Goal: Task Accomplishment & Management: Contribute content

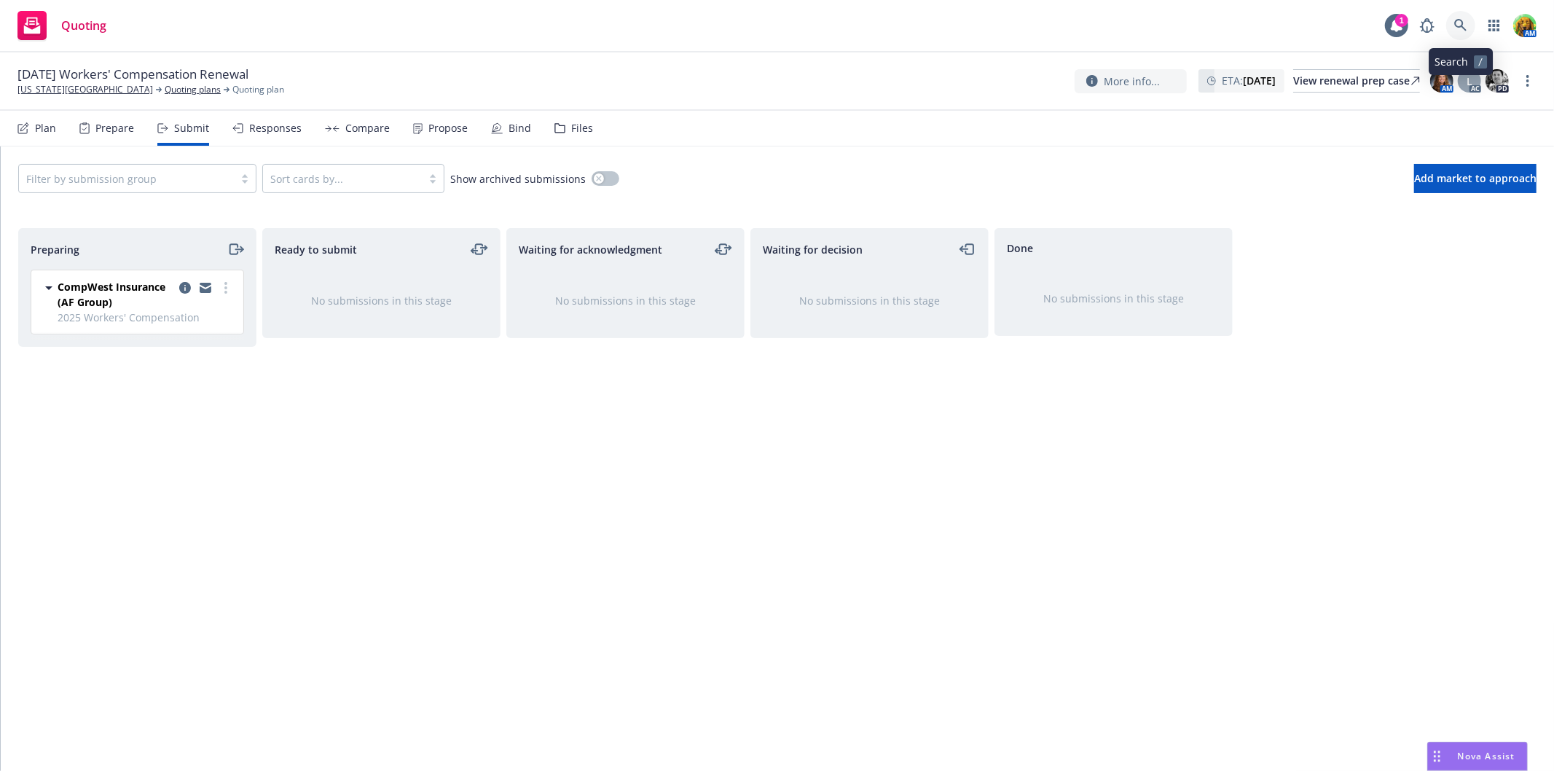
click at [1464, 27] on icon at bounding box center [1460, 25] width 13 height 13
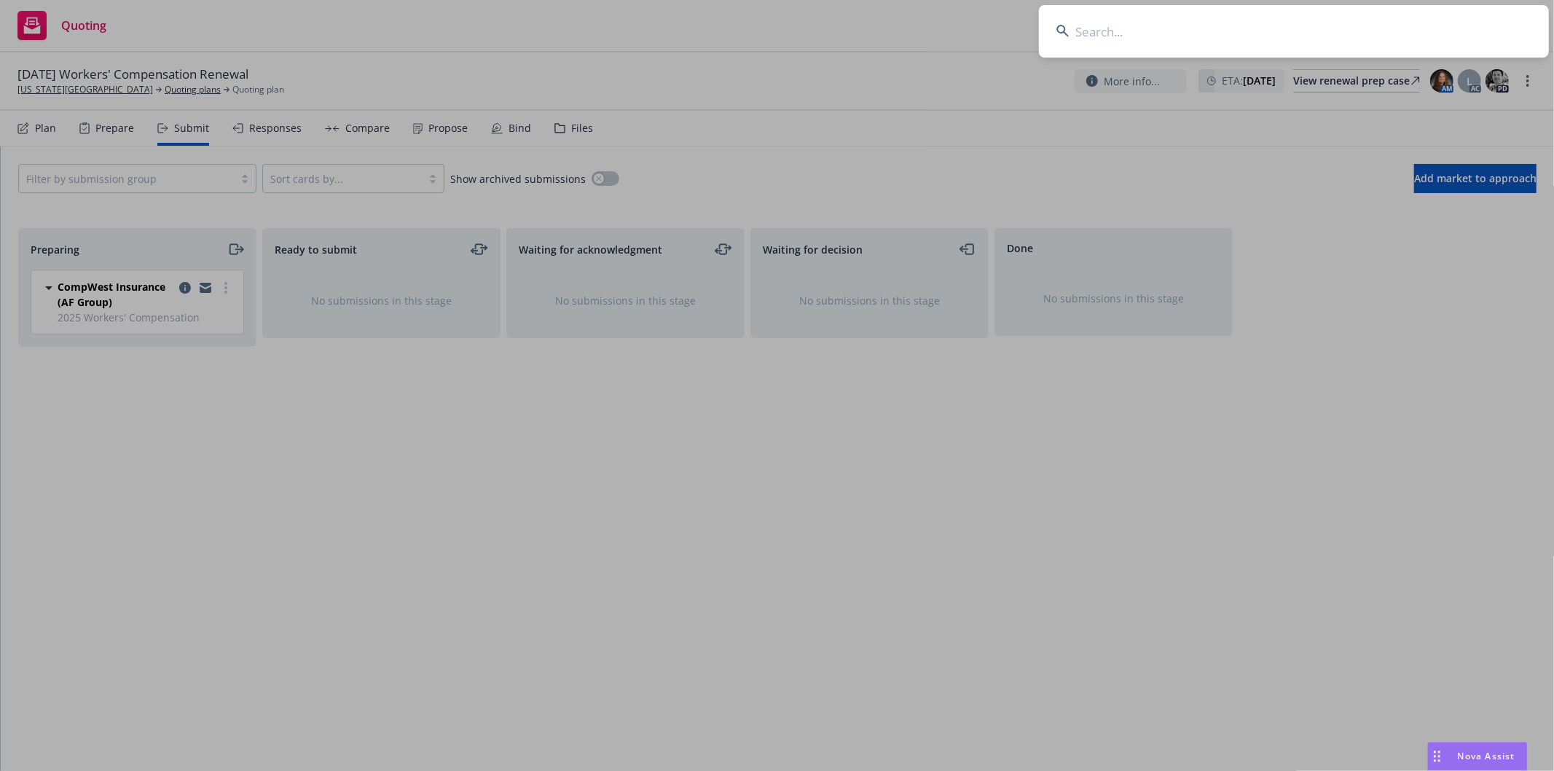
click at [1339, 33] on input at bounding box center [1294, 31] width 510 height 52
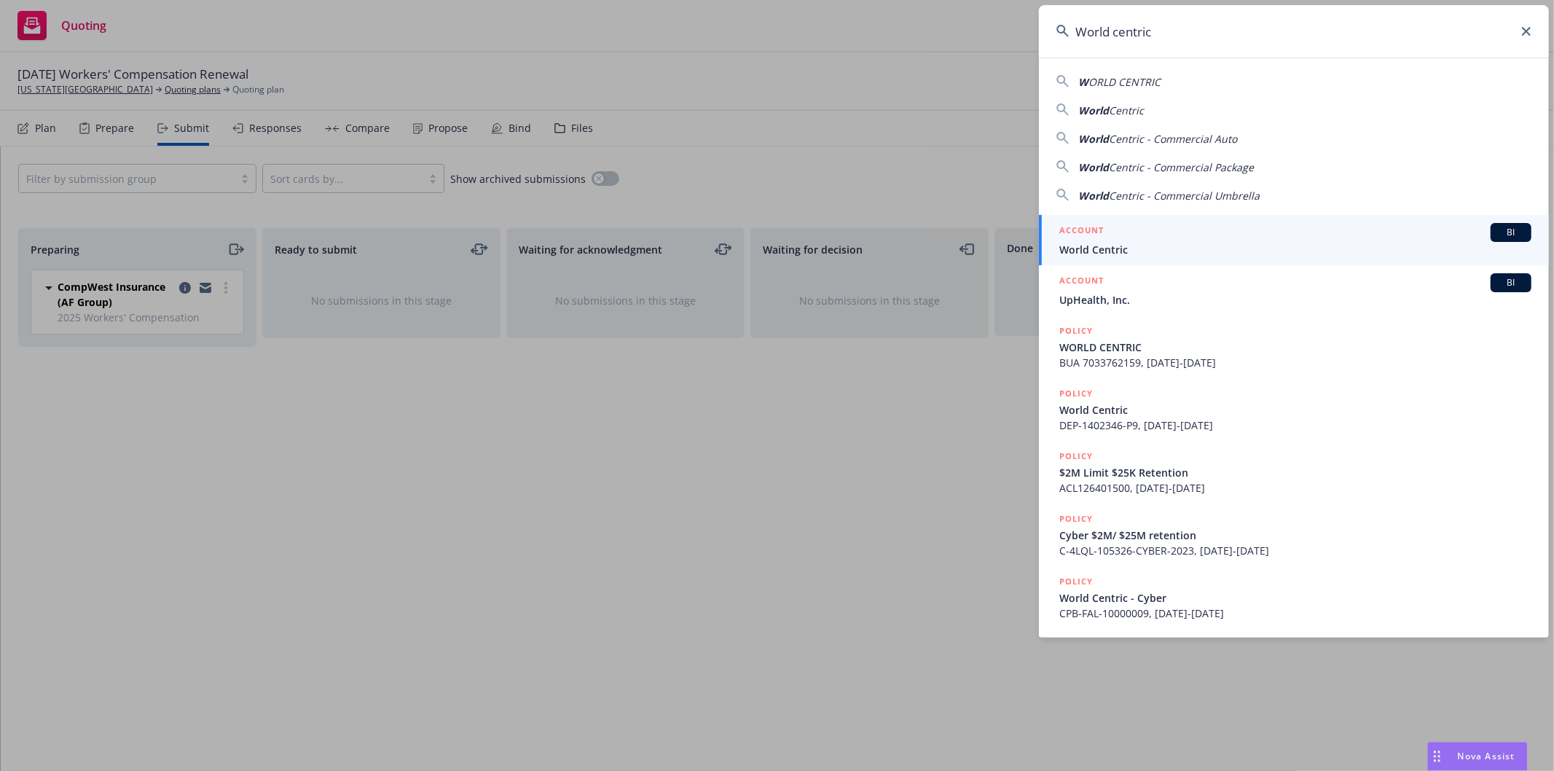
type input "World centric"
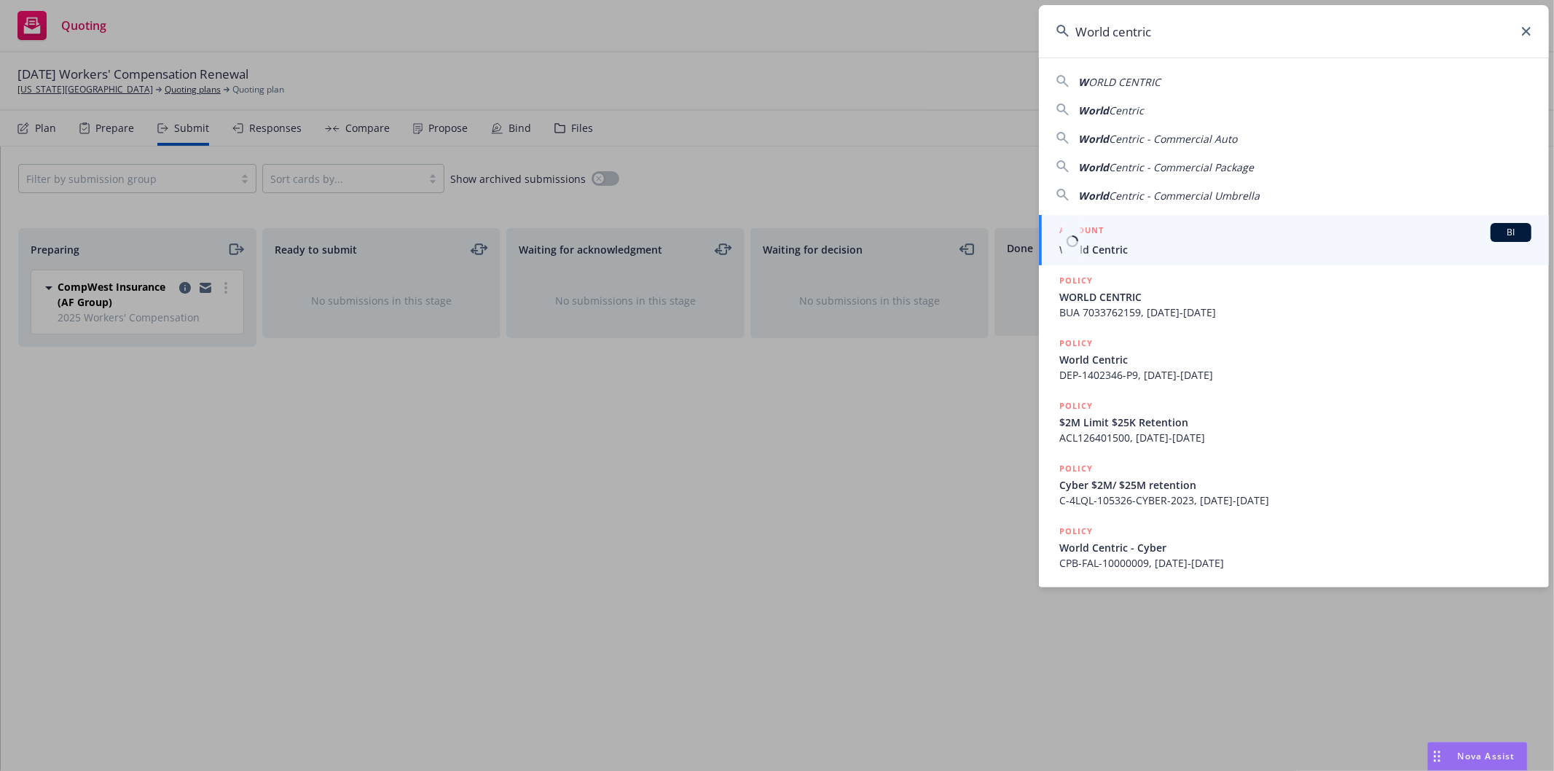
click at [1212, 256] on span "World Centric" at bounding box center [1295, 249] width 472 height 15
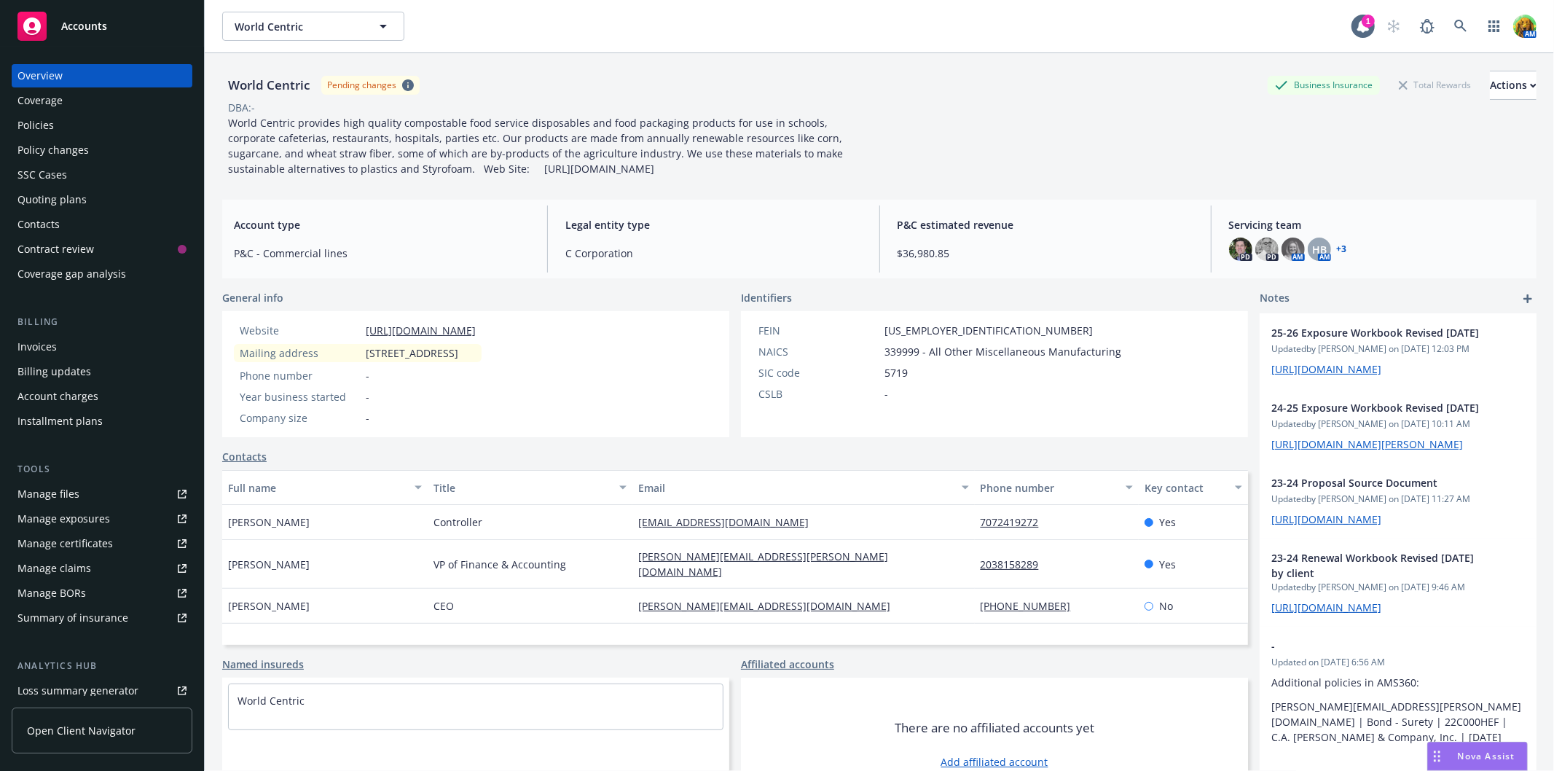
click at [27, 117] on div "Policies" at bounding box center [35, 125] width 36 height 23
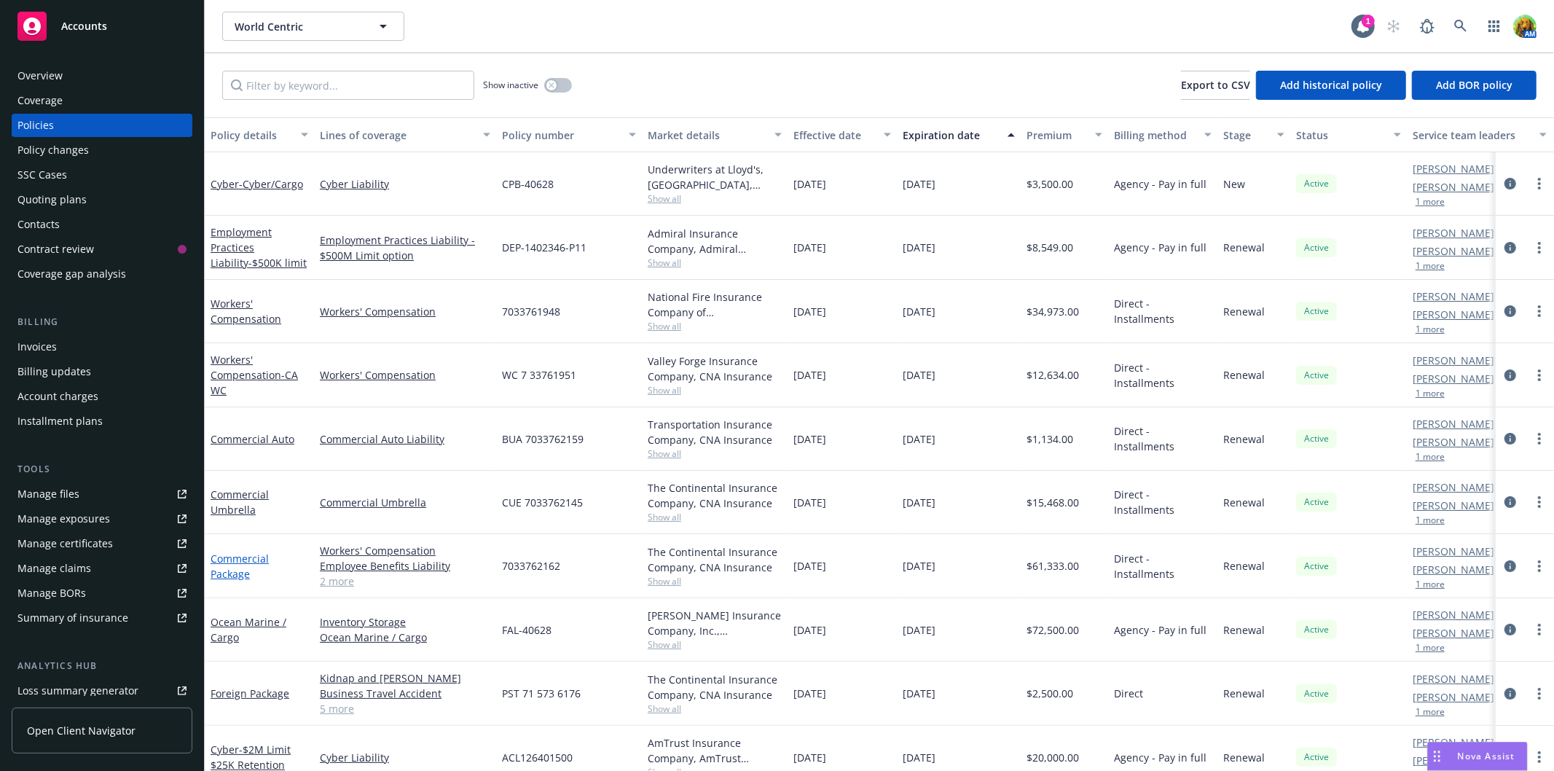
click at [231, 557] on link "Commercial Package" at bounding box center [240, 565] width 58 height 29
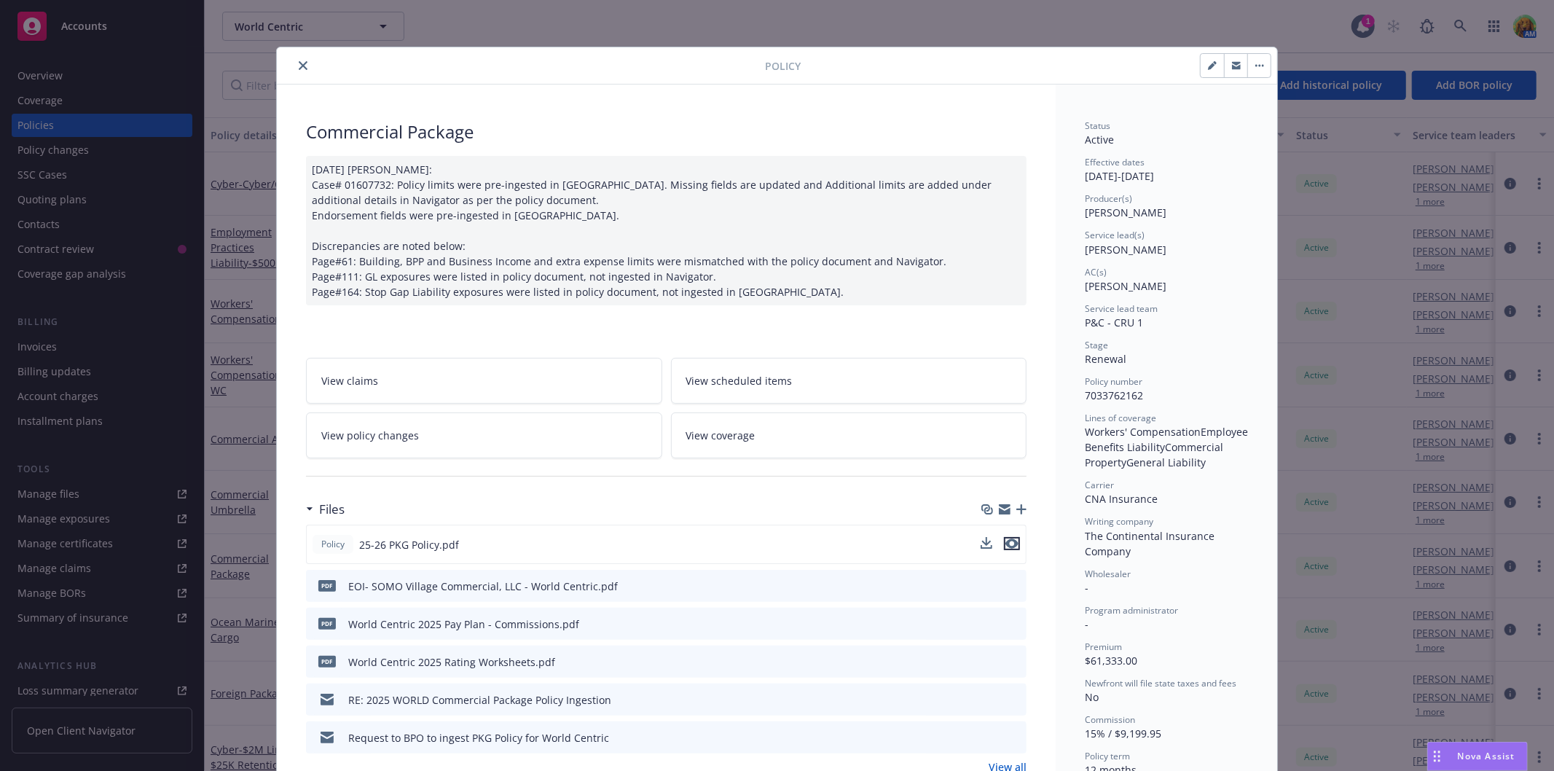
click at [1008, 541] on icon "preview file" at bounding box center [1011, 543] width 13 height 10
click at [304, 68] on button "close" at bounding box center [302, 65] width 17 height 17
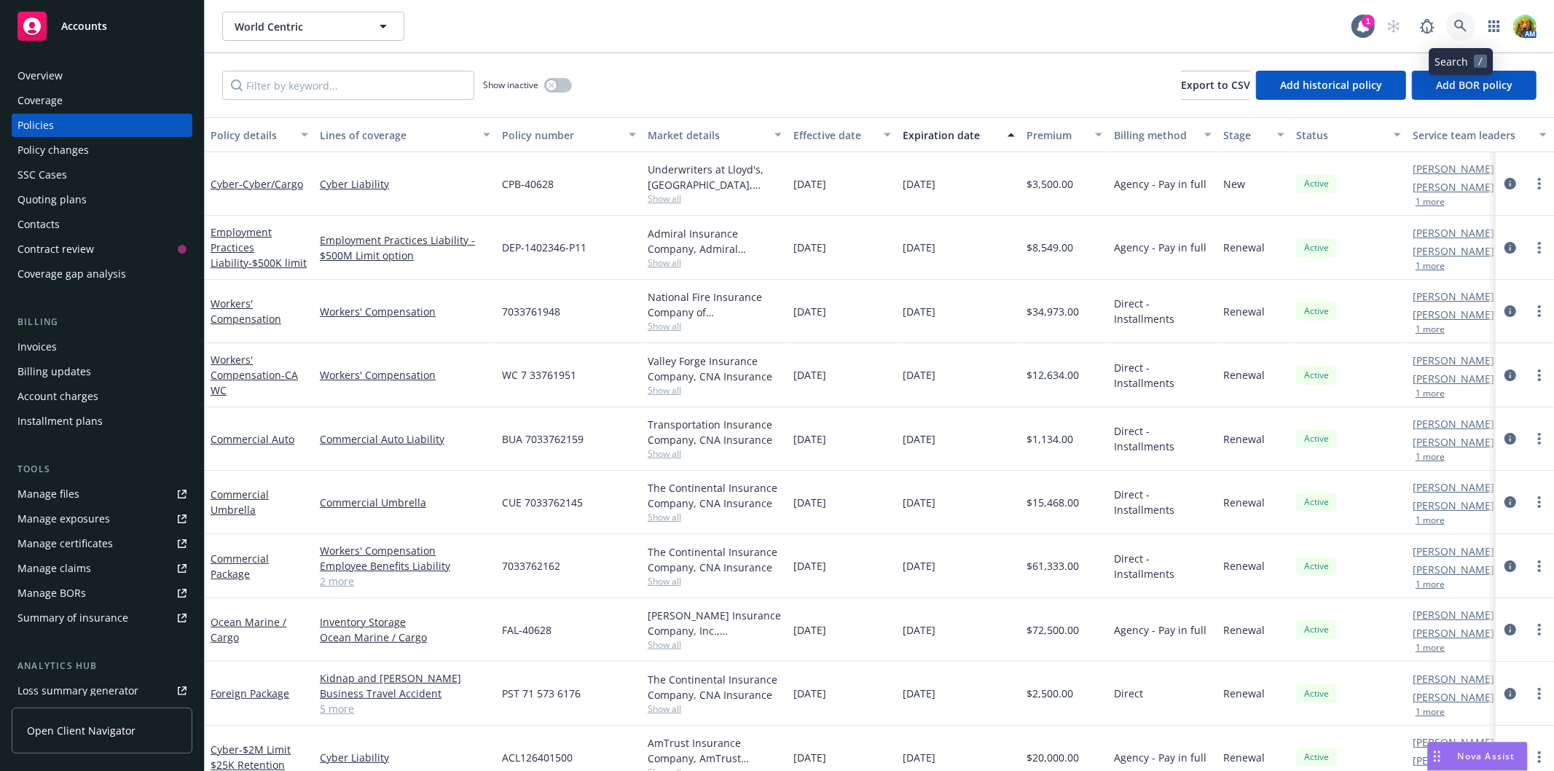
click at [1468, 22] on link at bounding box center [1460, 26] width 29 height 29
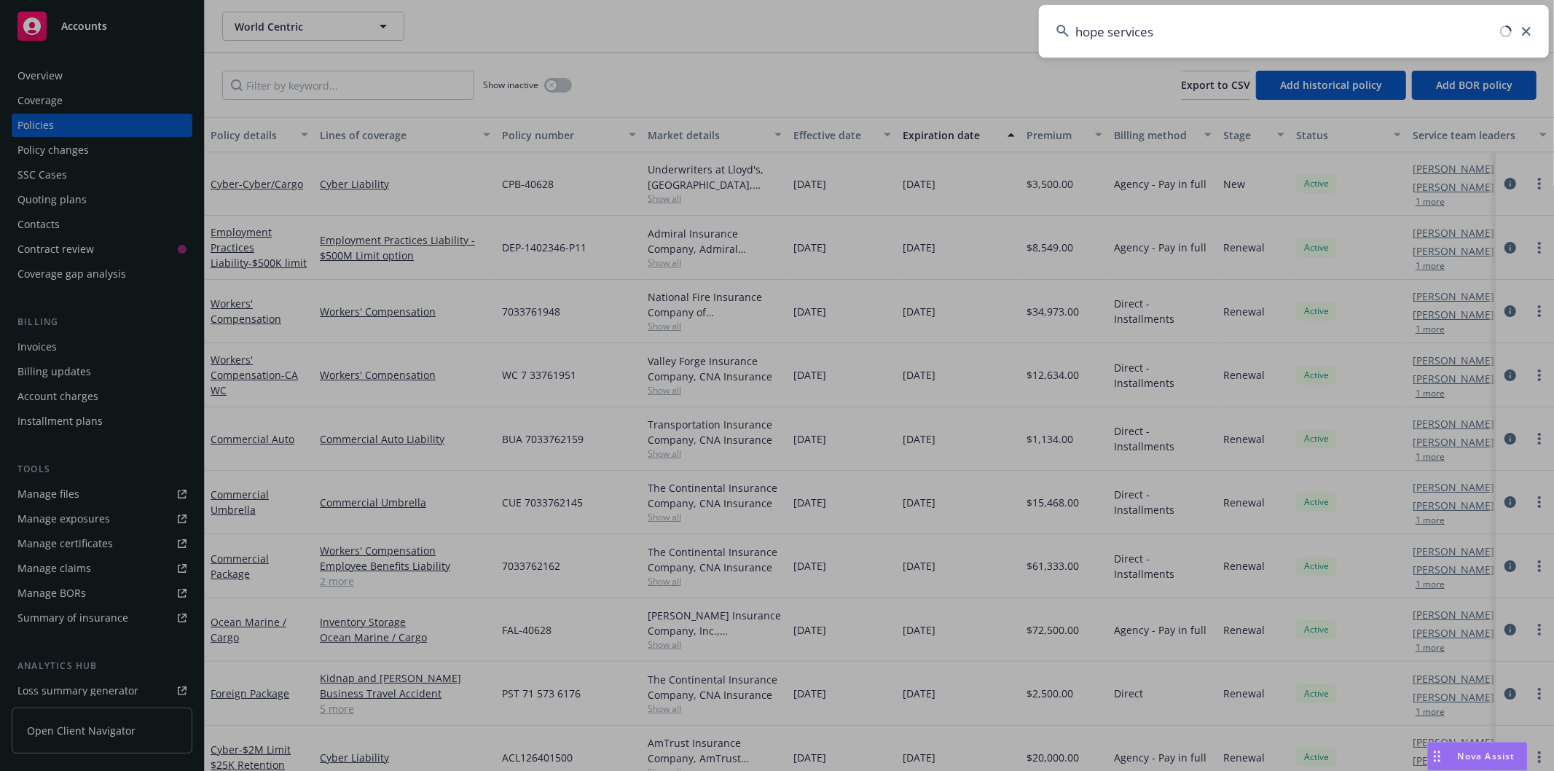
type input "hope services"
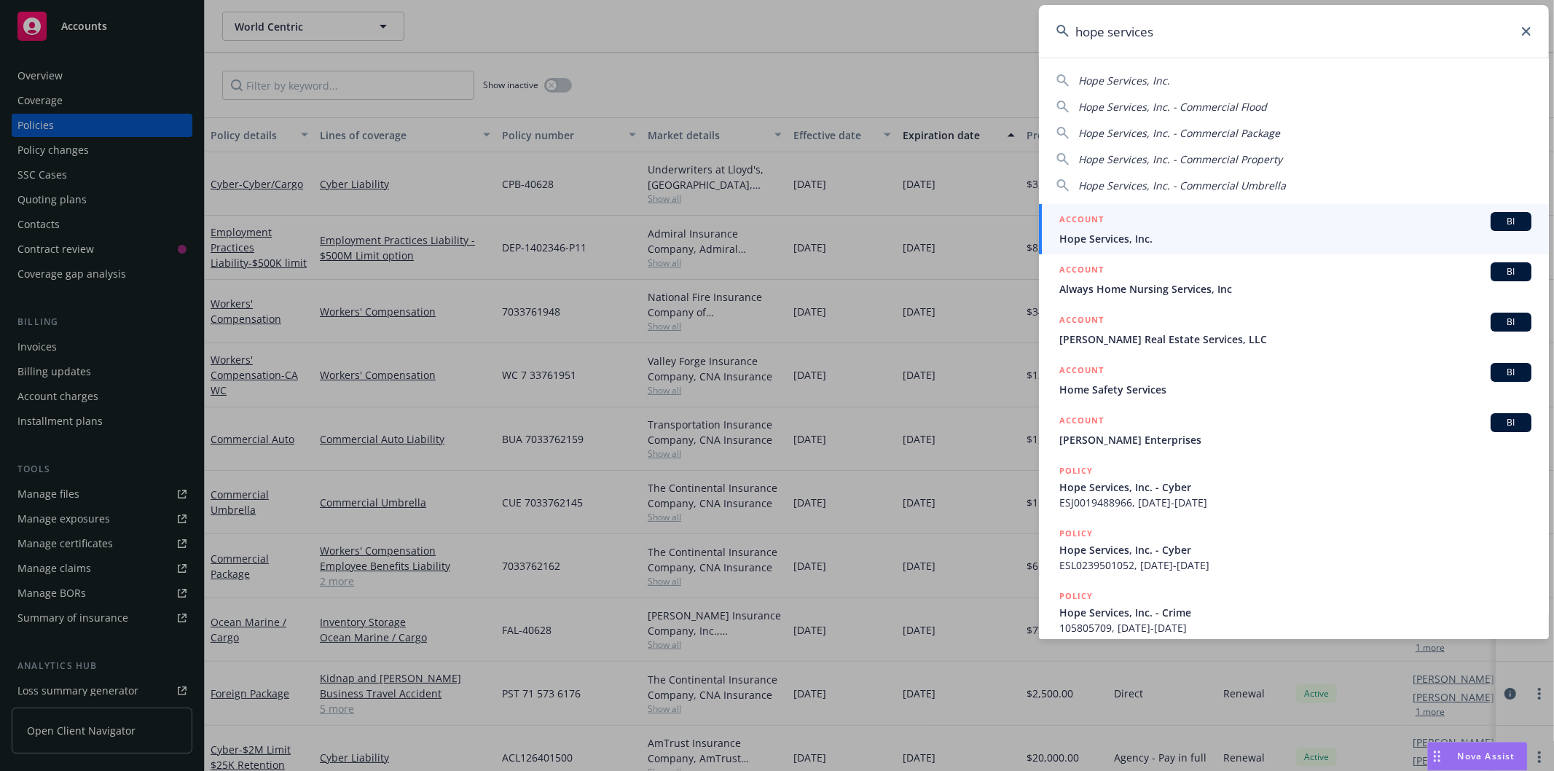
click at [1171, 235] on span "Hope Services, Inc." at bounding box center [1295, 238] width 472 height 15
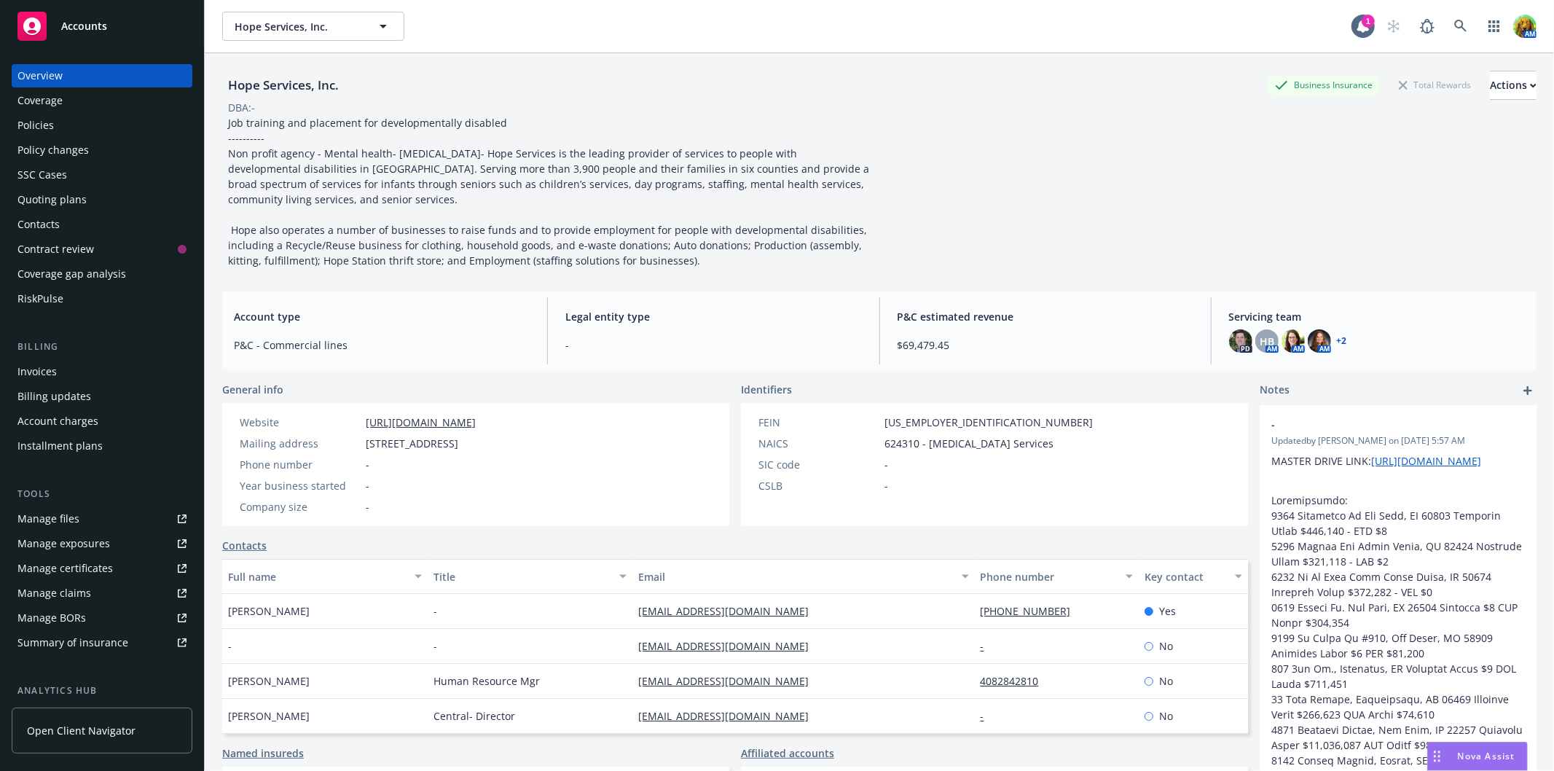
click at [70, 122] on div "Policies" at bounding box center [101, 125] width 169 height 23
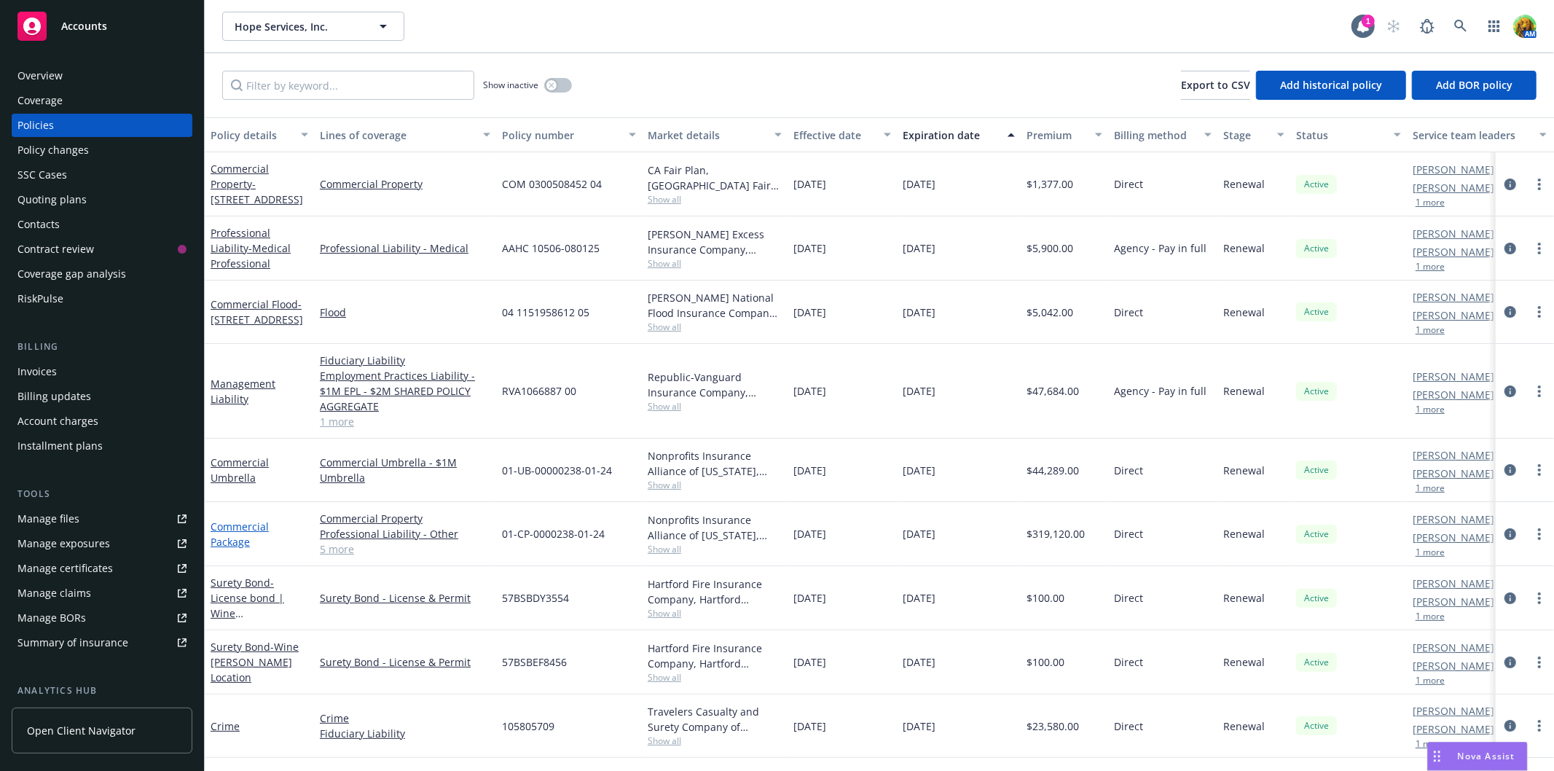
click at [246, 527] on link "Commercial Package" at bounding box center [240, 533] width 58 height 29
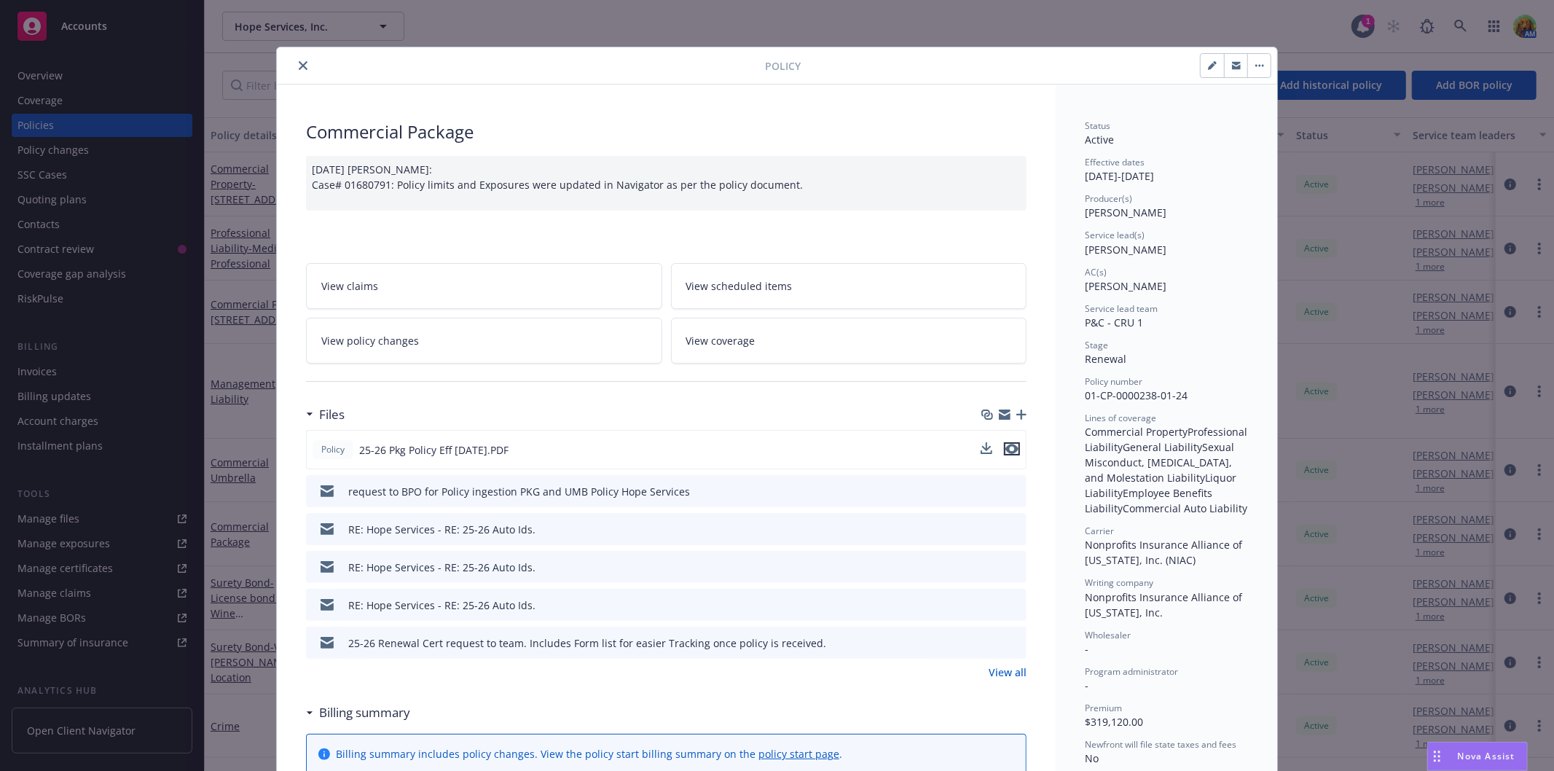
click at [1005, 445] on icon "preview file" at bounding box center [1011, 449] width 13 height 10
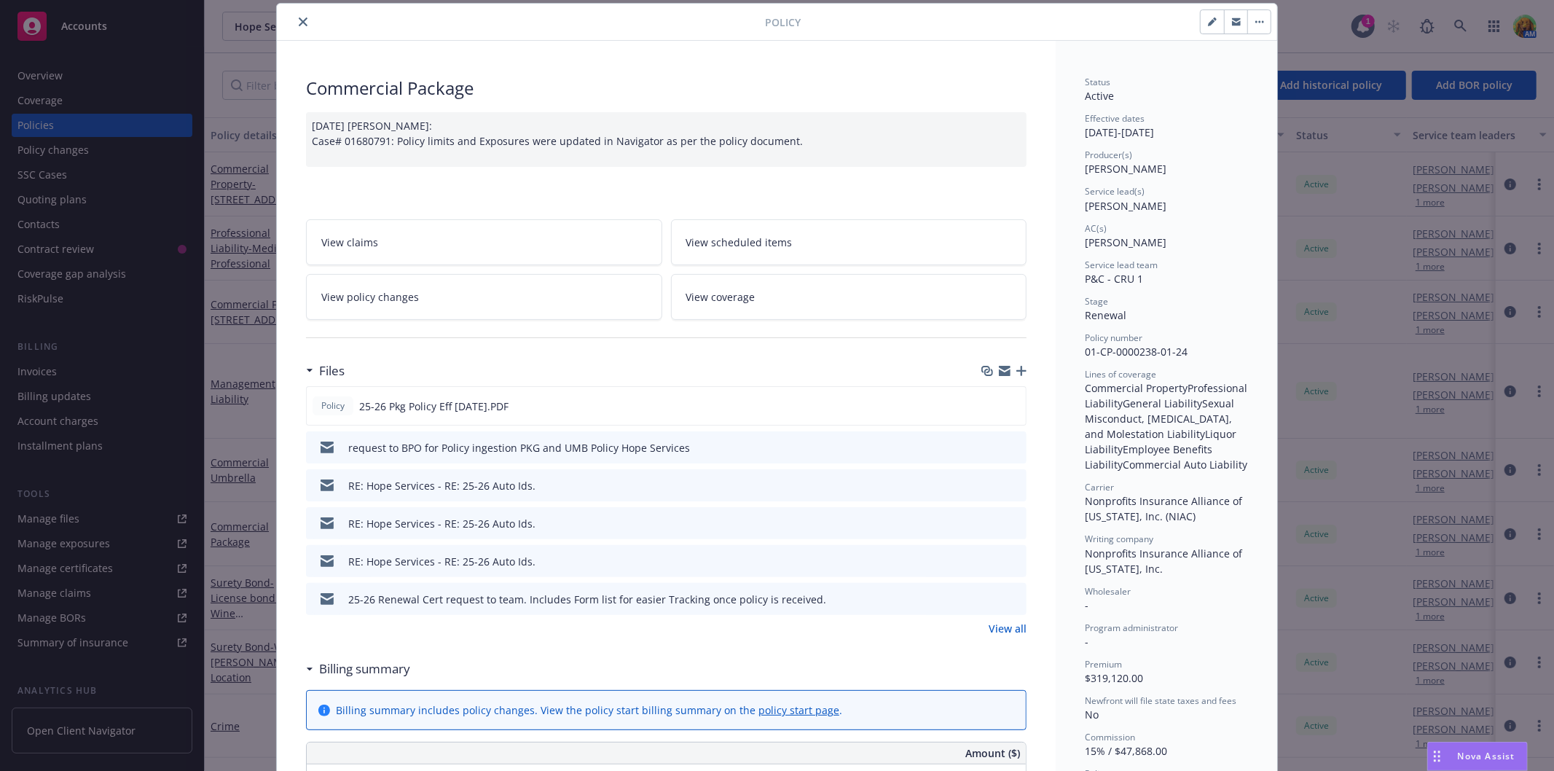
click at [499, 302] on link "View policy changes" at bounding box center [484, 297] width 356 height 46
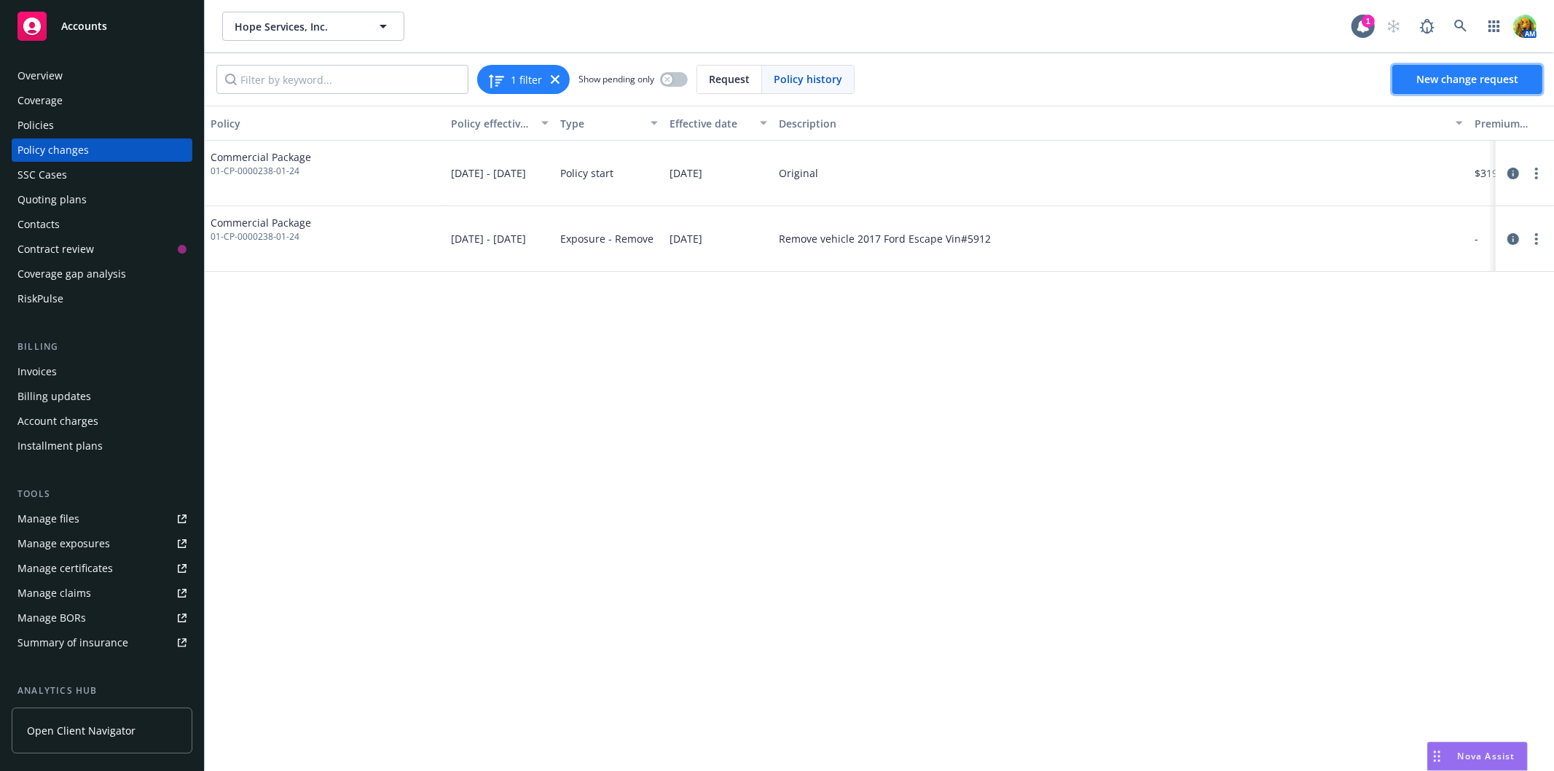
click at [1476, 81] on span "New change request" at bounding box center [1467, 79] width 102 height 14
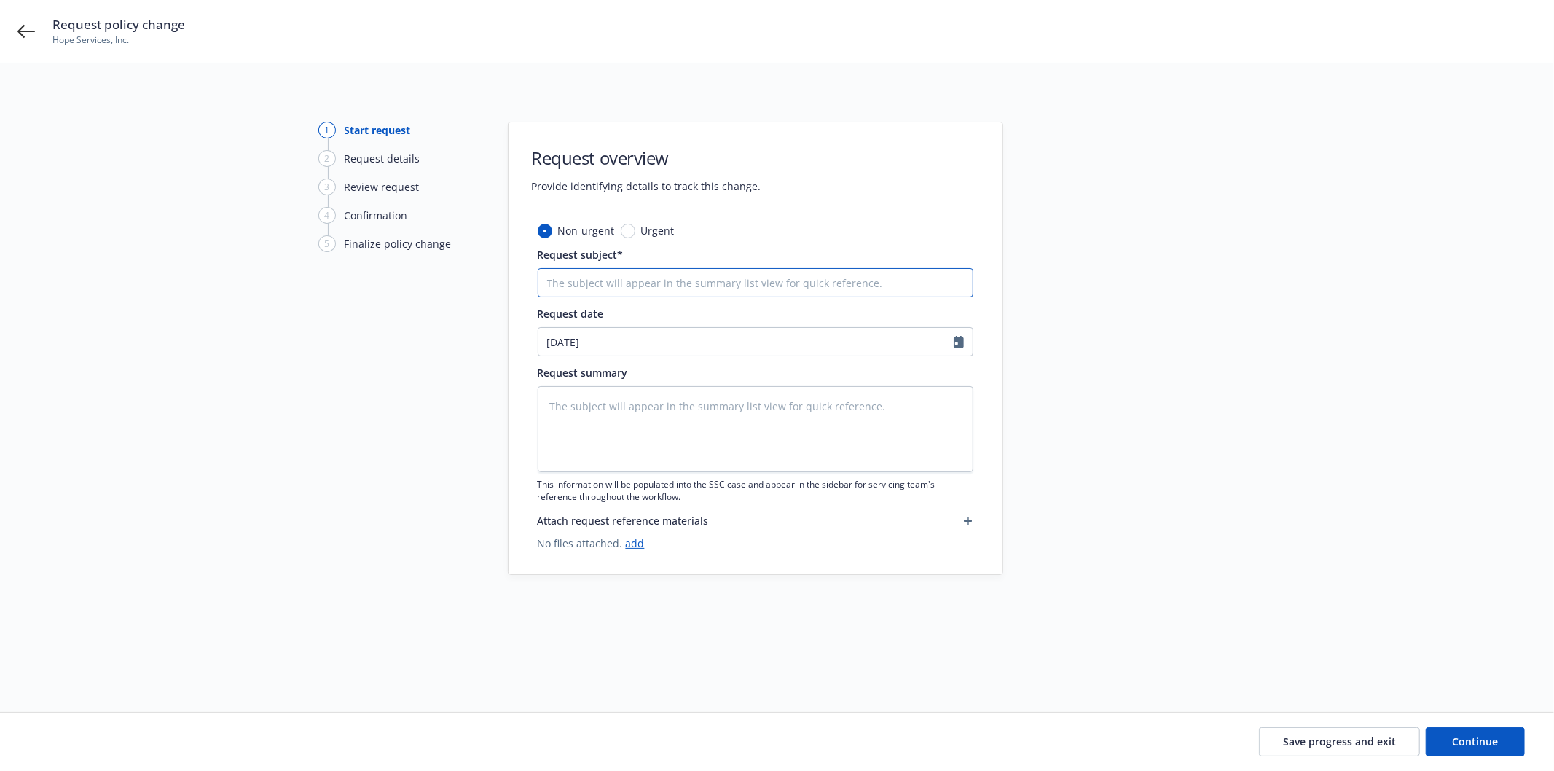
click at [890, 275] on input "Request subject*" at bounding box center [756, 282] width 436 height 29
type textarea "x"
type input "A"
type textarea "x"
type input "Ad"
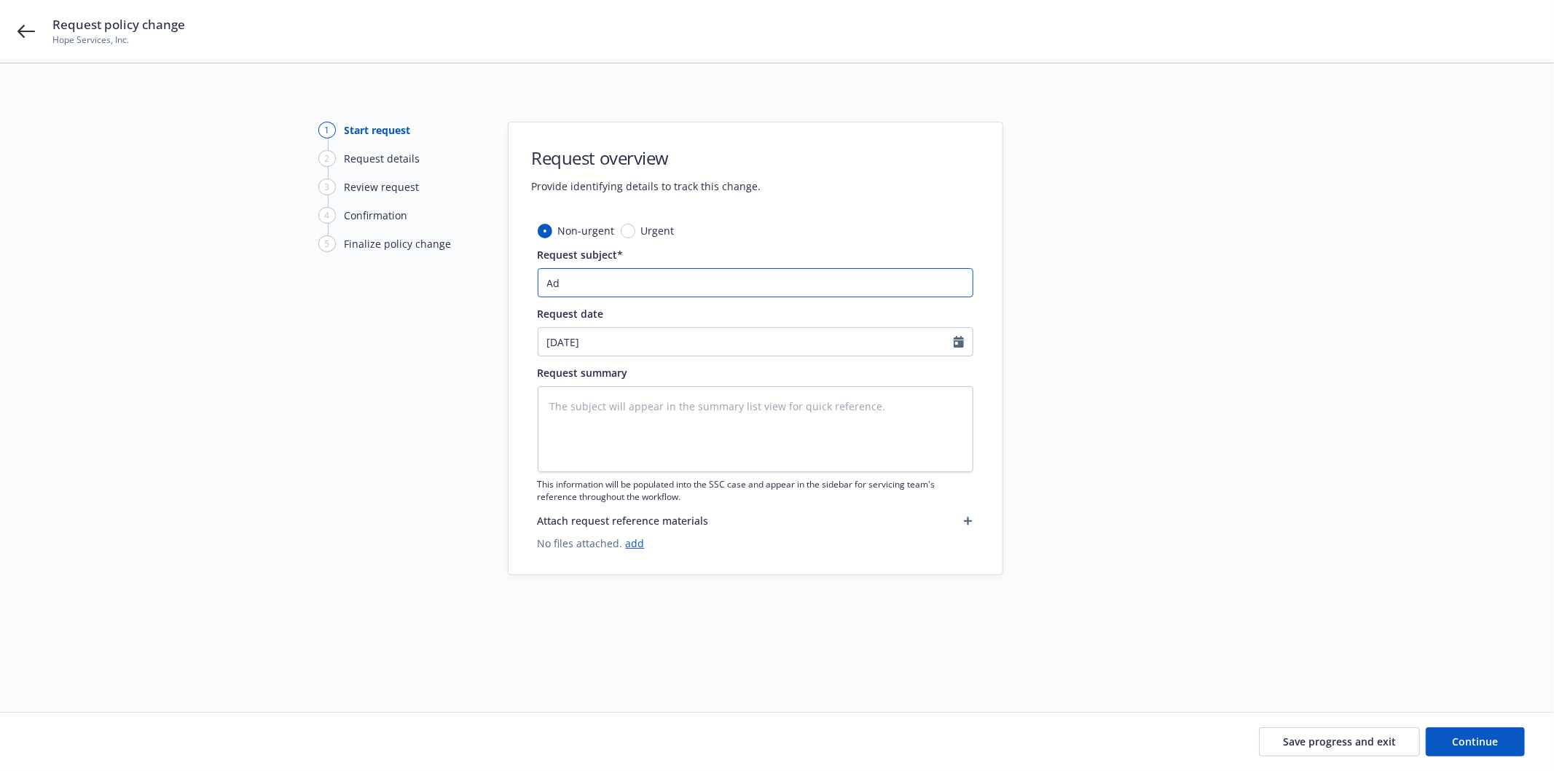
type textarea "x"
type input "Add"
type textarea "x"
type input "Add"
type textarea "x"
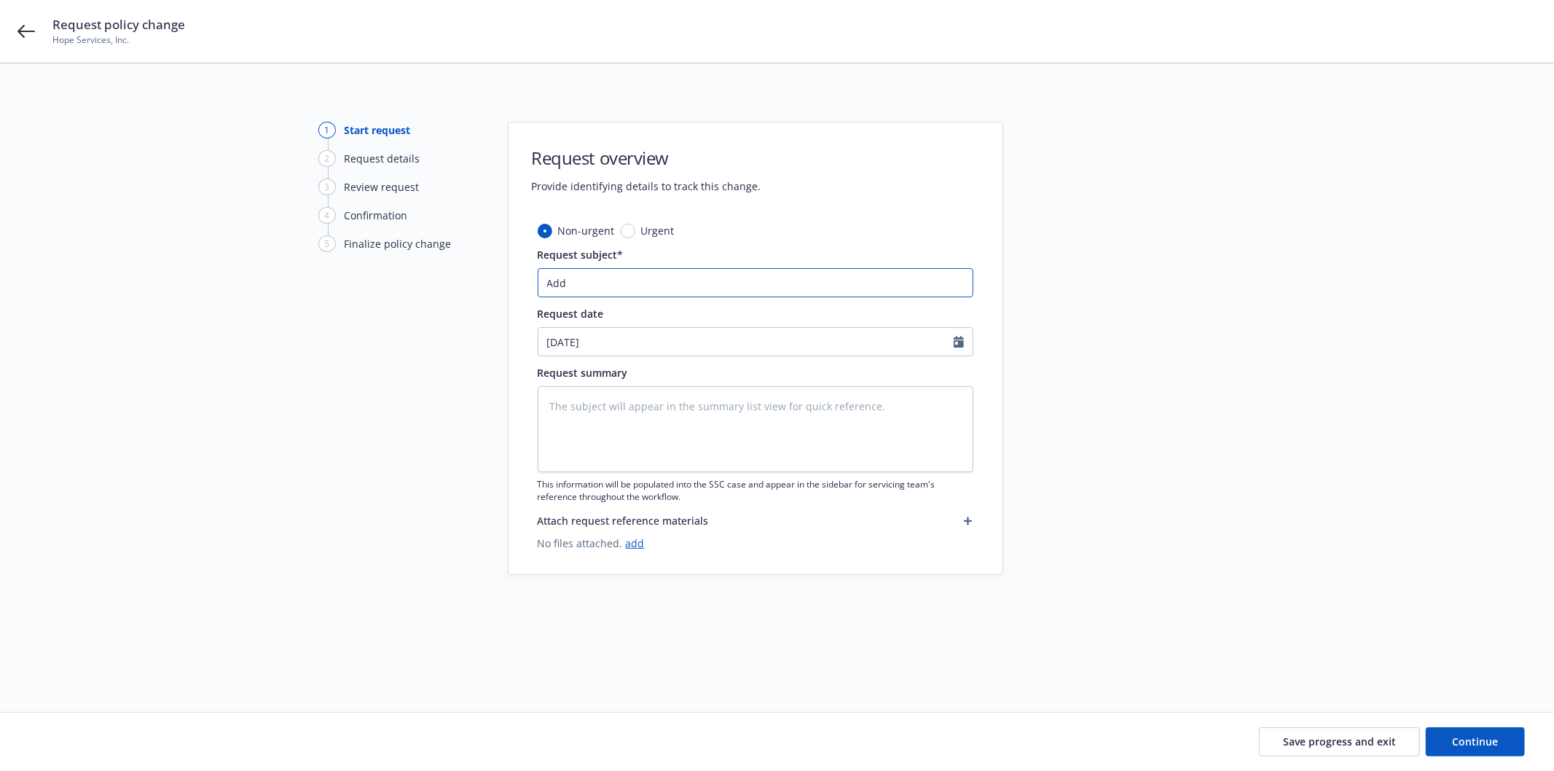
type input "Add C"
type textarea "x"
type input "Add Co"
type textarea "x"
type input "Add Cou"
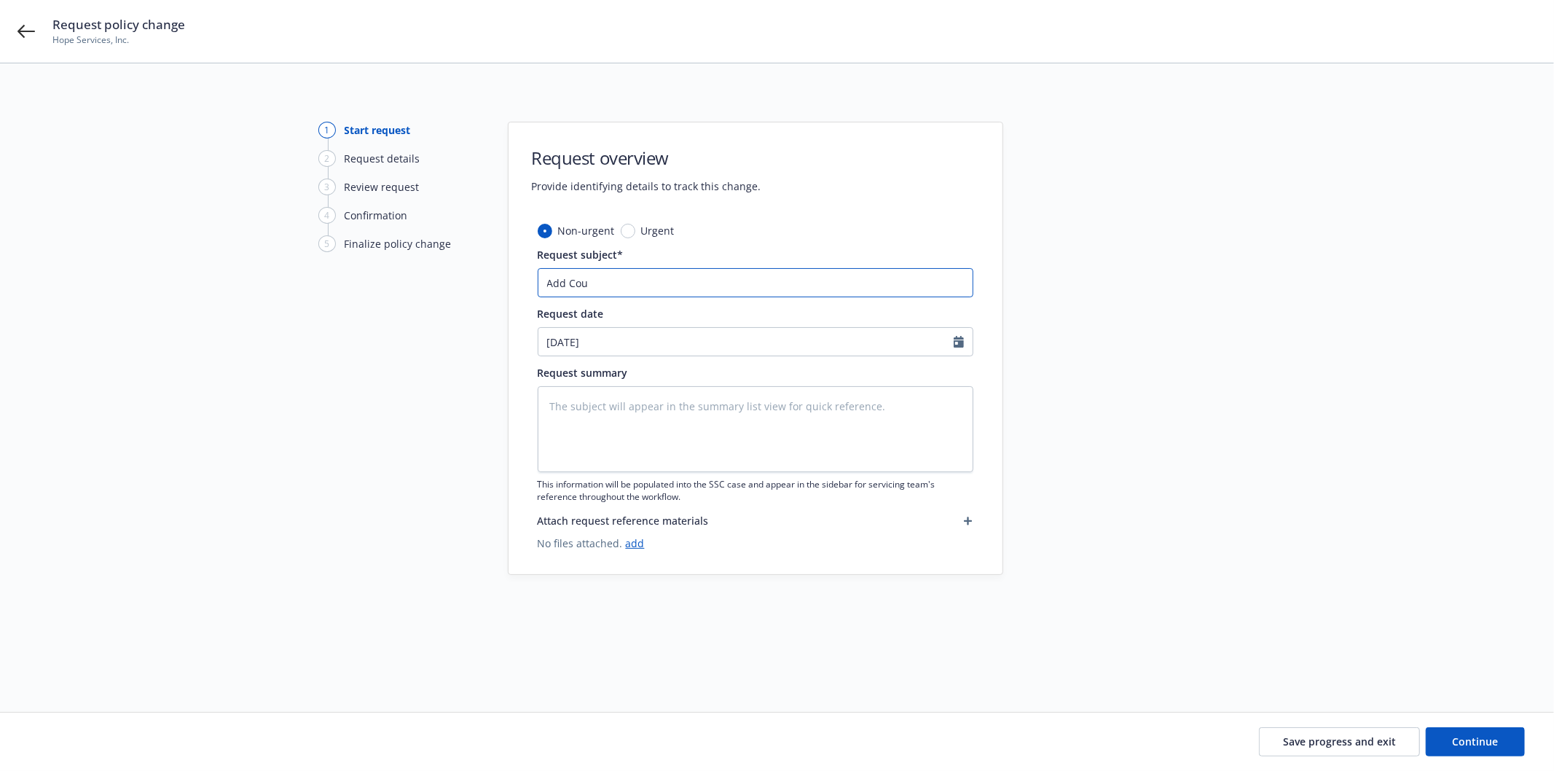
type textarea "x"
type input "Add Coun"
type textarea "x"
type input "Add Count"
type textarea "x"
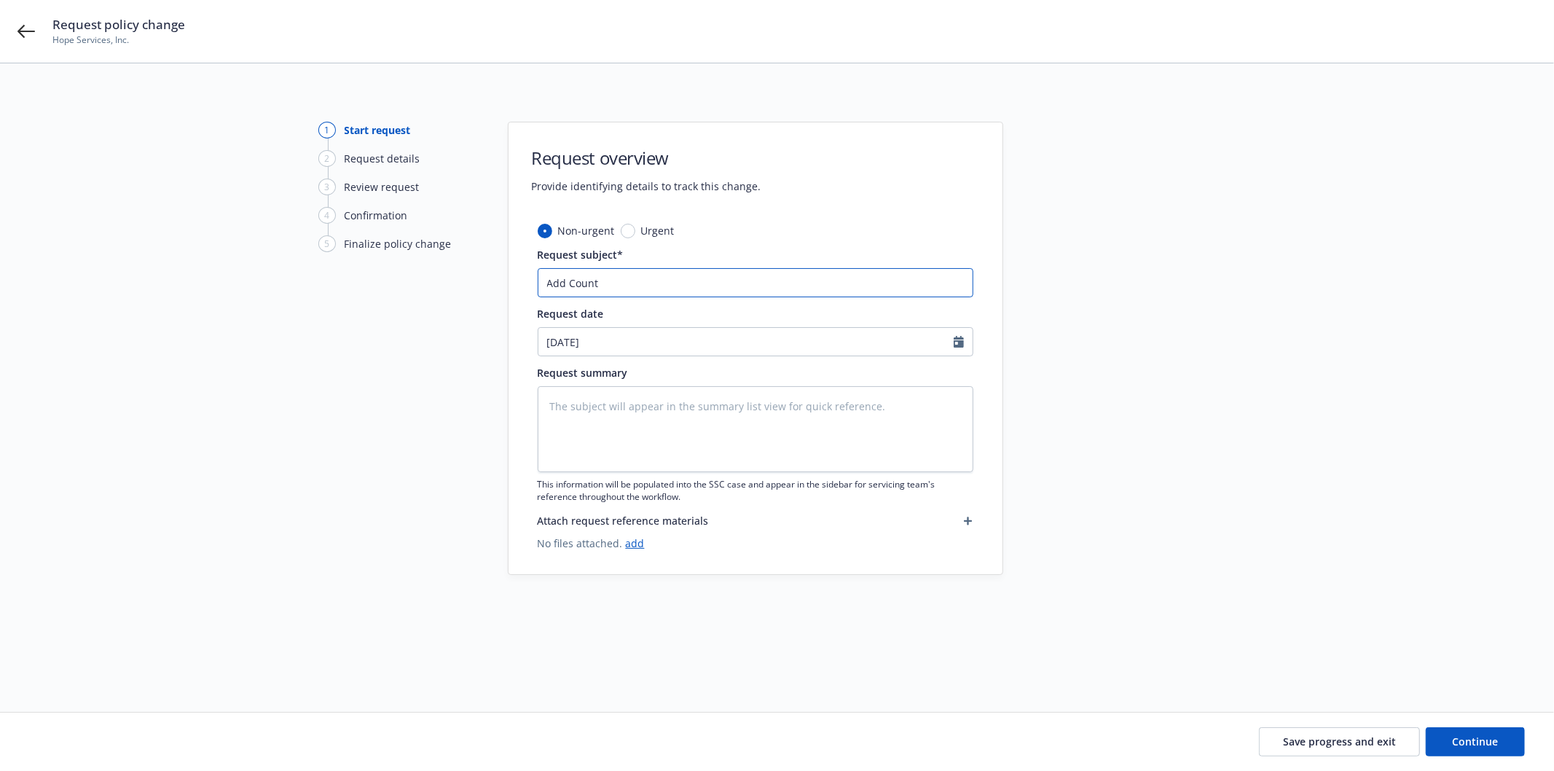
type input "Add County"
type textarea "x"
type input "Add County"
type textarea "x"
type input "Add County o"
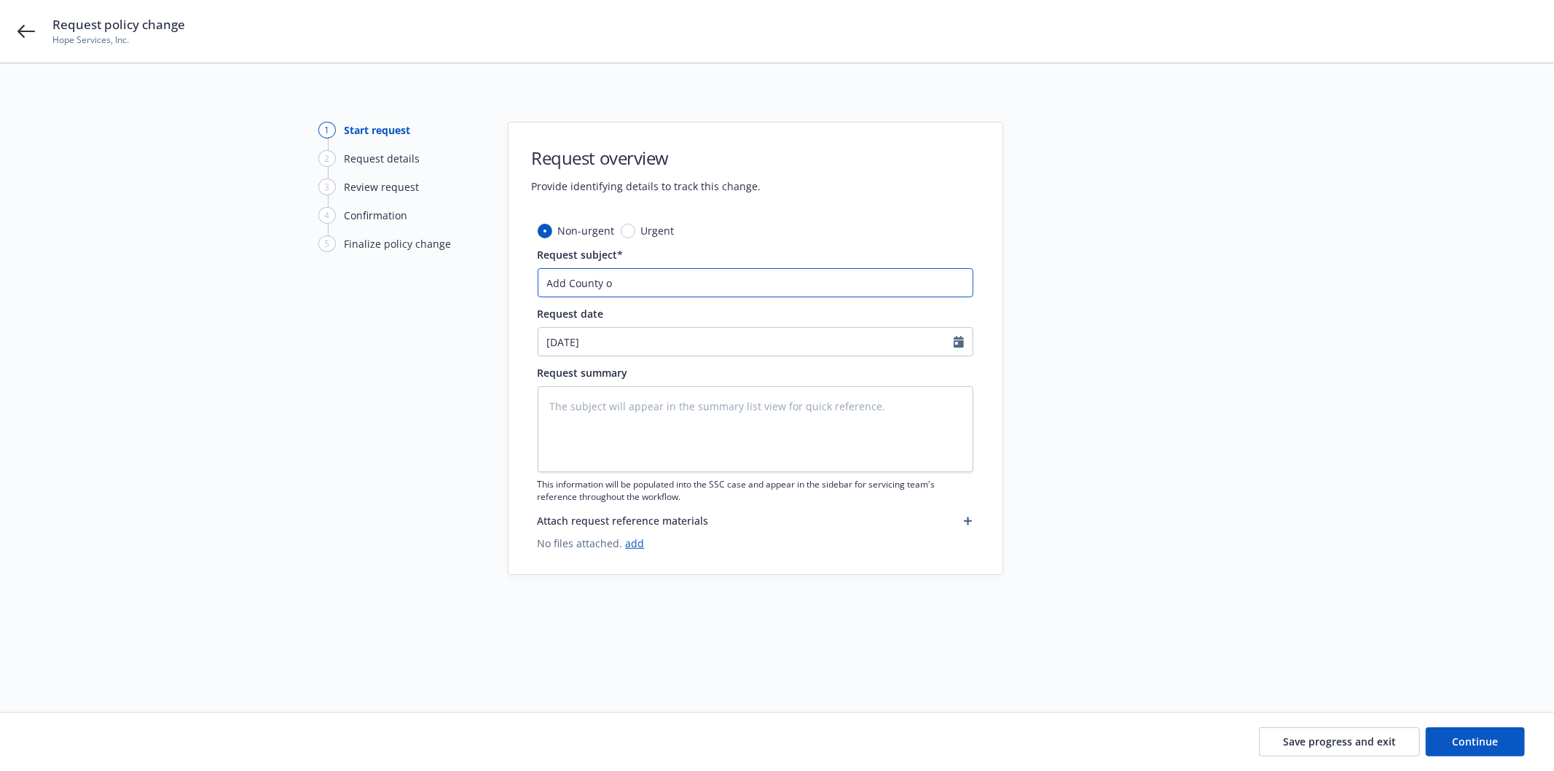
type textarea "x"
type input "Add County of"
type textarea "x"
type input "Add County of S"
type textarea "x"
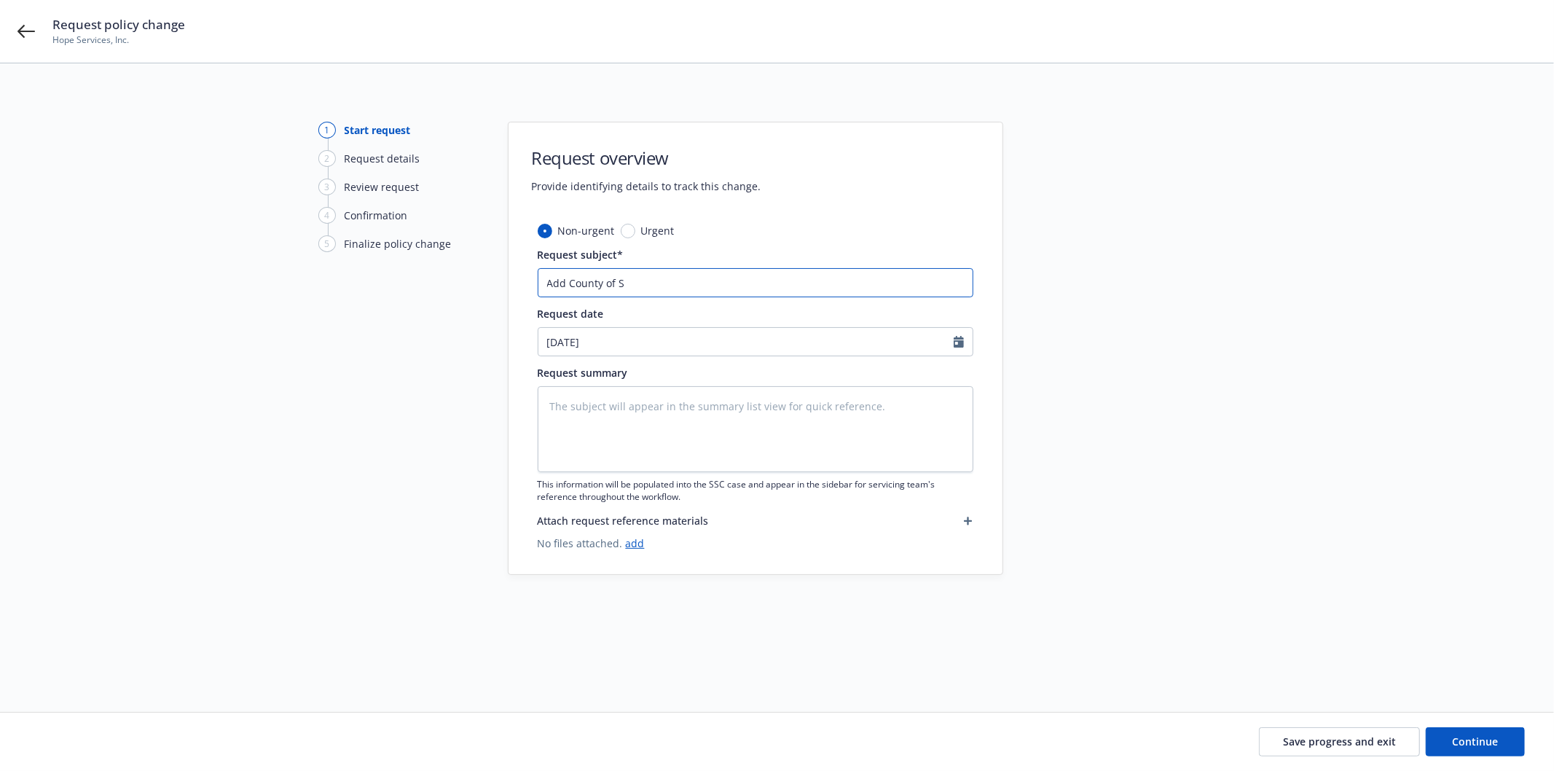
type input "Add County of Sa"
type textarea "x"
type input "Add County of San"
type textarea "x"
type input "Add County of Sant"
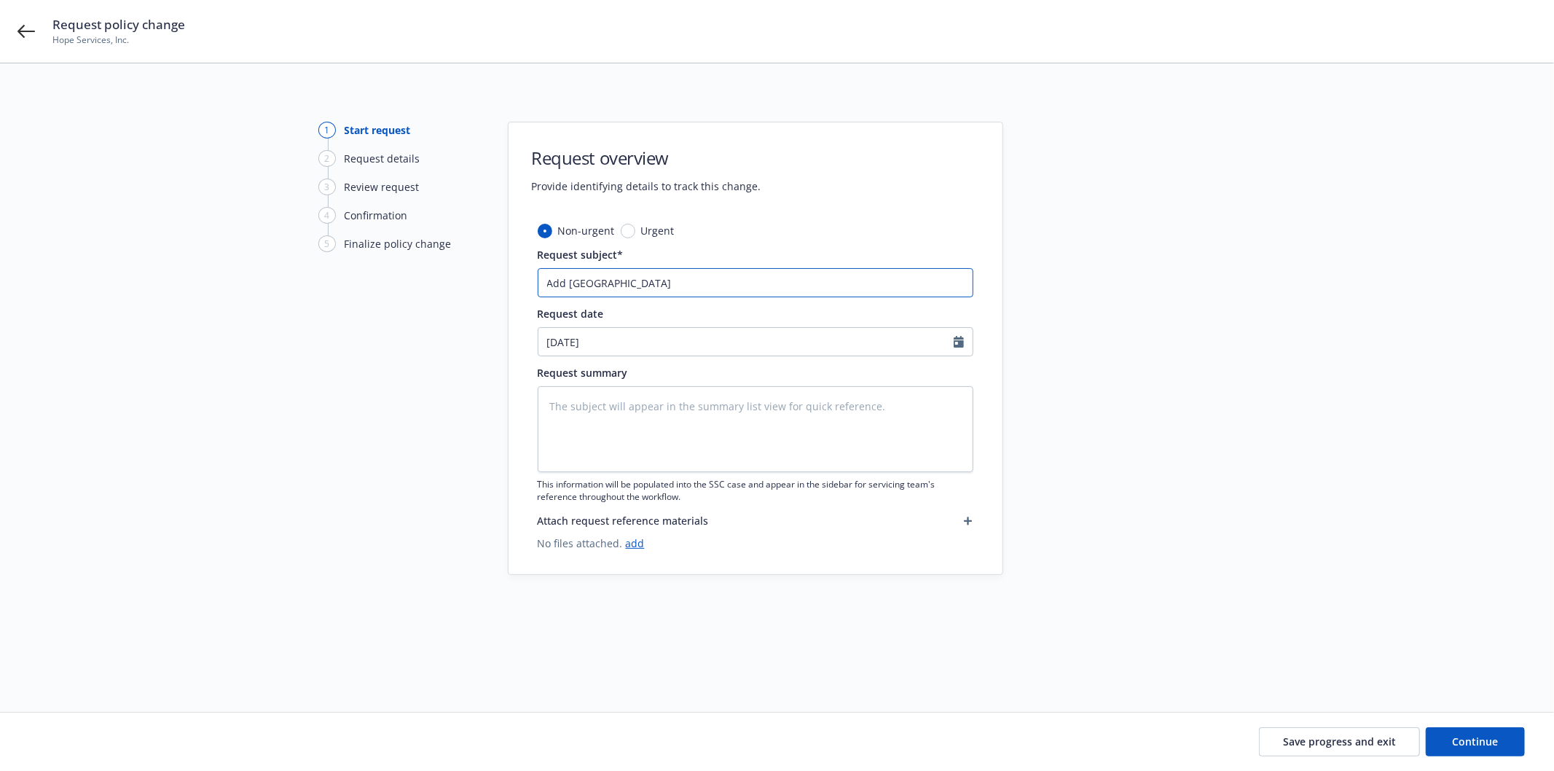
type textarea "x"
type input "Add County of Santa"
type textarea "x"
type input "Add County of Santa"
type textarea "x"
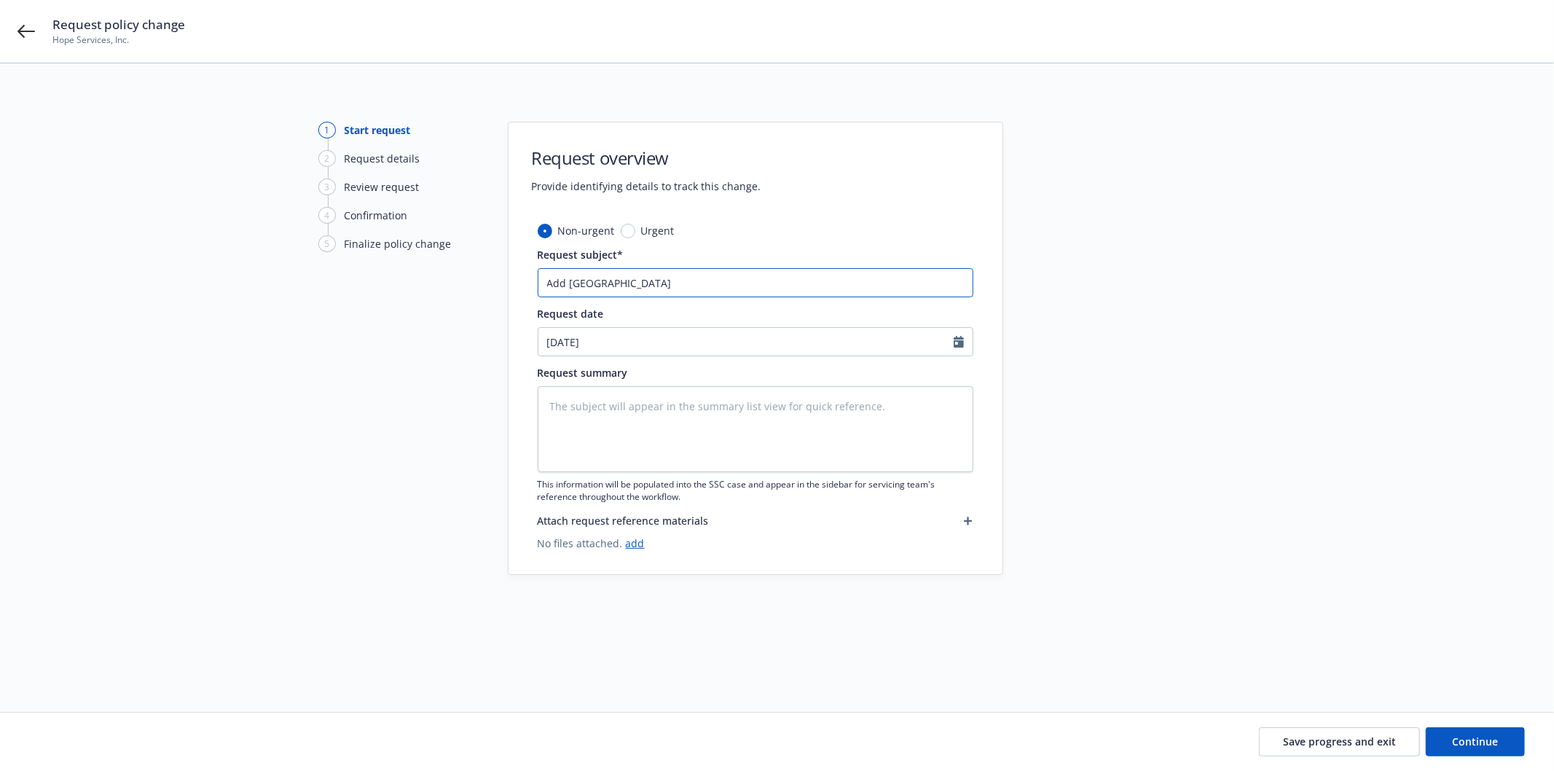
type input "Add County of Santa A"
type textarea "x"
type input "Add County of Santa"
type textarea "x"
type input "Add County of Santa C"
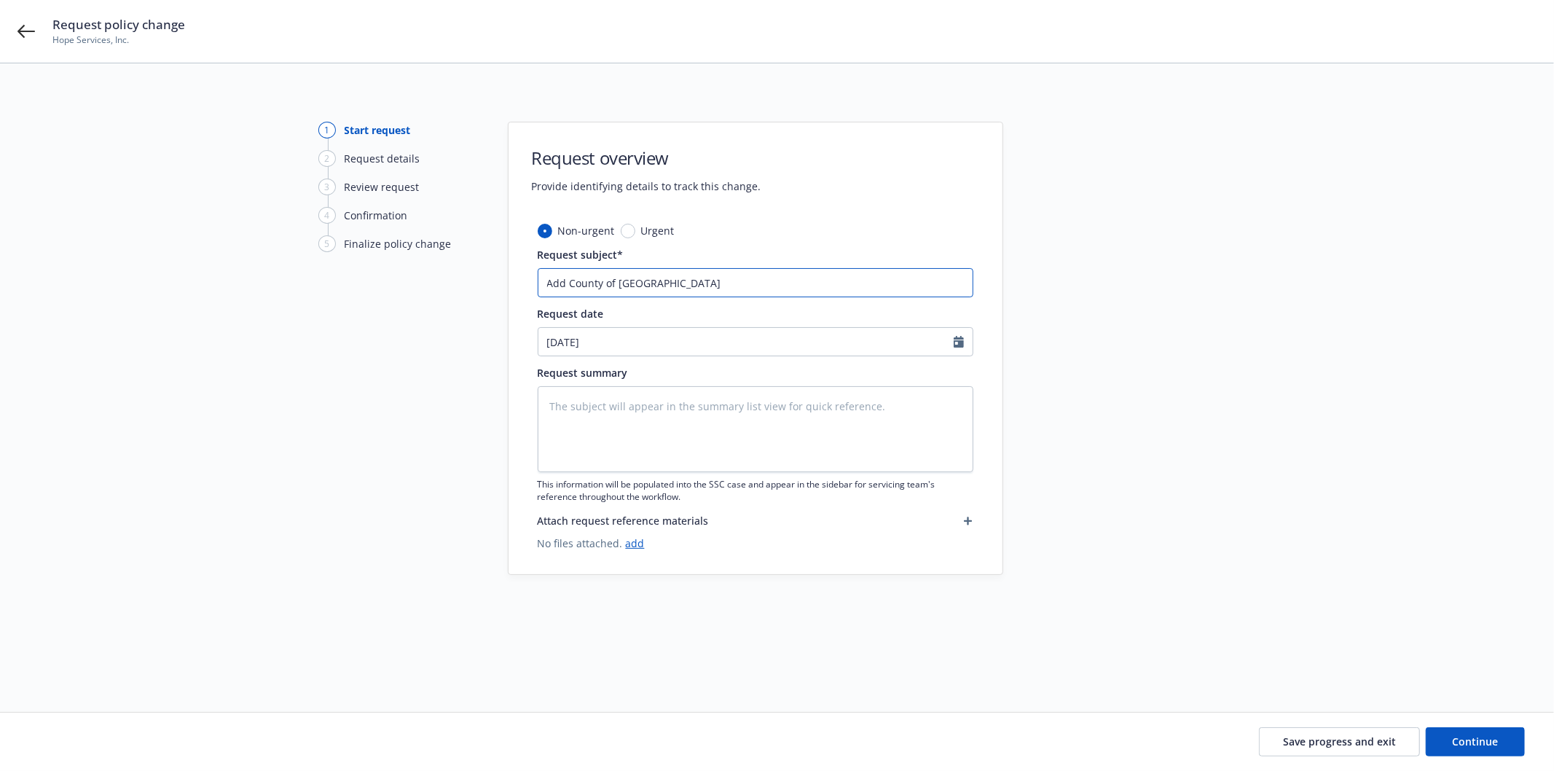
type textarea "x"
type input "Add County of Santa Cl"
type textarea "x"
type input "Add County of Santa Cla"
type textarea "x"
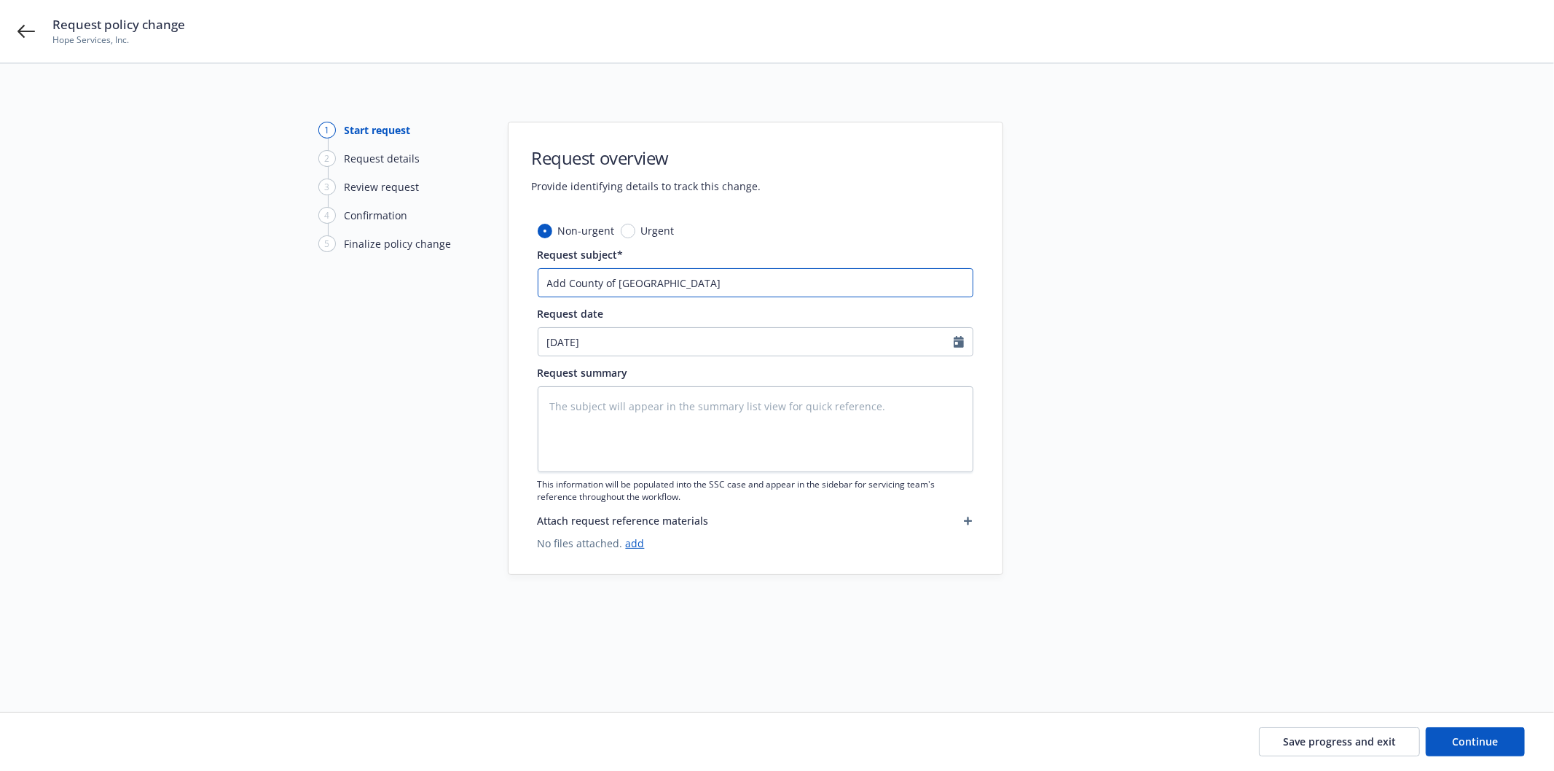
type input "Add County of Santa Clar"
type textarea "x"
type input "Add County of Santa Clara"
type textarea "x"
type input "Add ACounty of Santa Clara"
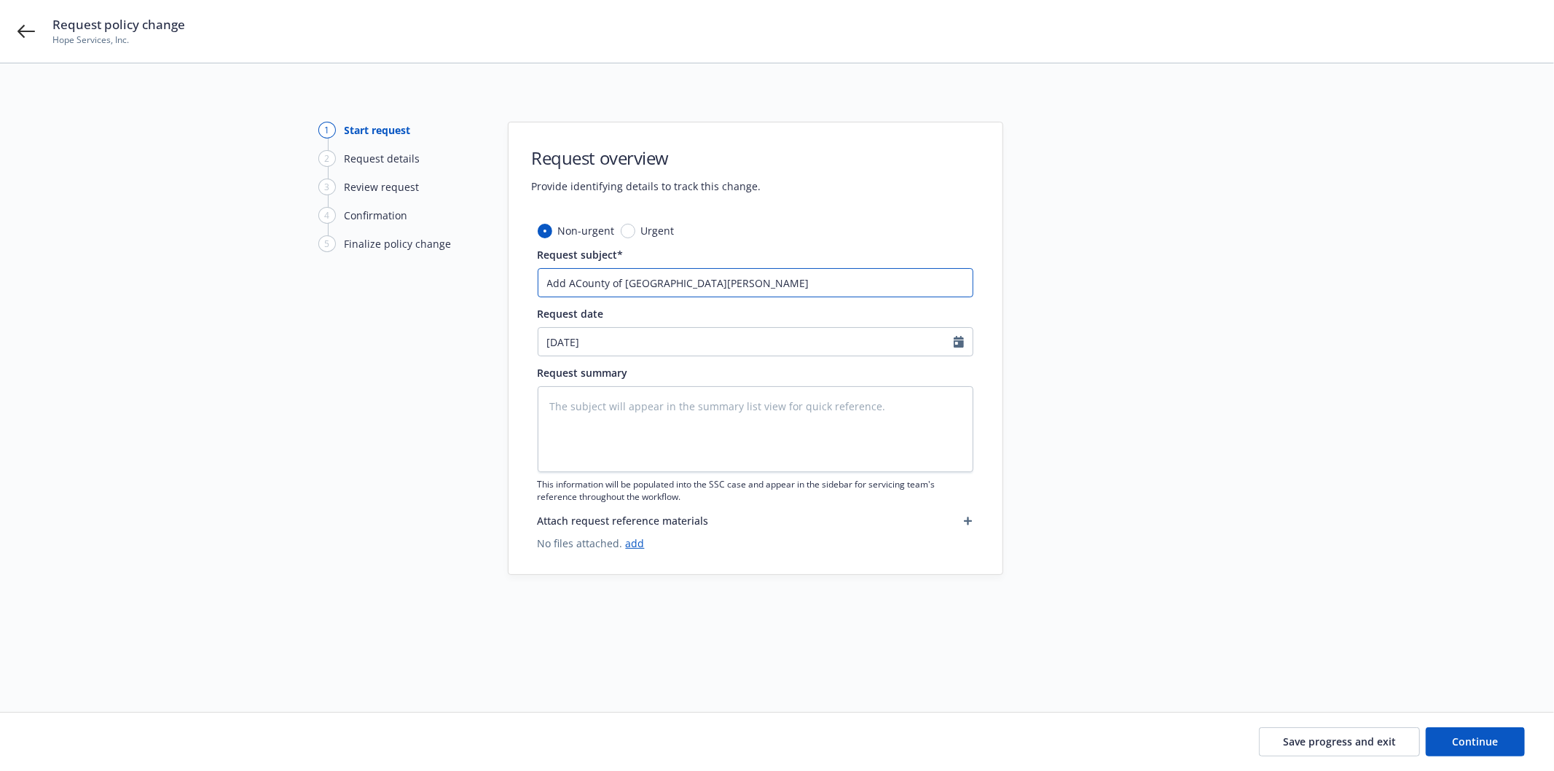
type textarea "x"
type input "Add AICounty of Santa Clara"
type textarea "x"
type input "Add AI County of Santa Clara"
click at [886, 290] on input "Add AI County of Santa Clara" at bounding box center [756, 282] width 436 height 29
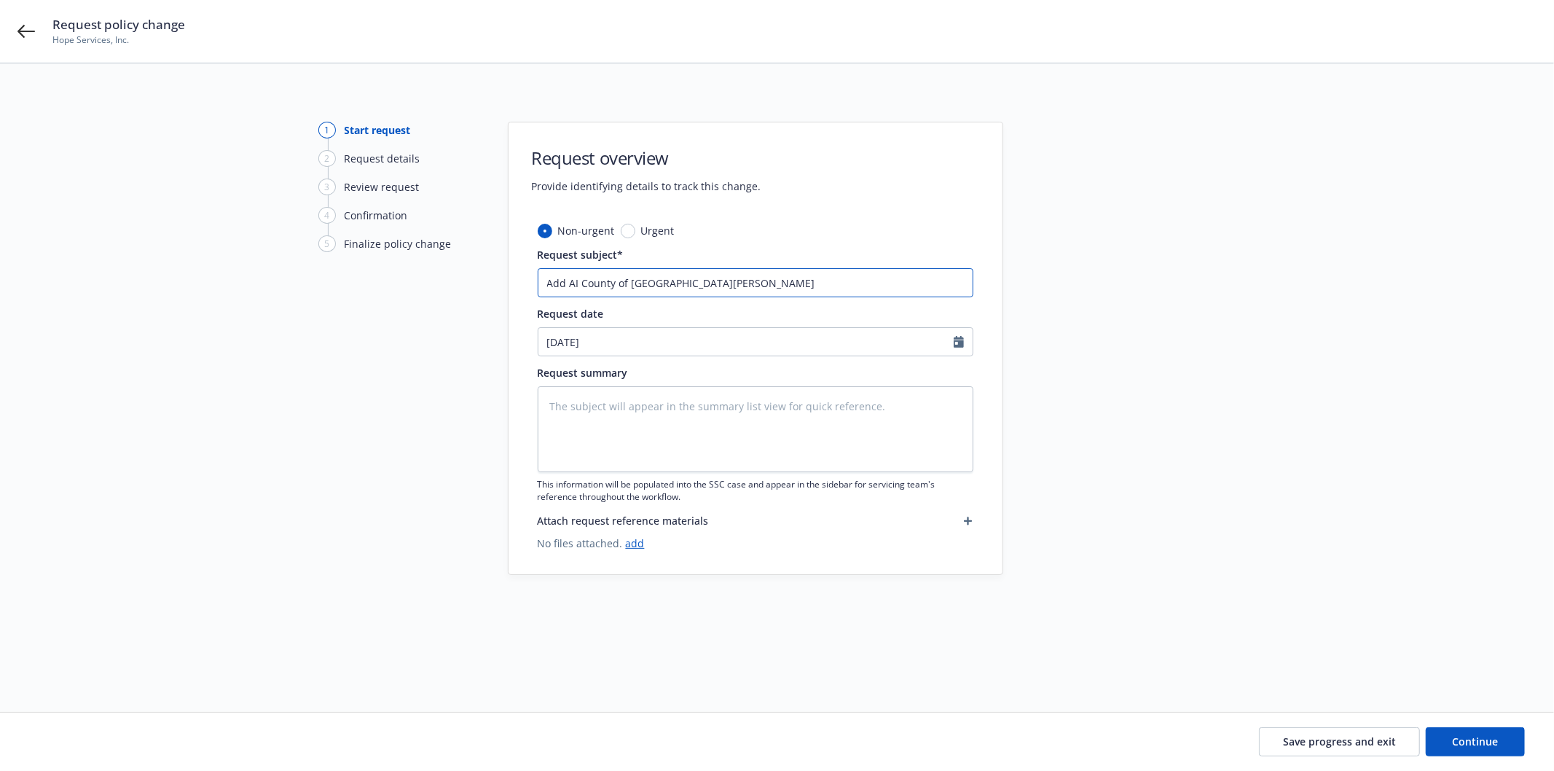
type textarea "x"
type input "Add AI County of Santa Clara"
type textarea "x"
type input "Add AI County of Santa Clara w"
type textarea "x"
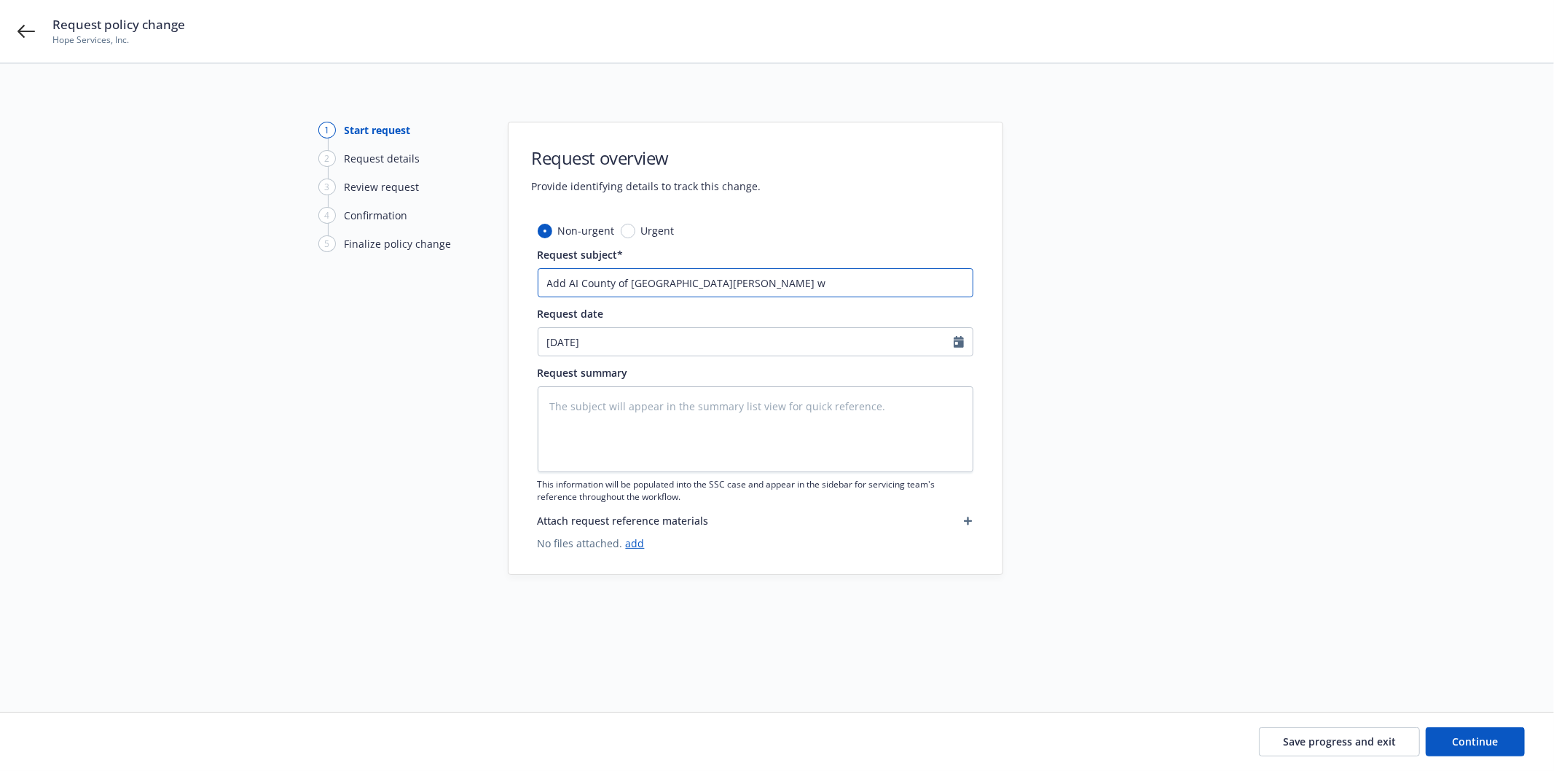
type input "Add AI County of Santa Clara wi"
type textarea "x"
type input "Add AI County of Santa Clara with"
type textarea "x"
type input "Add AI County of Santa Clara with"
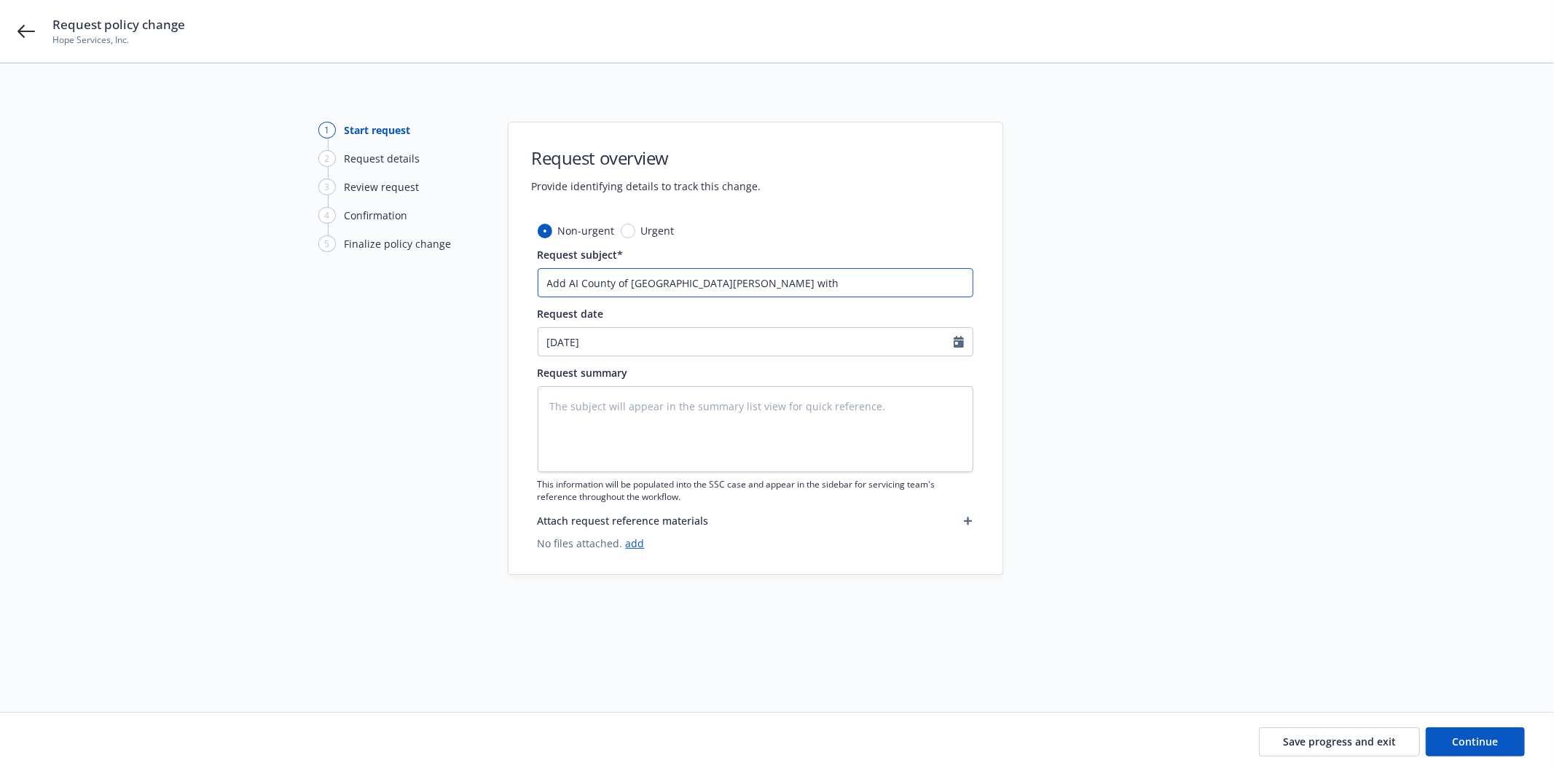
type textarea "x"
type input "Add AI County of Santa Clara with 3"
type textarea "x"
type input "Add AI County of Santa Clara with 30"
type textarea "x"
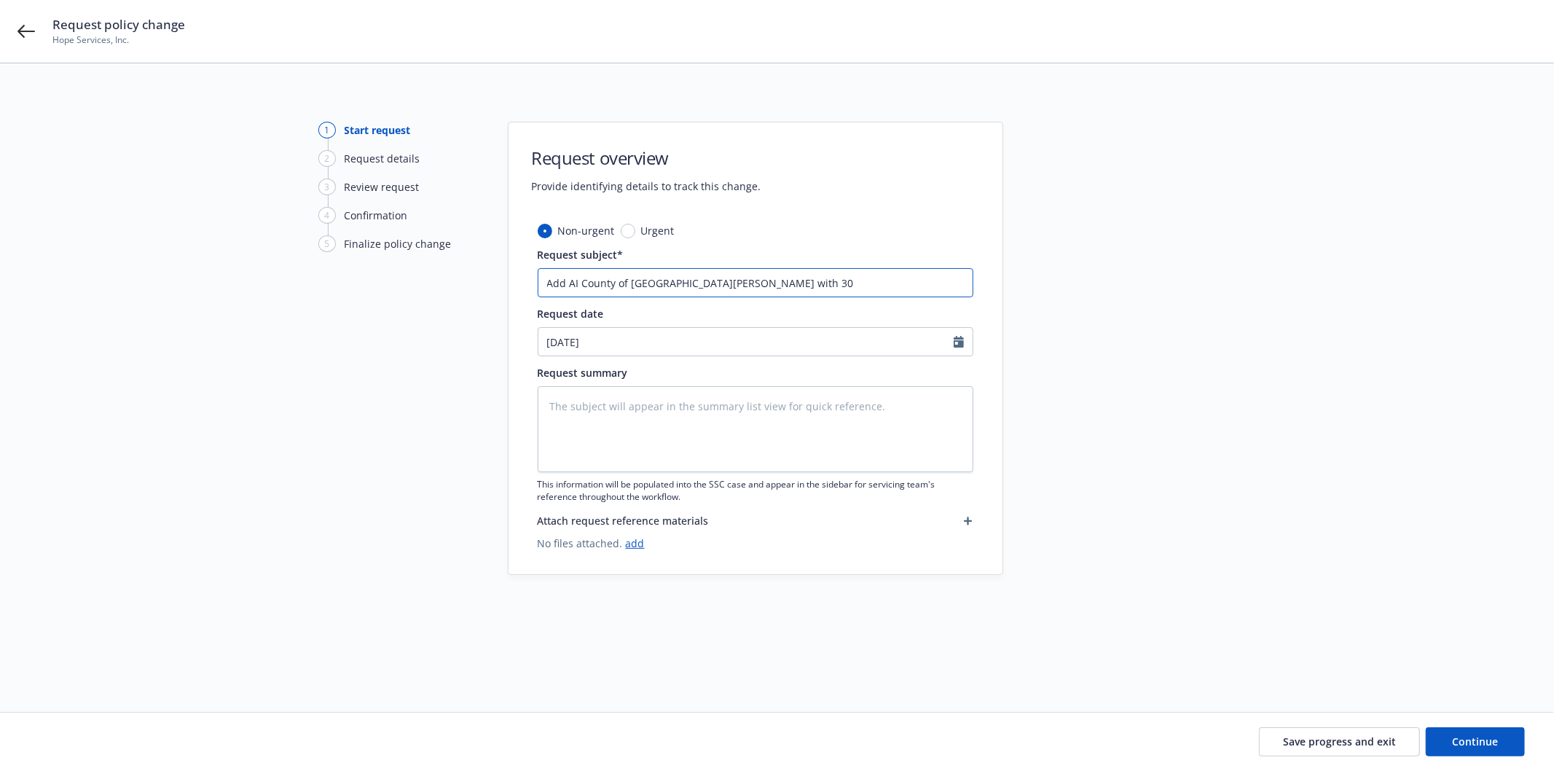
type input "Add AI County of Santa Clara with 30"
type textarea "x"
type input "Add AI County of Santa Clara with 30 d"
type textarea "x"
type input "Add AI County of Santa Clara with 30 da"
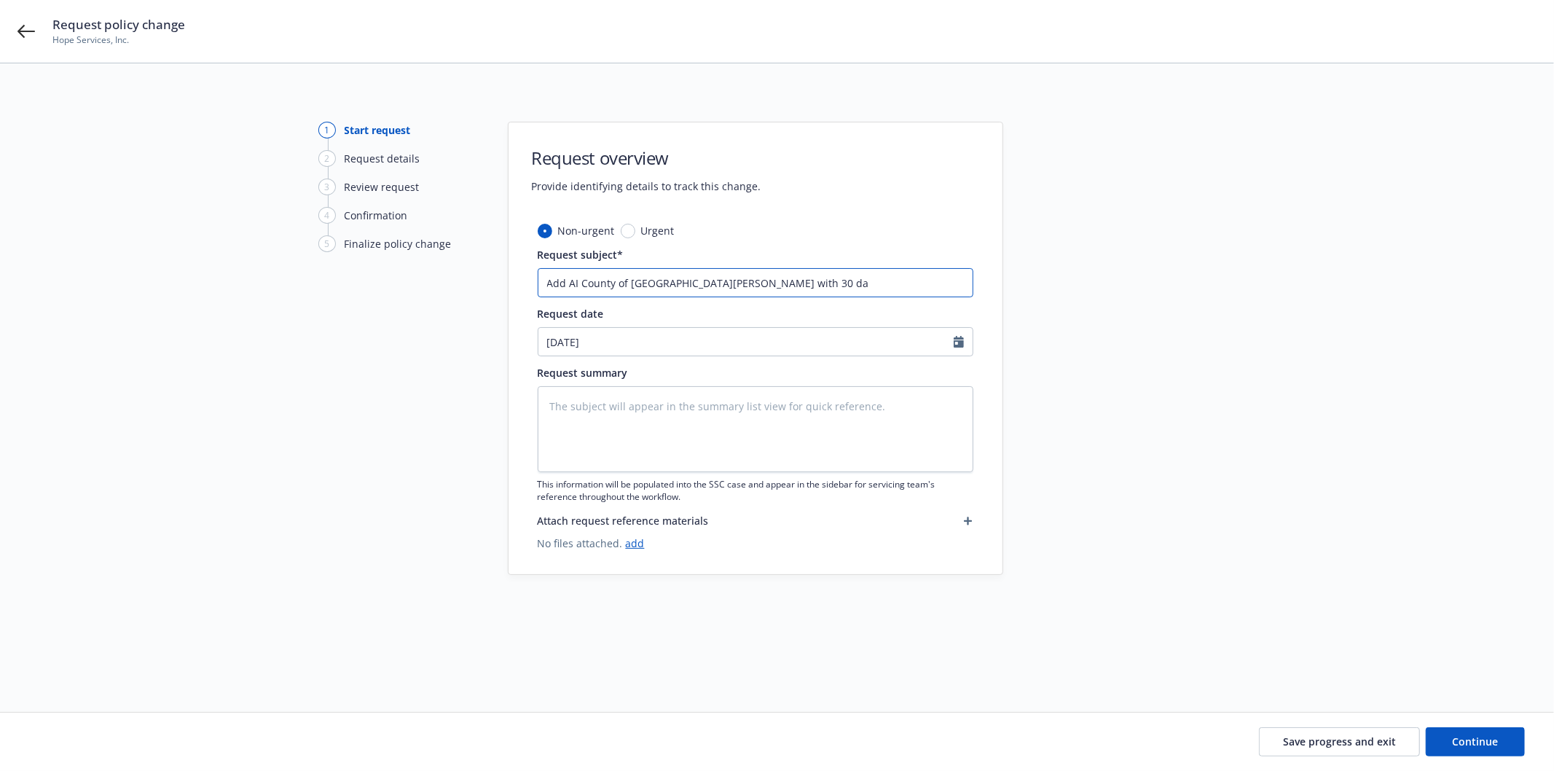
type textarea "x"
type input "Add AI County of Santa Clara with 30 day"
type textarea "x"
type input "Add AI County of Santa Clara with 30 day"
type textarea "x"
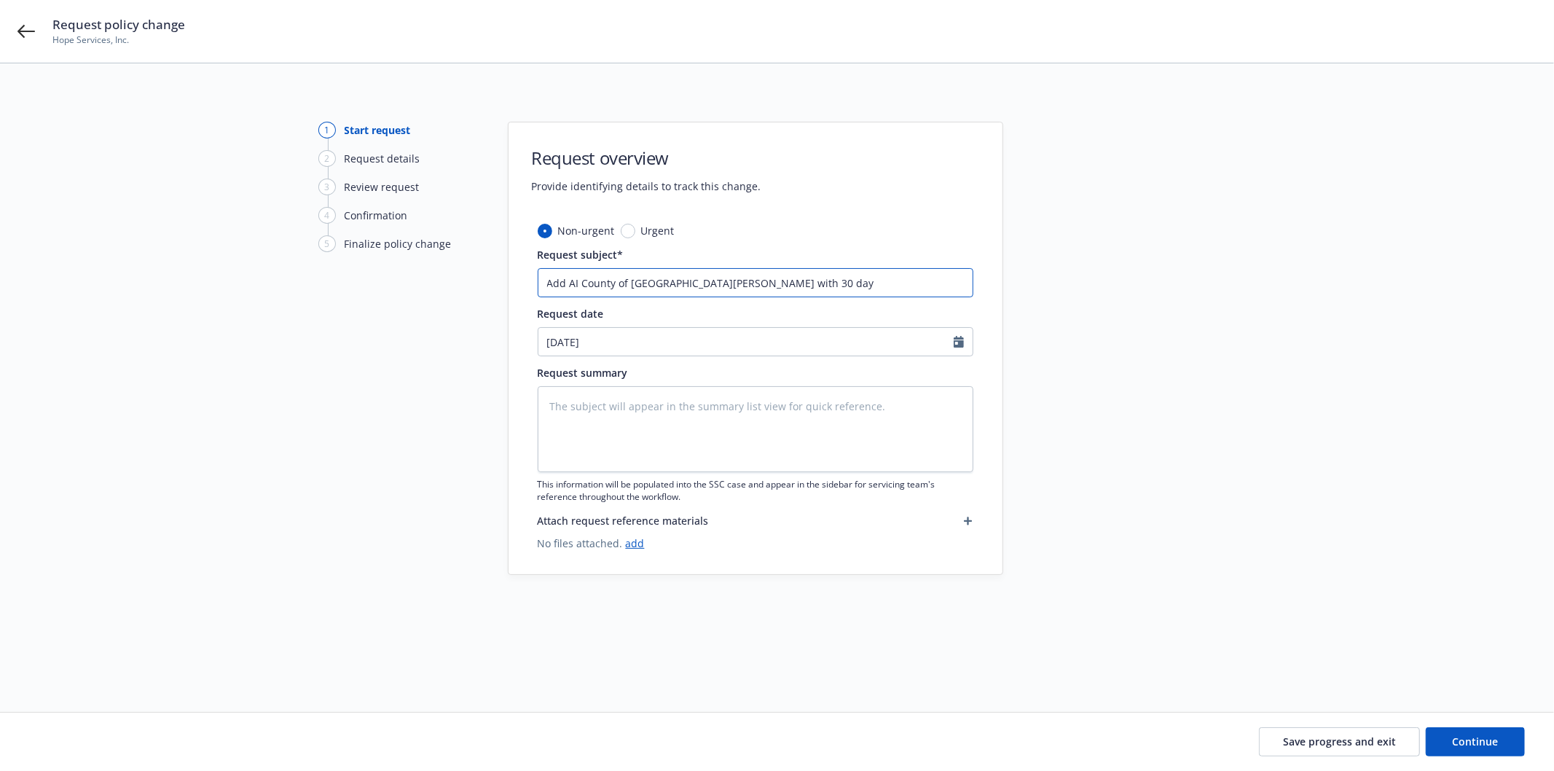
type input "Add AI County of Santa Clara with 30 day N"
type textarea "x"
type input "Add AI County of Santa Clara with 30 day NO"
type textarea "x"
type input "Add AI County of Santa Clara with 30 day NOC"
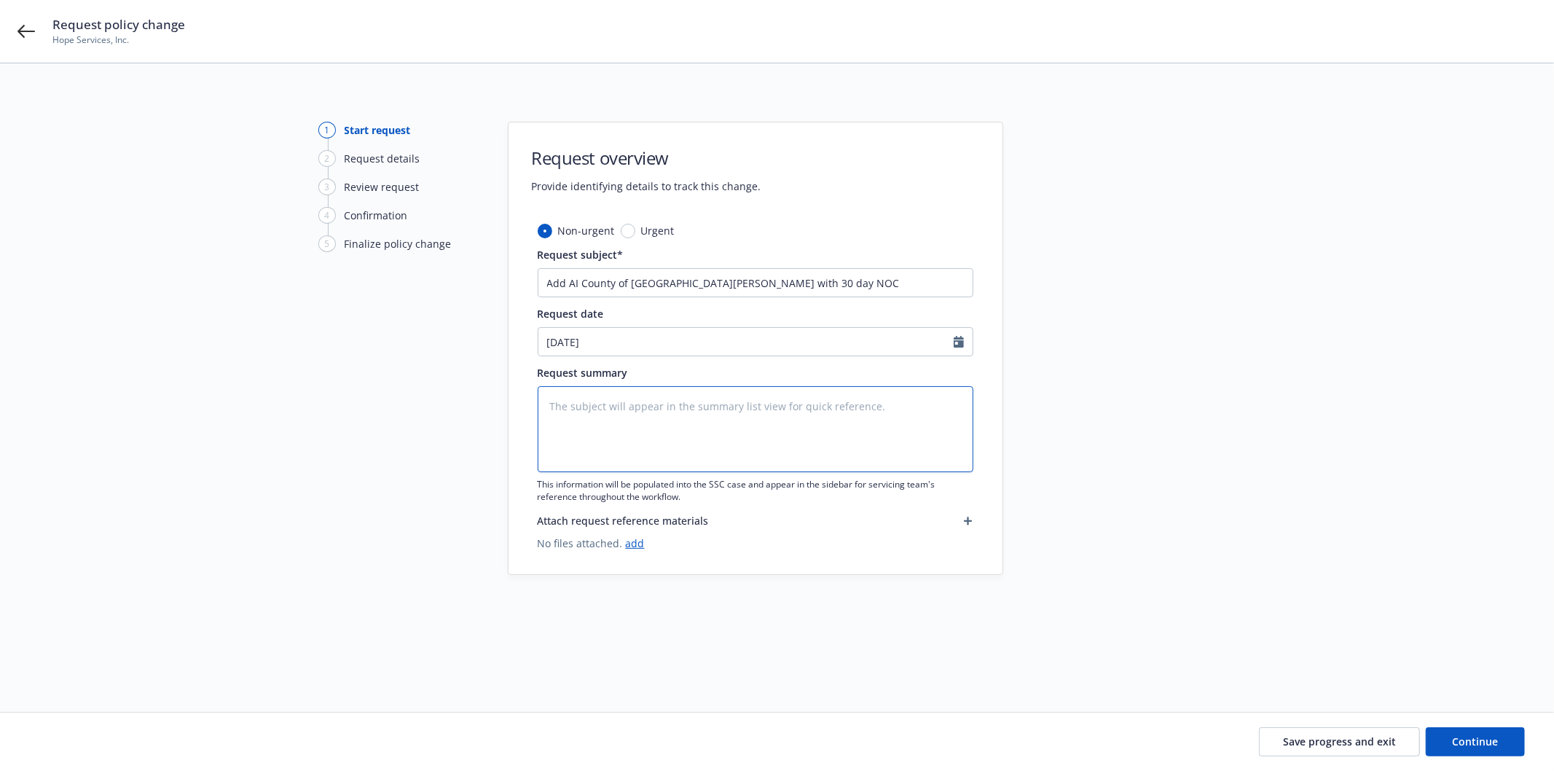
click at [672, 405] on textarea at bounding box center [756, 429] width 436 height 86
paste textarea "Hello, Eff 8/12/25 please add the following AI w/30 day noc for the following: …"
type textarea "x"
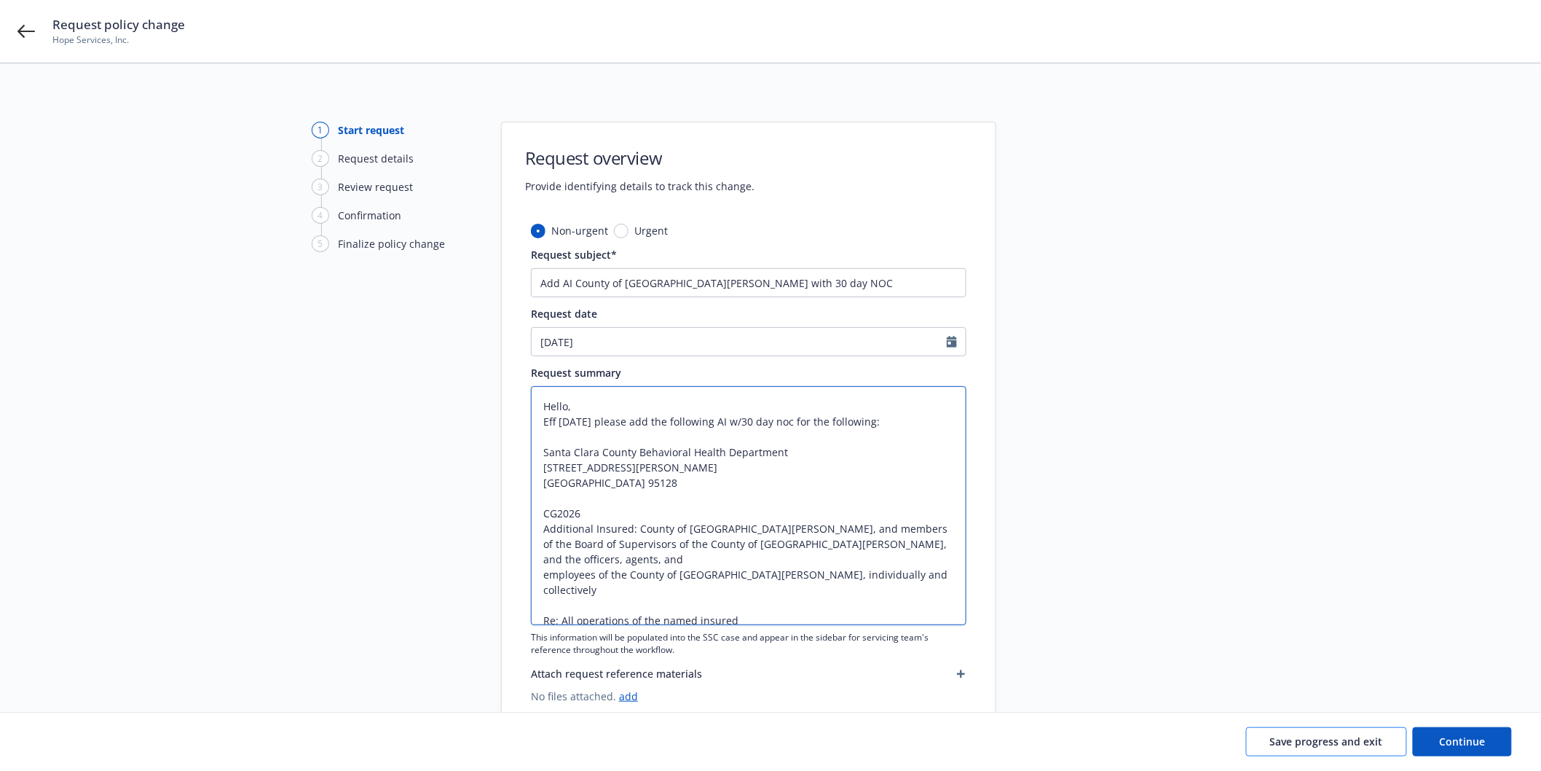
type textarea "Hello, Eff 8/12/25 please add the following AI w/30 day noc for the following: …"
click at [1345, 739] on span "Save progress and exit" at bounding box center [1326, 741] width 113 height 14
type textarea "x"
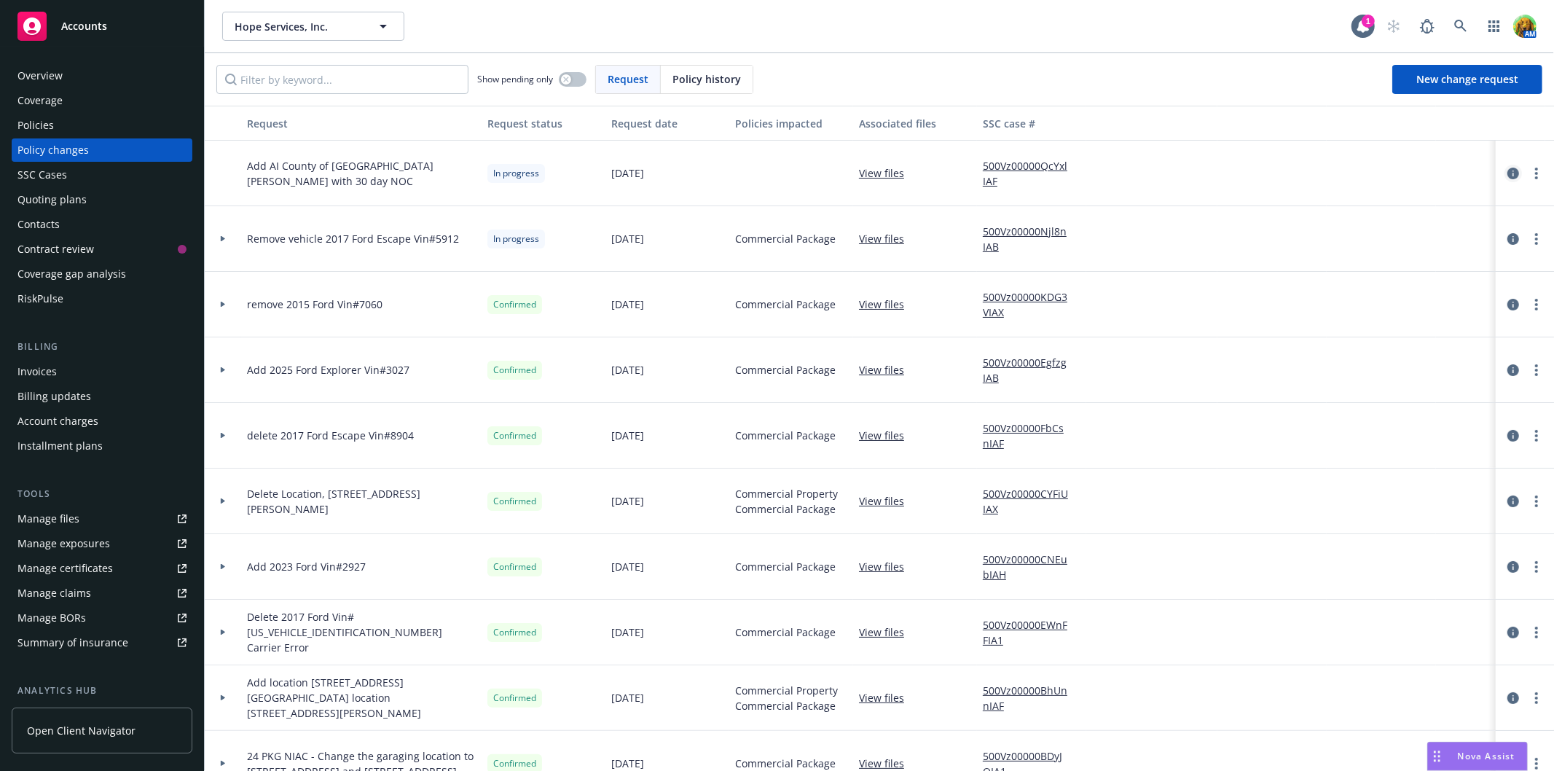
click at [1504, 165] on link "circleInformation" at bounding box center [1512, 173] width 17 height 17
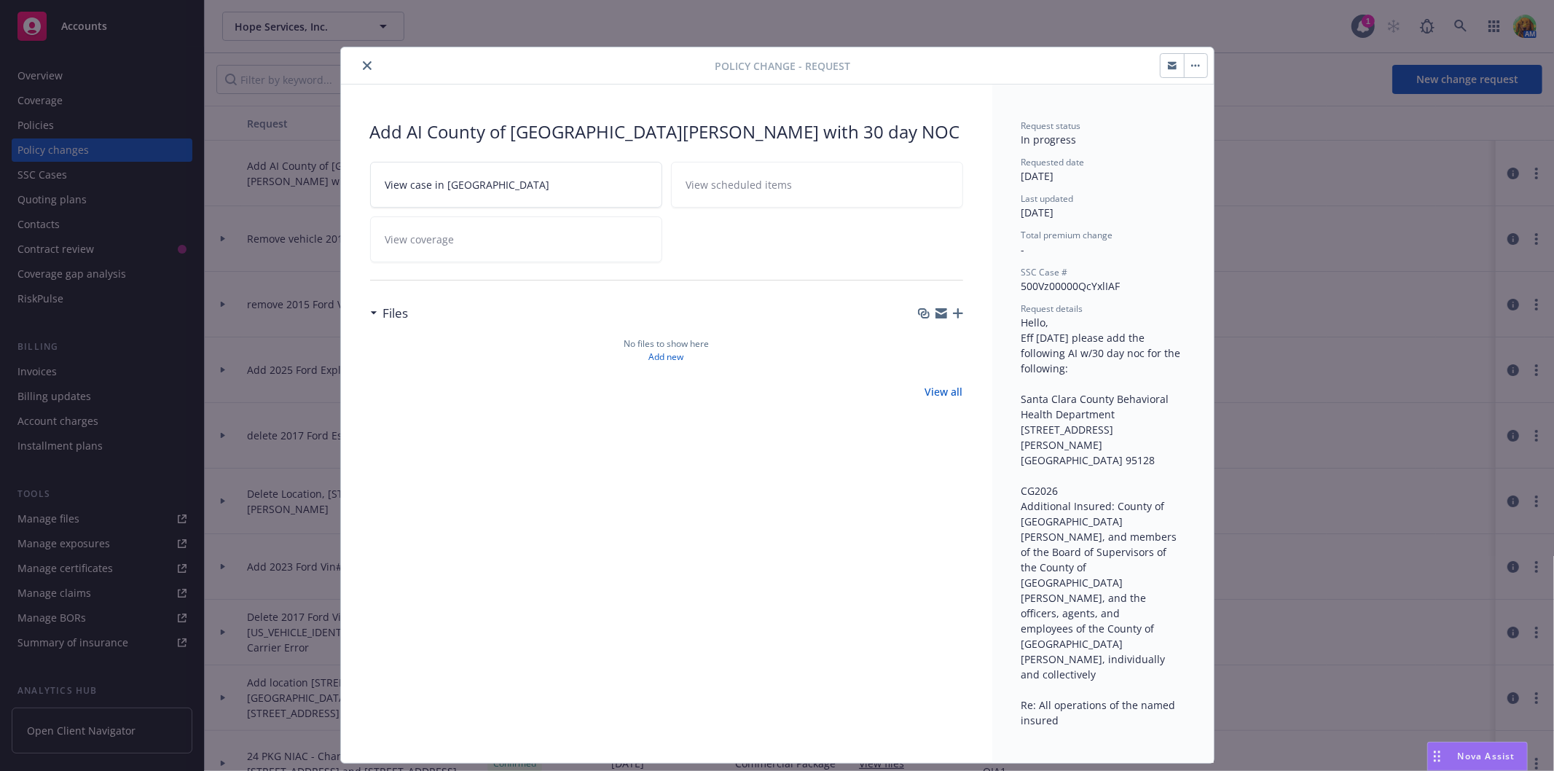
click at [1161, 67] on button "button" at bounding box center [1171, 65] width 23 height 23
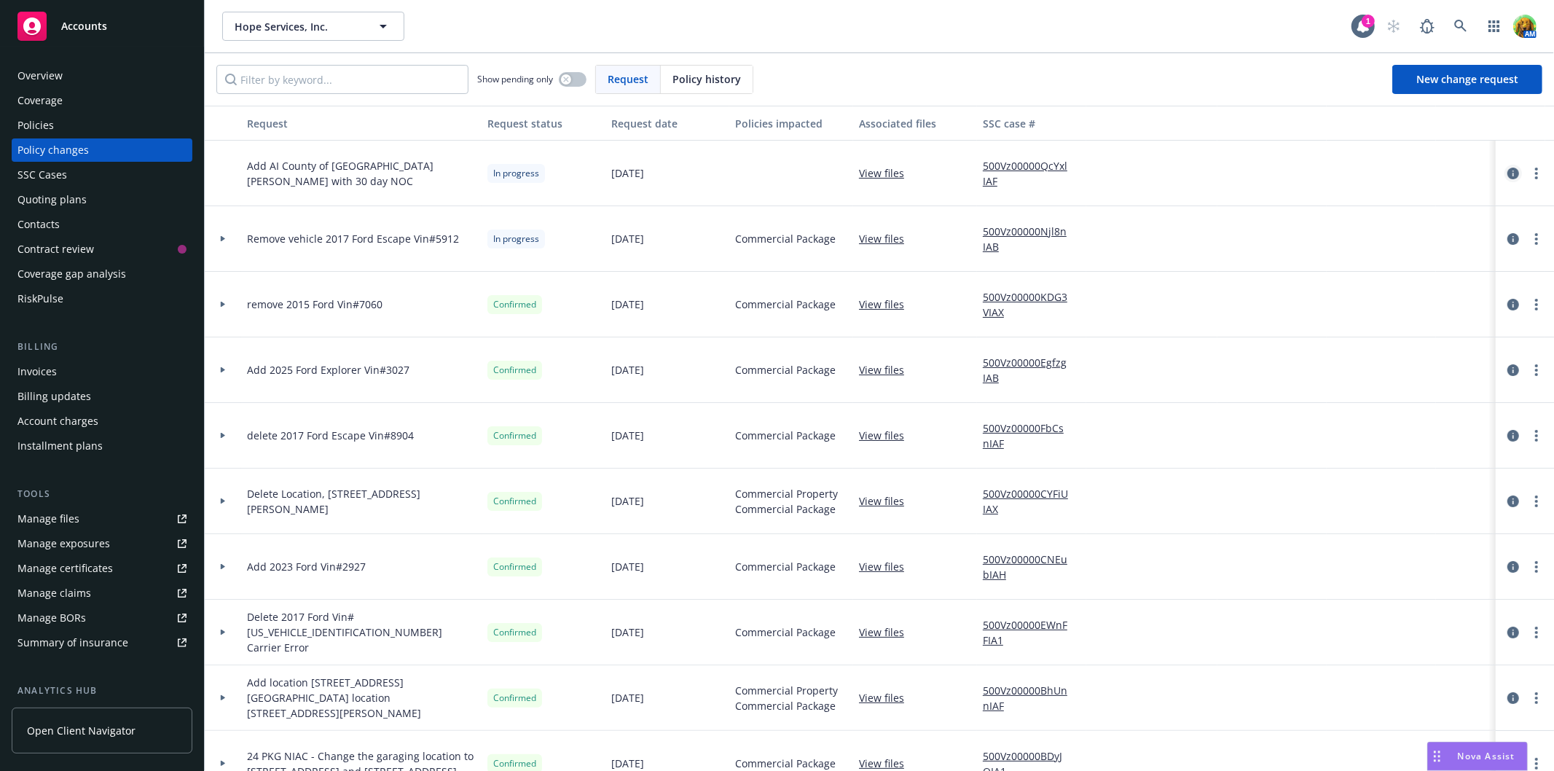
click at [1507, 175] on icon "circleInformation" at bounding box center [1513, 174] width 12 height 12
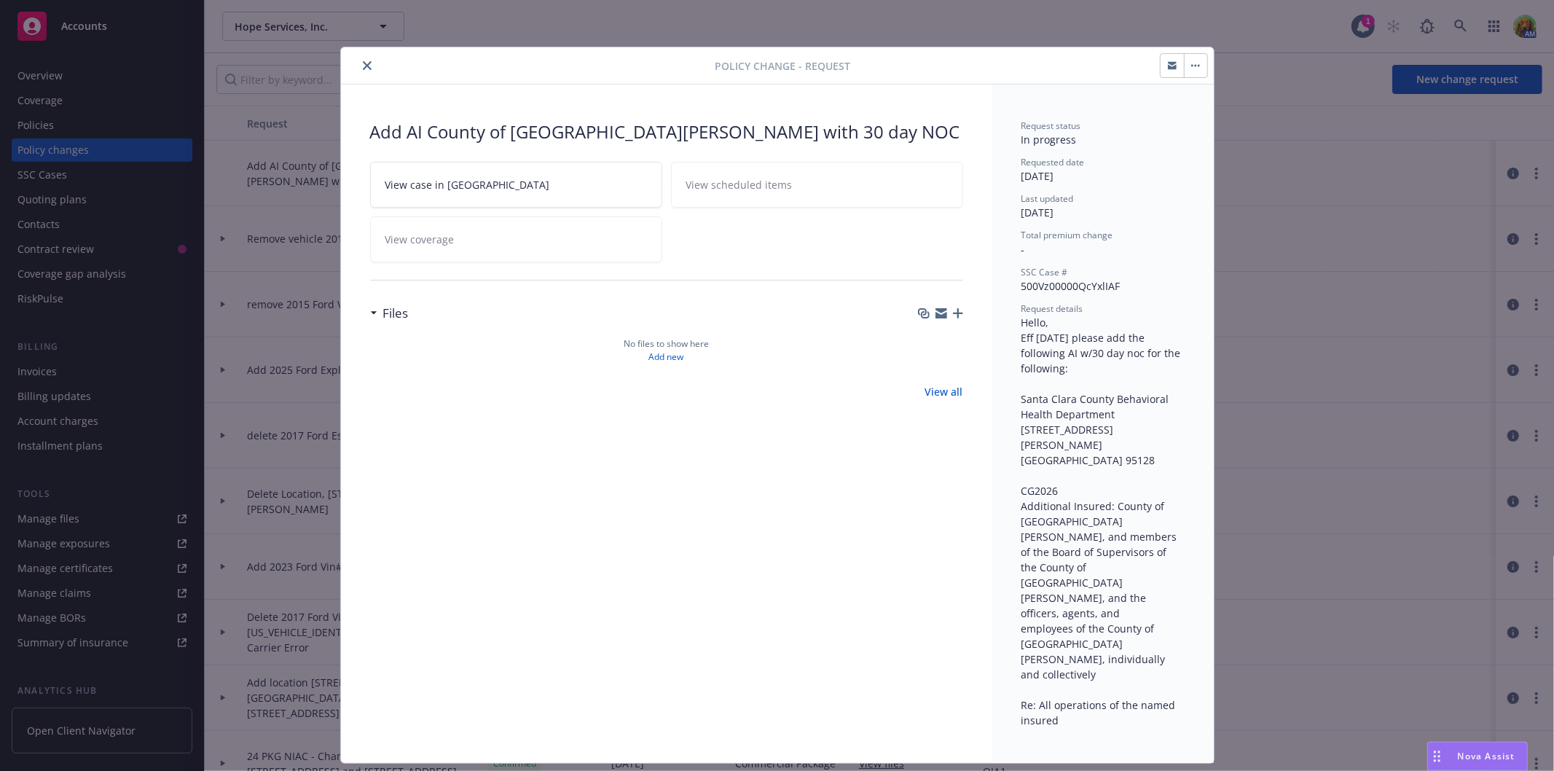
click at [959, 315] on icon "button" at bounding box center [958, 313] width 10 height 10
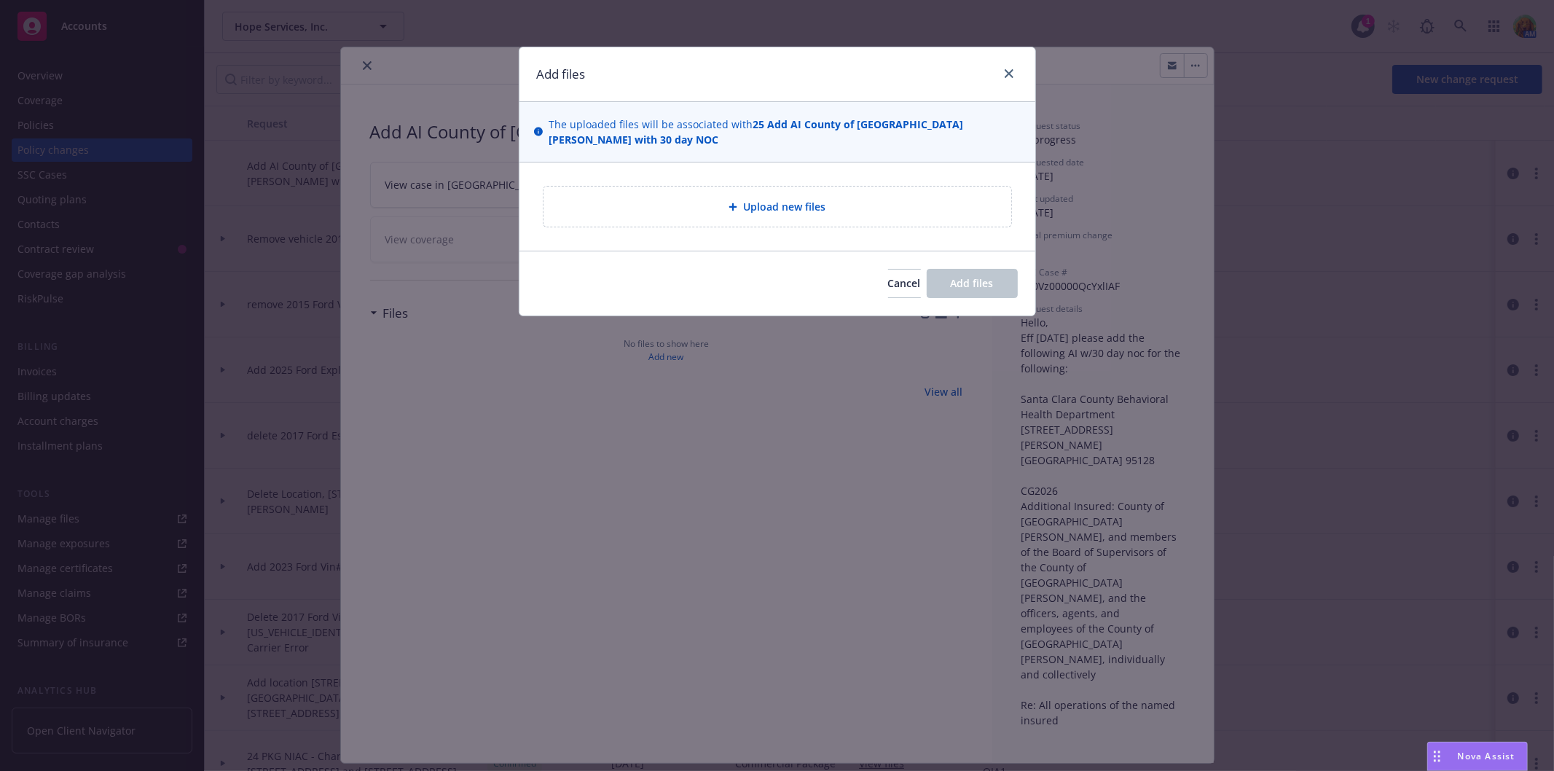
click at [1021, 71] on div "Add files" at bounding box center [777, 74] width 516 height 55
click at [1010, 71] on icon "close" at bounding box center [1008, 73] width 9 height 9
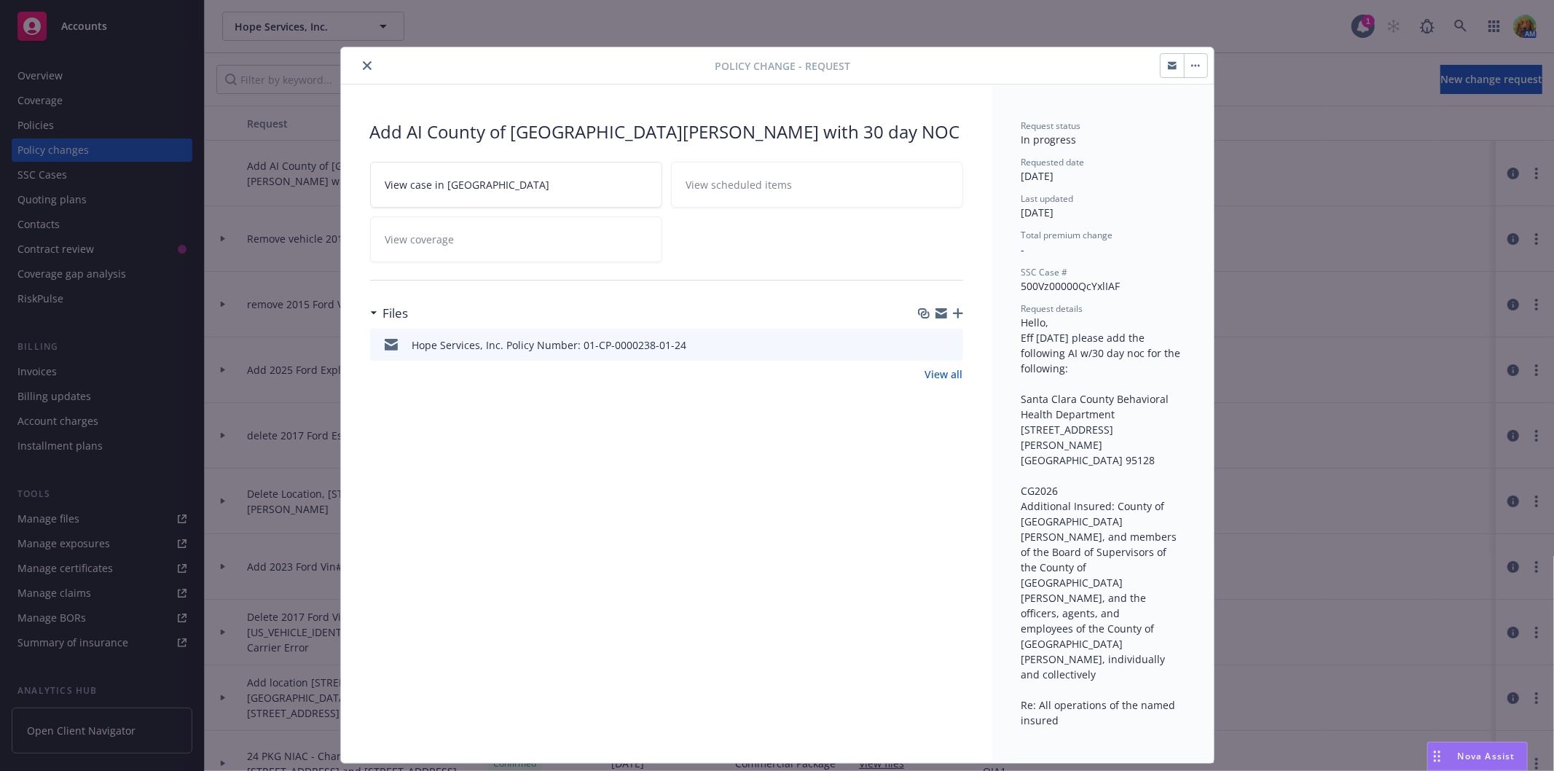
click at [948, 368] on link "View all" at bounding box center [944, 373] width 38 height 15
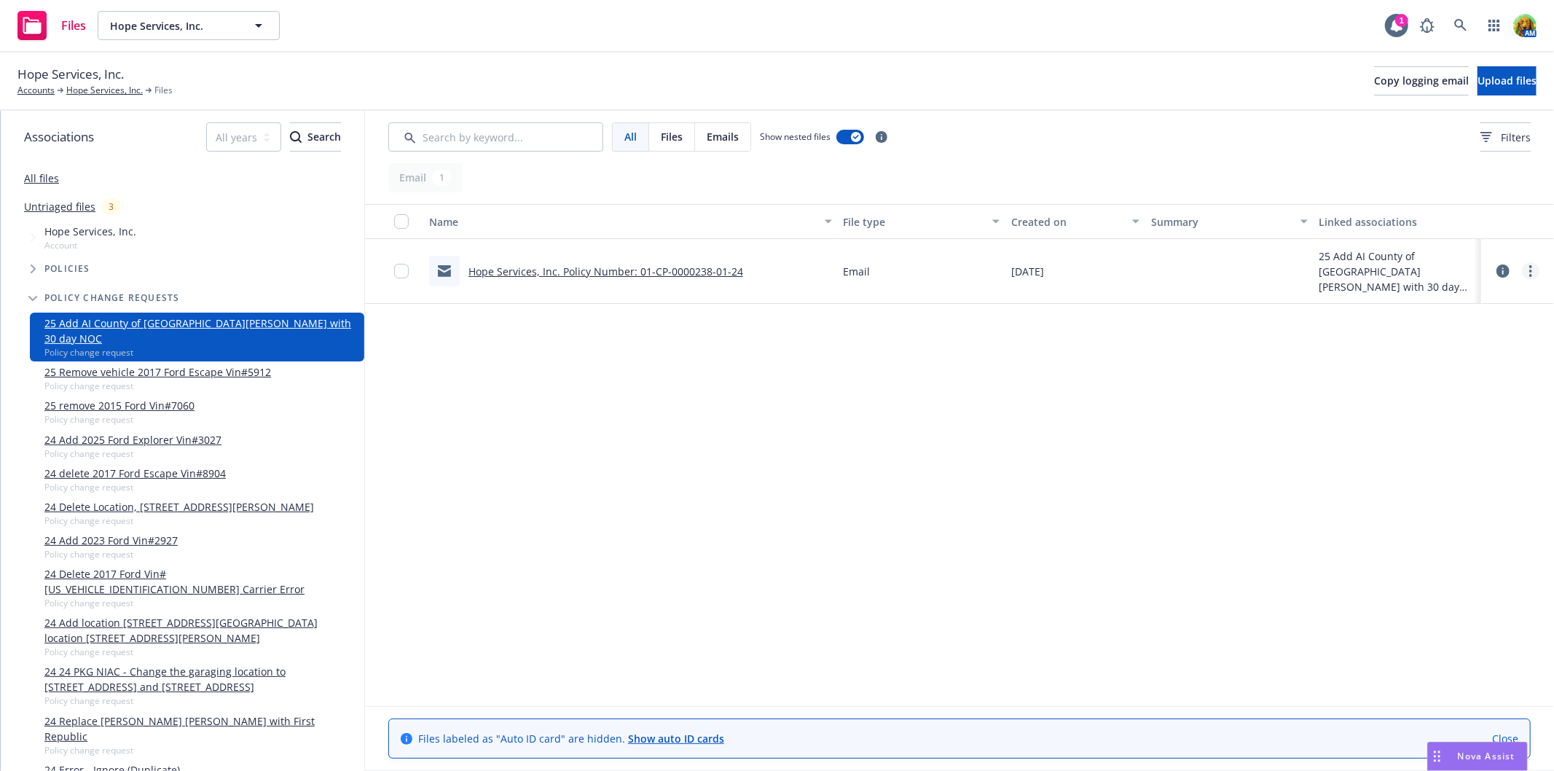
click at [1535, 275] on link "more" at bounding box center [1530, 270] width 17 height 17
click at [1451, 358] on link "Edit" at bounding box center [1465, 359] width 145 height 29
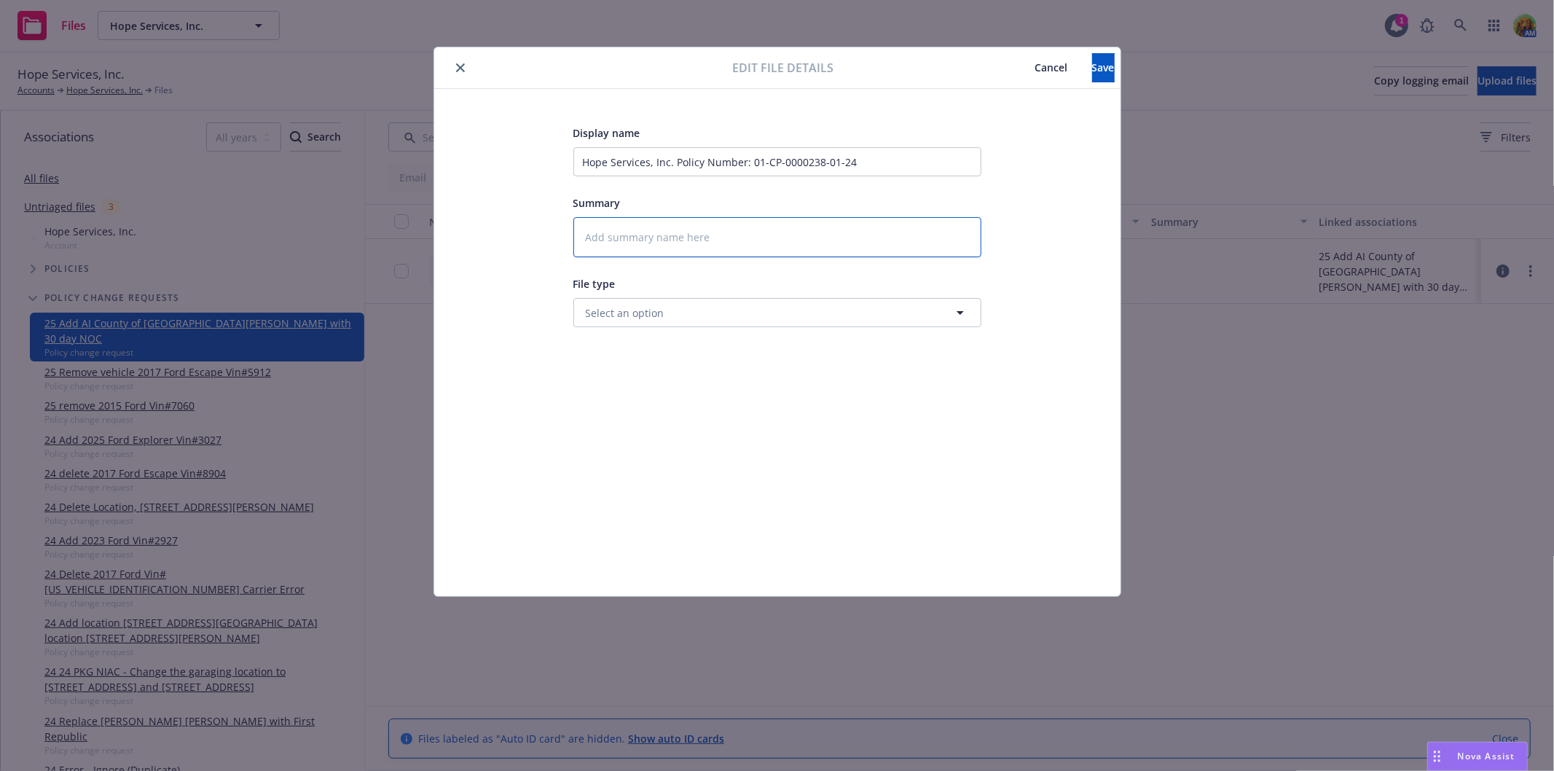
click at [679, 223] on textarea at bounding box center [777, 237] width 408 height 40
type textarea "e"
type textarea "x"
type textarea "em"
type textarea "x"
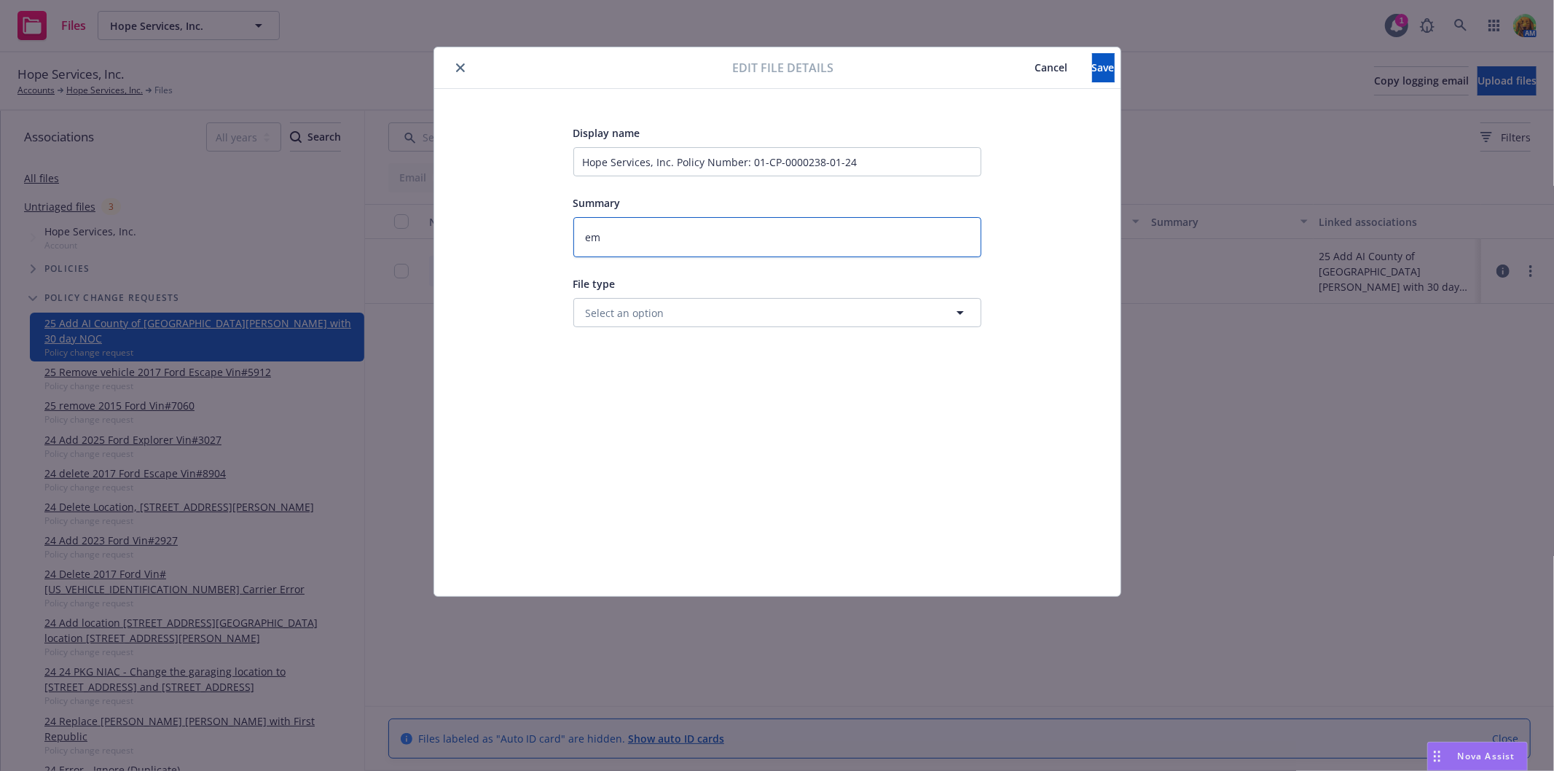
type textarea "ema"
type textarea "x"
type textarea "emai"
type textarea "x"
type textarea "email"
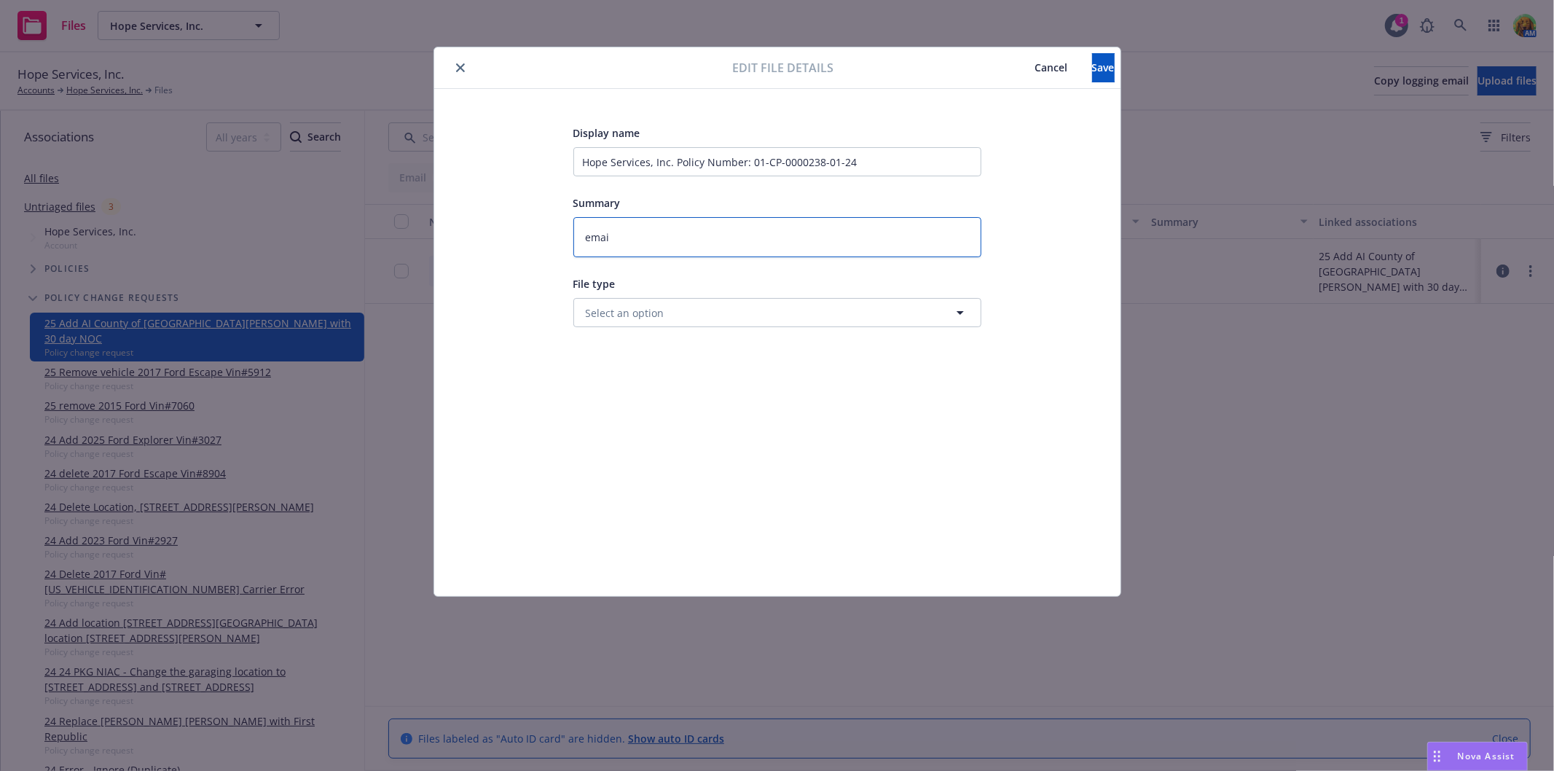
type textarea "x"
drag, startPoint x: 665, startPoint y: 243, endPoint x: 497, endPoint y: 241, distance: 167.5
click at [479, 243] on div "Display name Hope Services, Inc. Policy Number: 01-CP-0000238-01-24 Summary ema…" at bounding box center [777, 342] width 628 height 437
type textarea "x"
drag, startPoint x: 581, startPoint y: 162, endPoint x: 977, endPoint y: 151, distance: 396.4
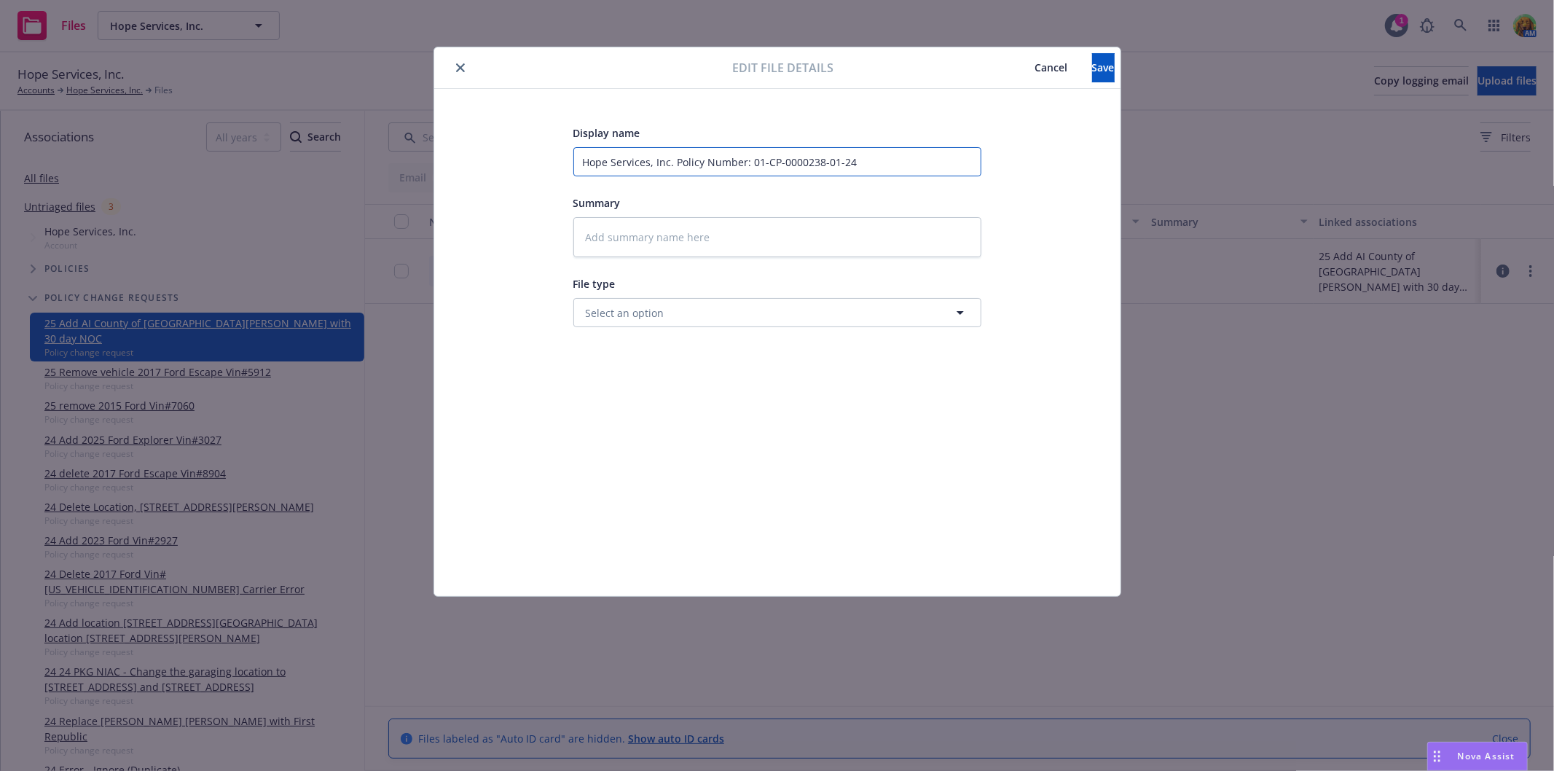
click at [977, 151] on input "Hope Services, Inc. Policy Number: 01-CP-0000238-01-24" at bounding box center [777, 161] width 408 height 29
type input "e"
type textarea "x"
type input "em"
type textarea "x"
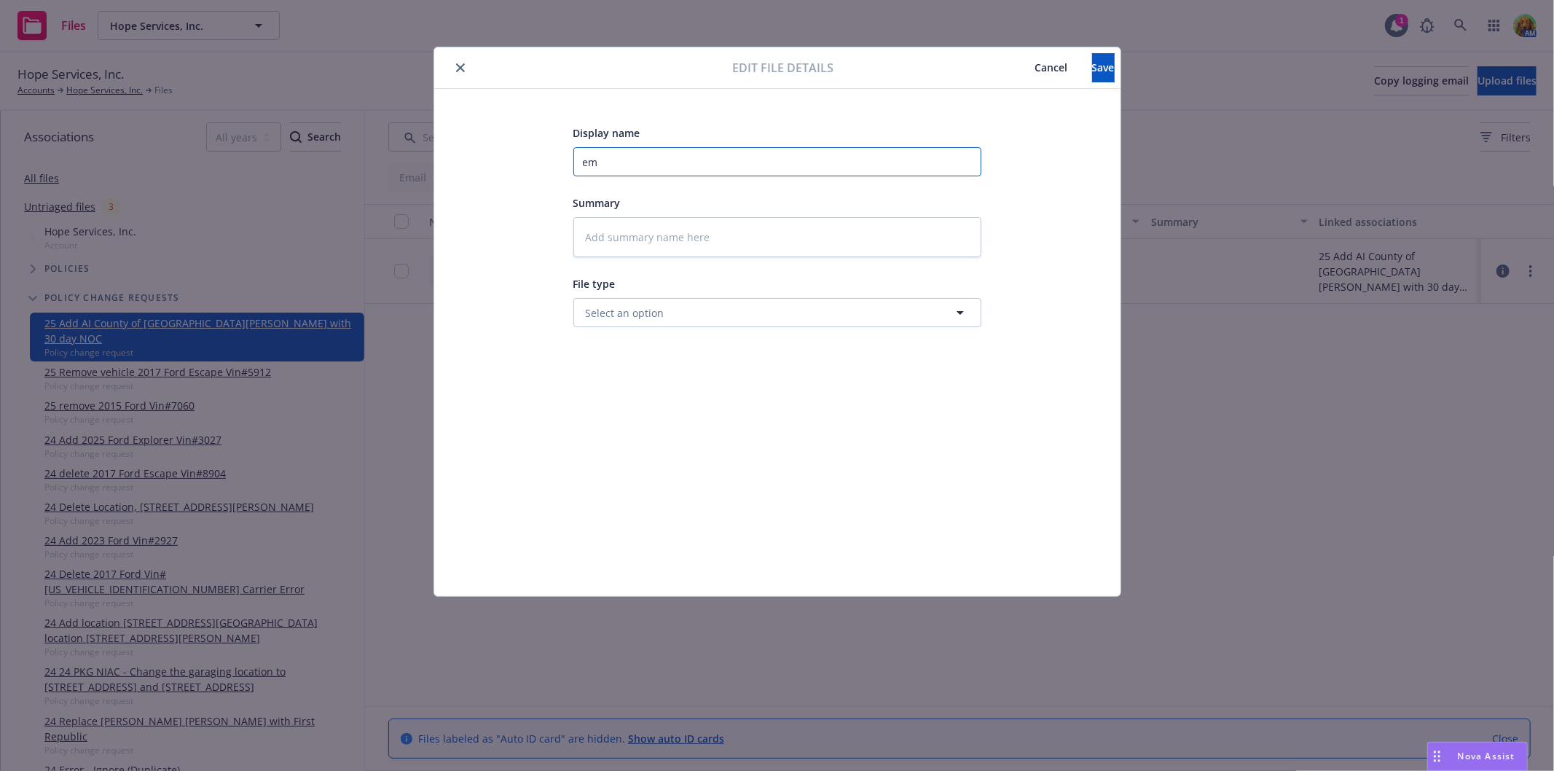
type input "ema"
type textarea "x"
type input "emai"
type textarea "x"
type input "email"
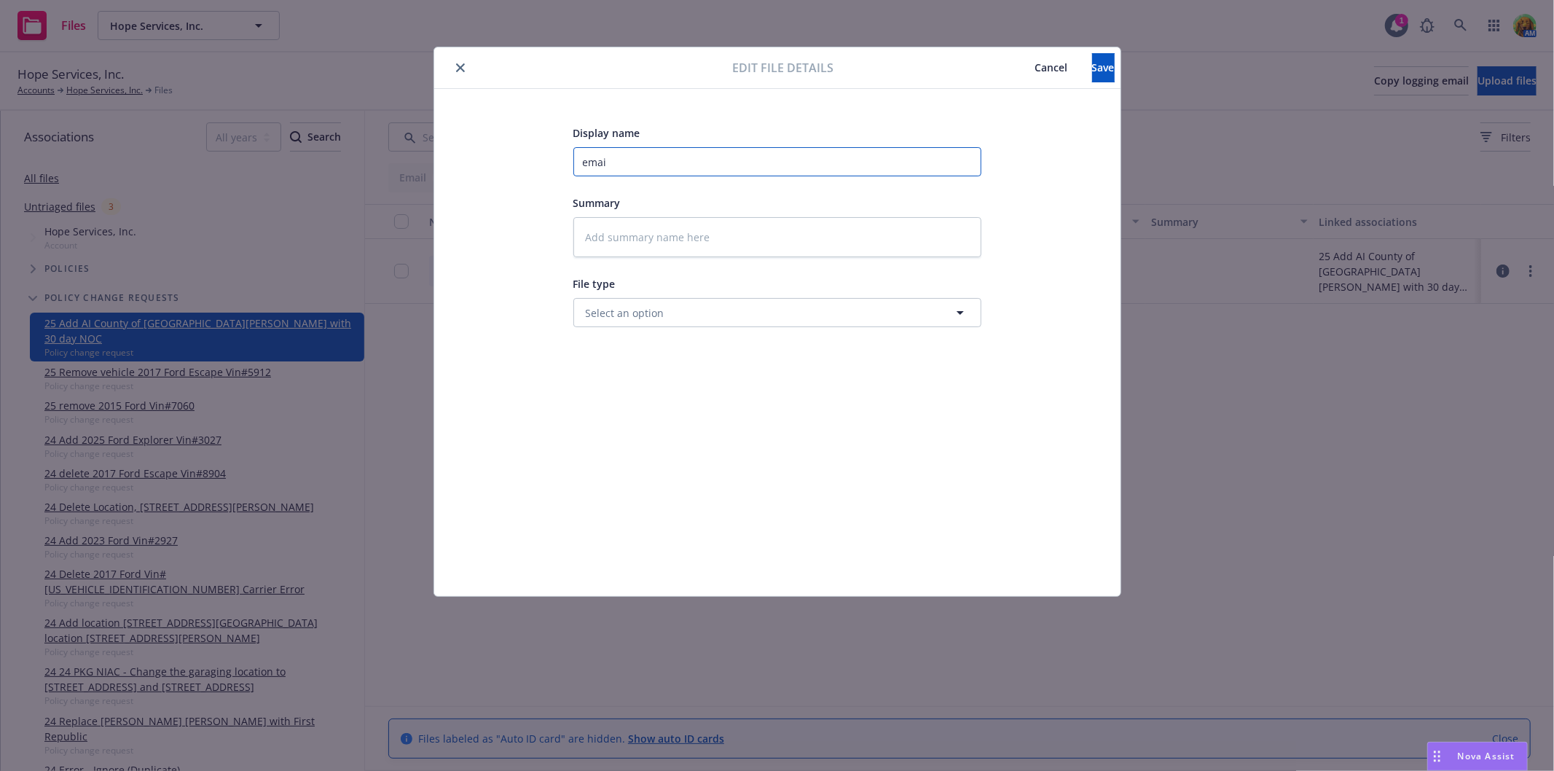
type textarea "x"
type input "email"
type textarea "x"
type input "email t"
type textarea "x"
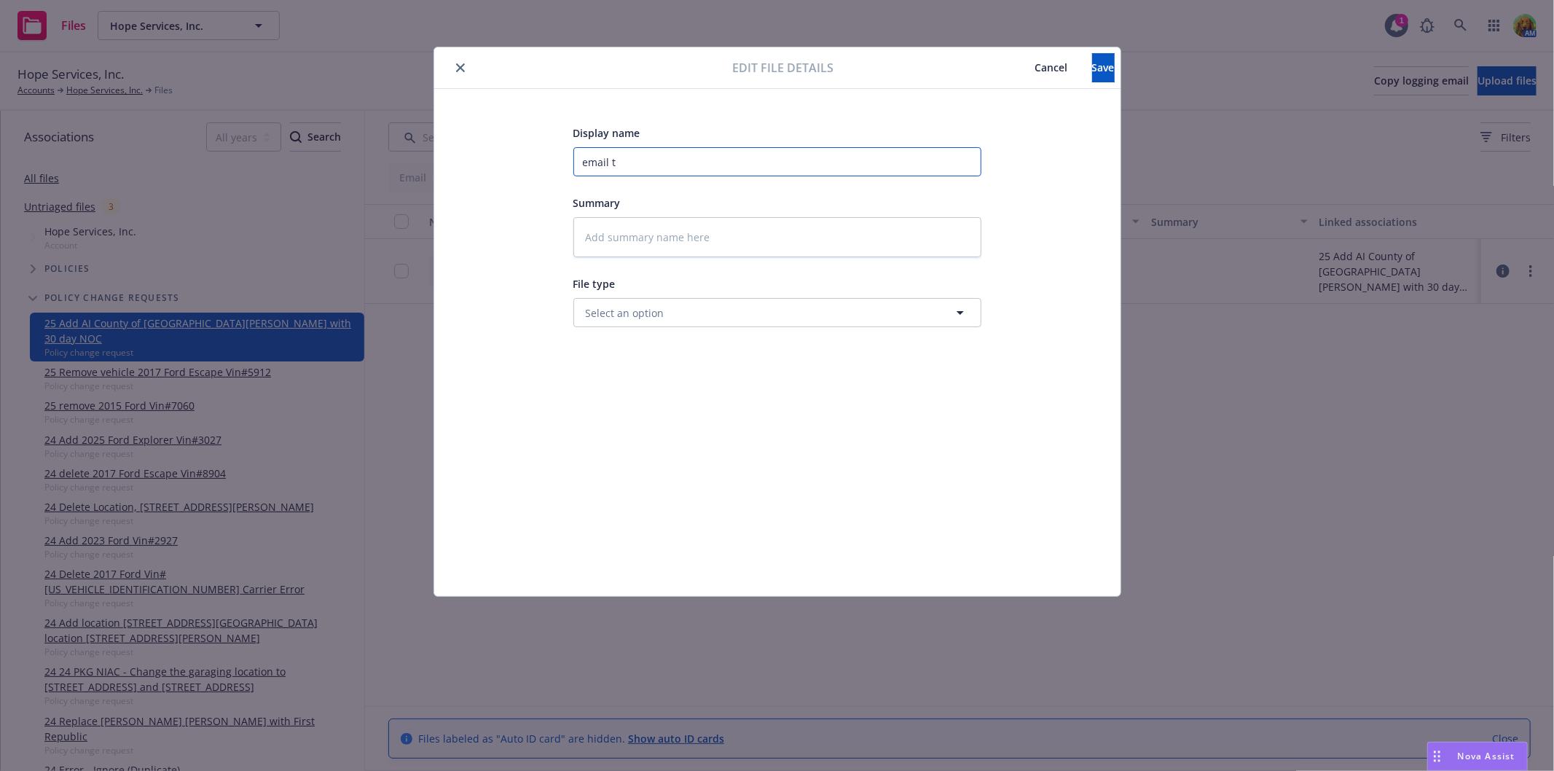
type input "email to"
type textarea "x"
type input "email to"
type textarea "x"
type input "email to c"
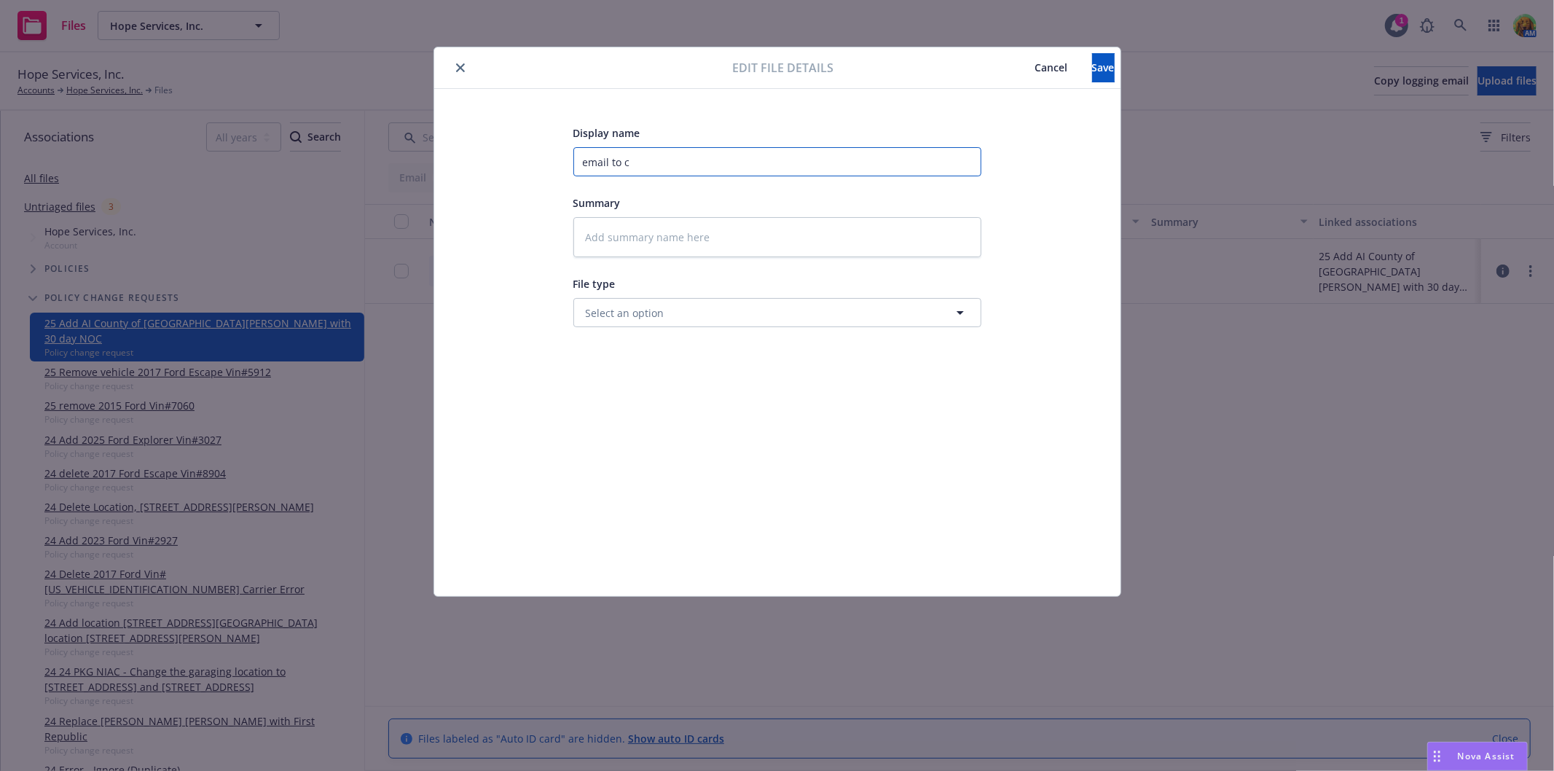
type textarea "x"
type input "email to ca"
type textarea "x"
type input "email to car"
type textarea "x"
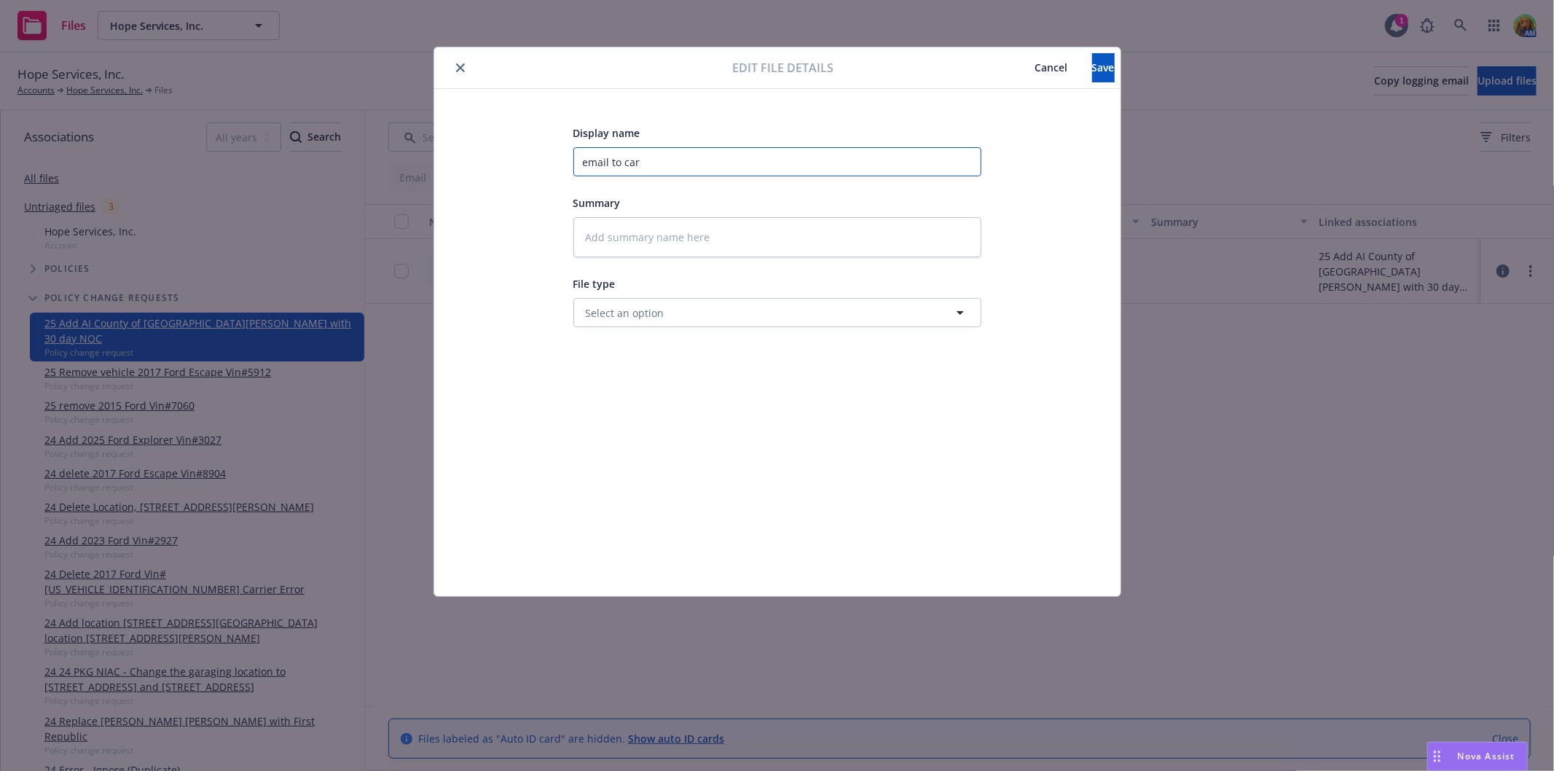
type input "email to carr"
type textarea "x"
type input "email to carri"
type textarea "x"
type input "email to carrie"
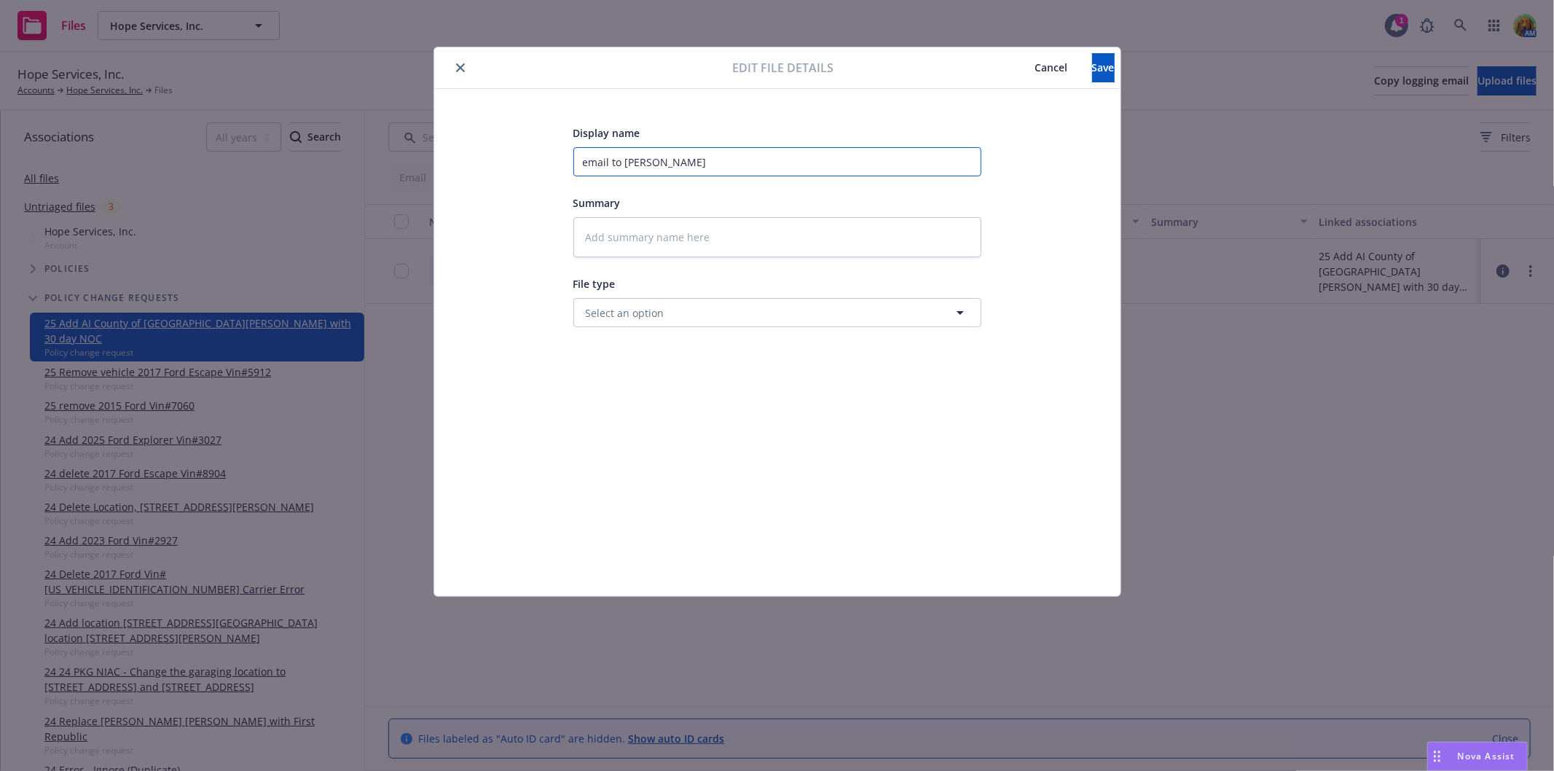
type textarea "x"
type input "email to carrier"
type textarea "x"
type input "email to carrier"
type textarea "x"
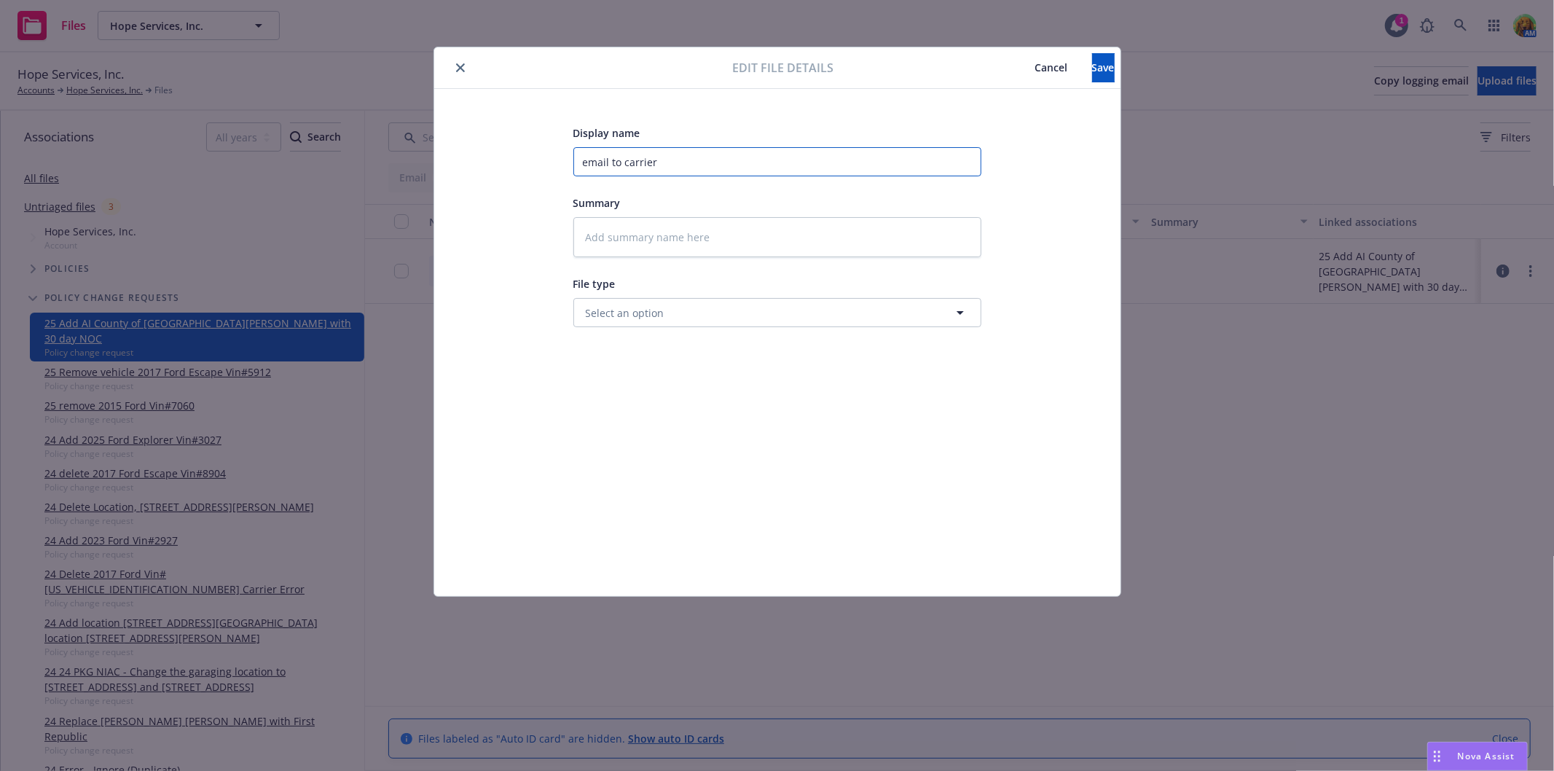
type input "email to carrier t"
type textarea "x"
type input "email to carrier to"
type textarea "x"
type input "email to carrier to"
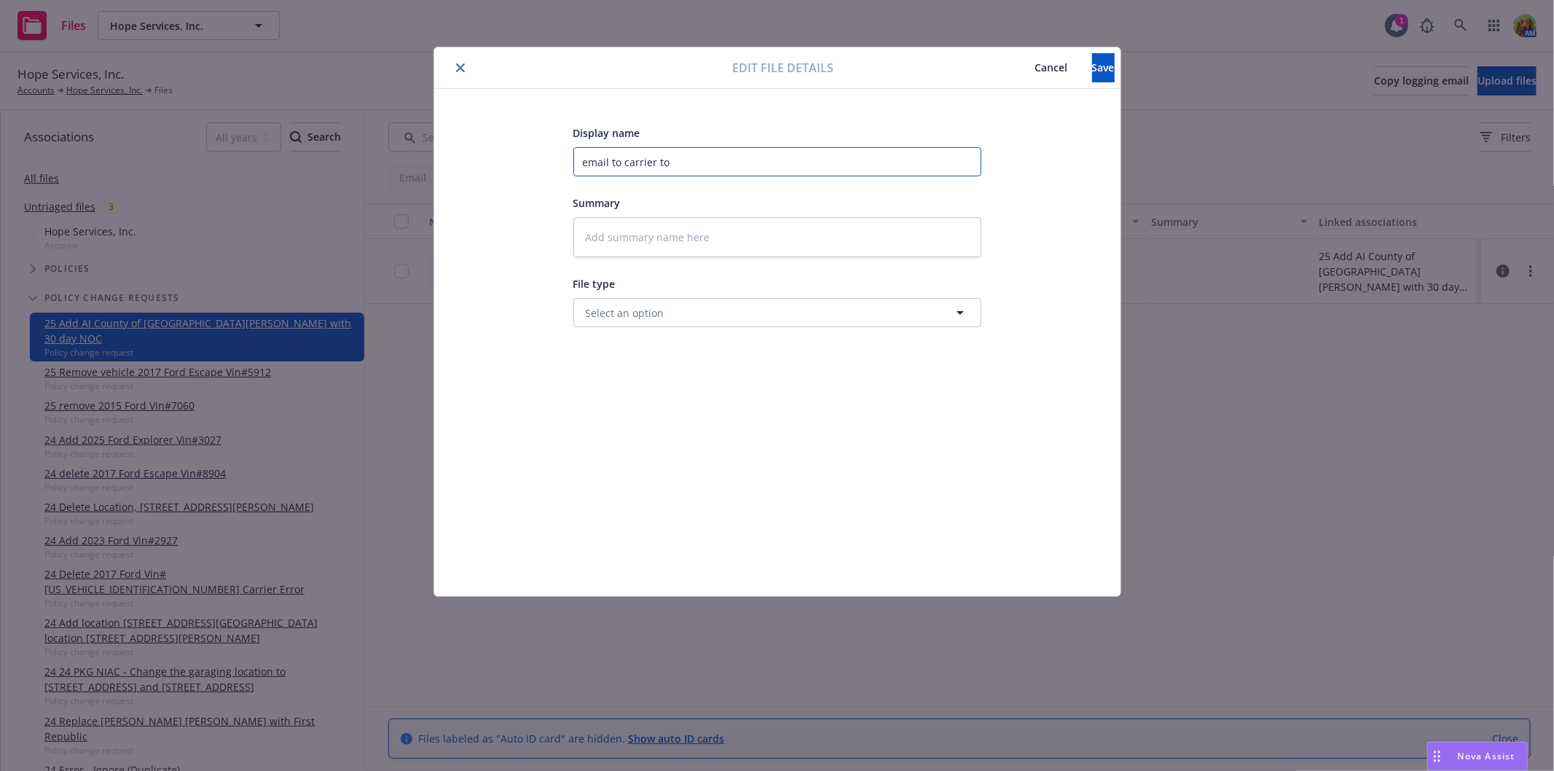
type textarea "x"
type input "email to carrier to a"
type textarea "x"
type input "email to carrier to ad"
type textarea "x"
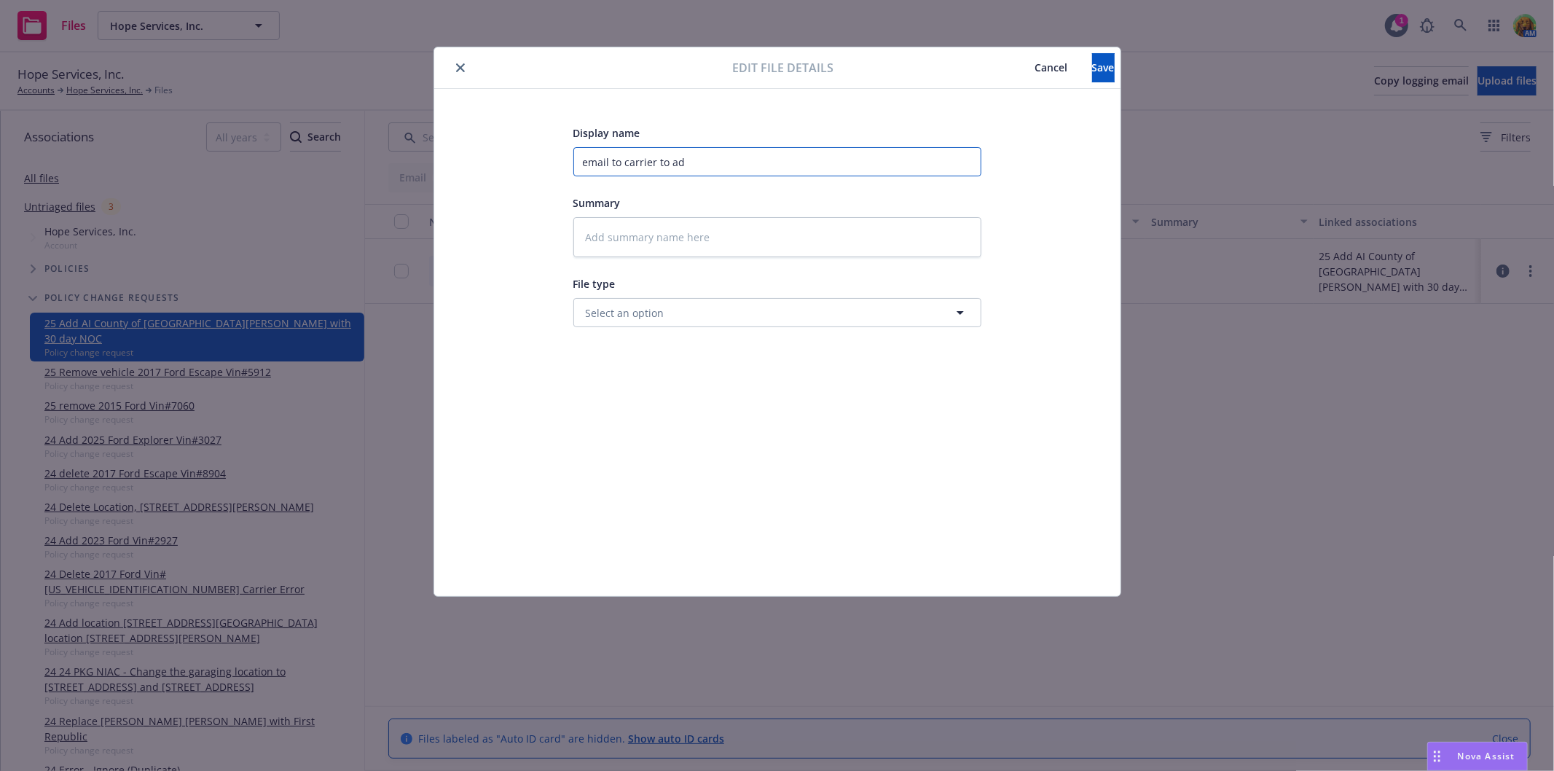
type input "email to carrier to add"
type textarea "x"
type input "email to carrier to add"
type textarea "x"
type input "email to carrier to add A"
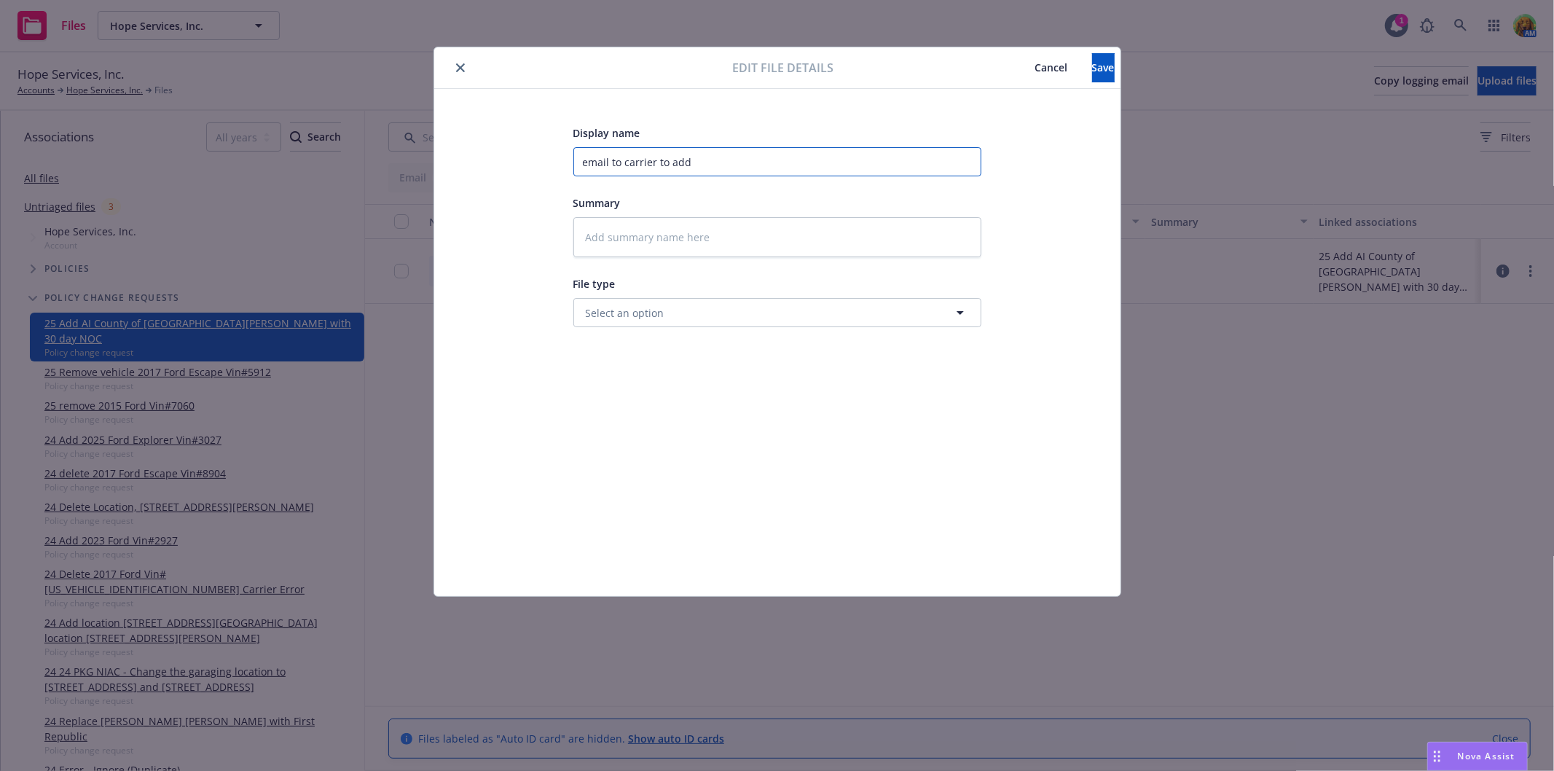
type textarea "x"
type input "email to carrier to add AI"
type textarea "x"
type input "email to carrier to add AI"
type textarea "x"
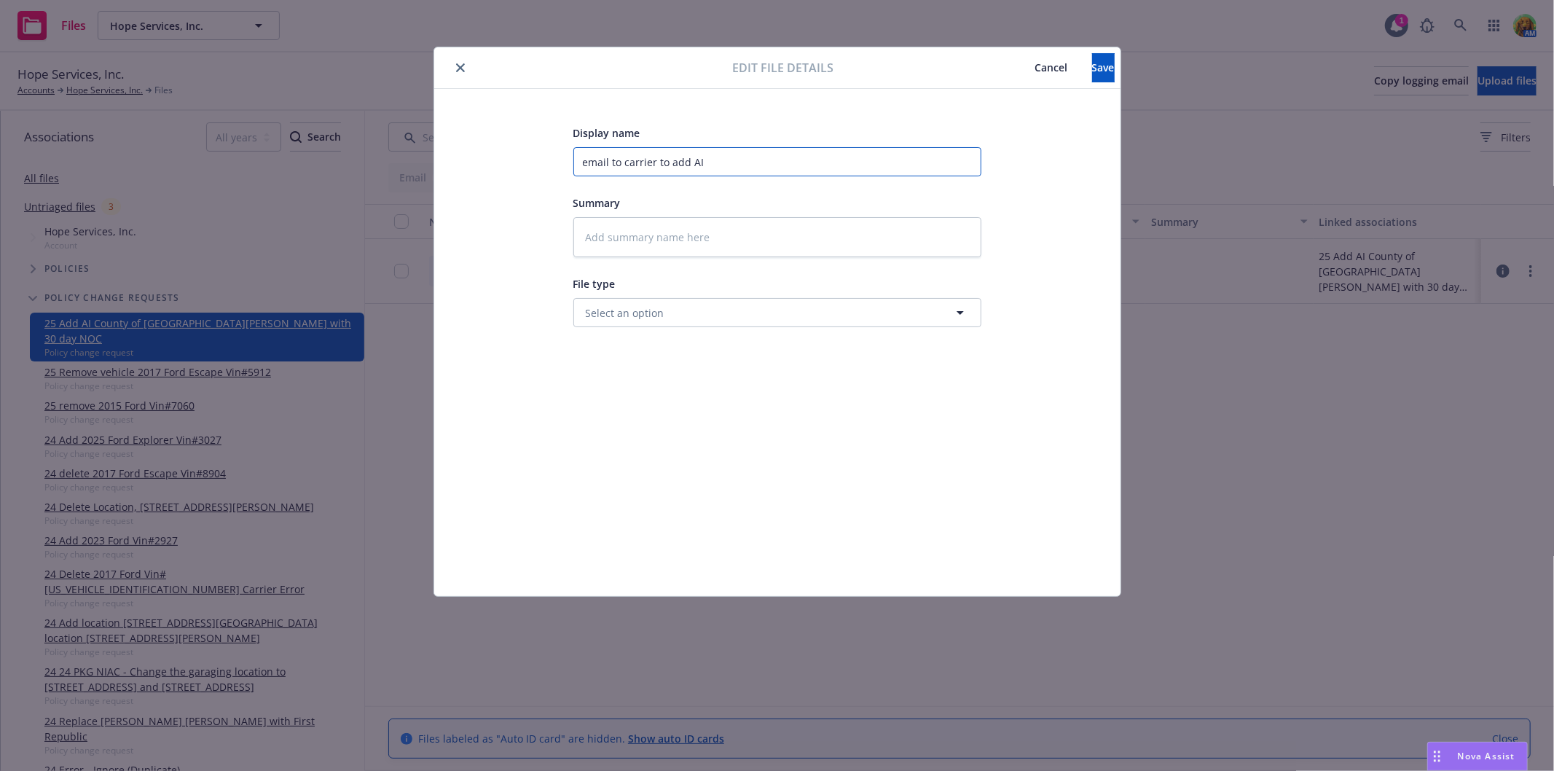
type input "email to carrier to add AI a"
type textarea "x"
type input "email to carrier to add AI an"
type textarea "x"
type input "email to carrier to add AI and"
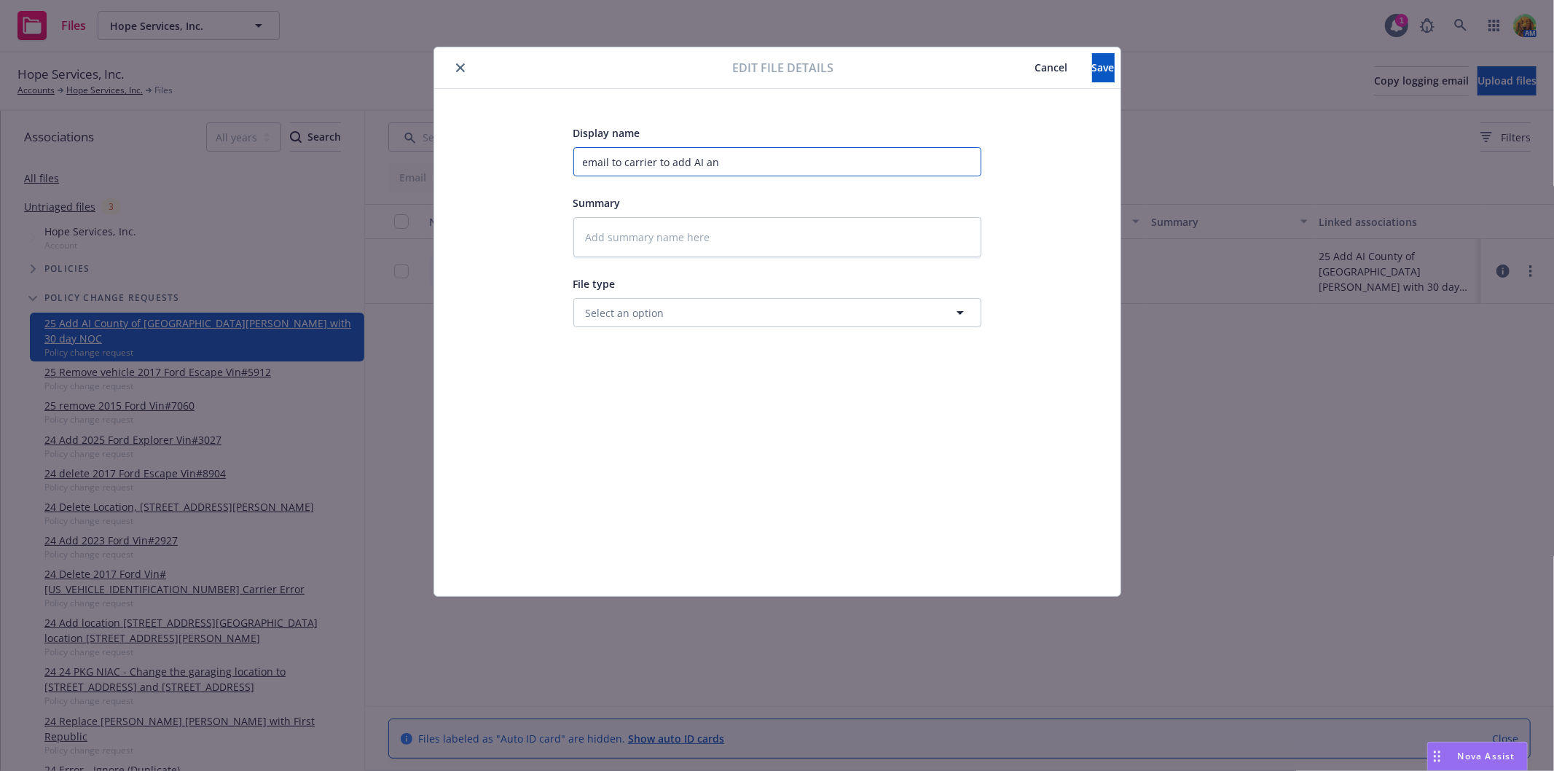
type textarea "x"
type input "email to carrier to add AI and"
type textarea "x"
type input "email to carrier to add AI and 3"
type textarea "x"
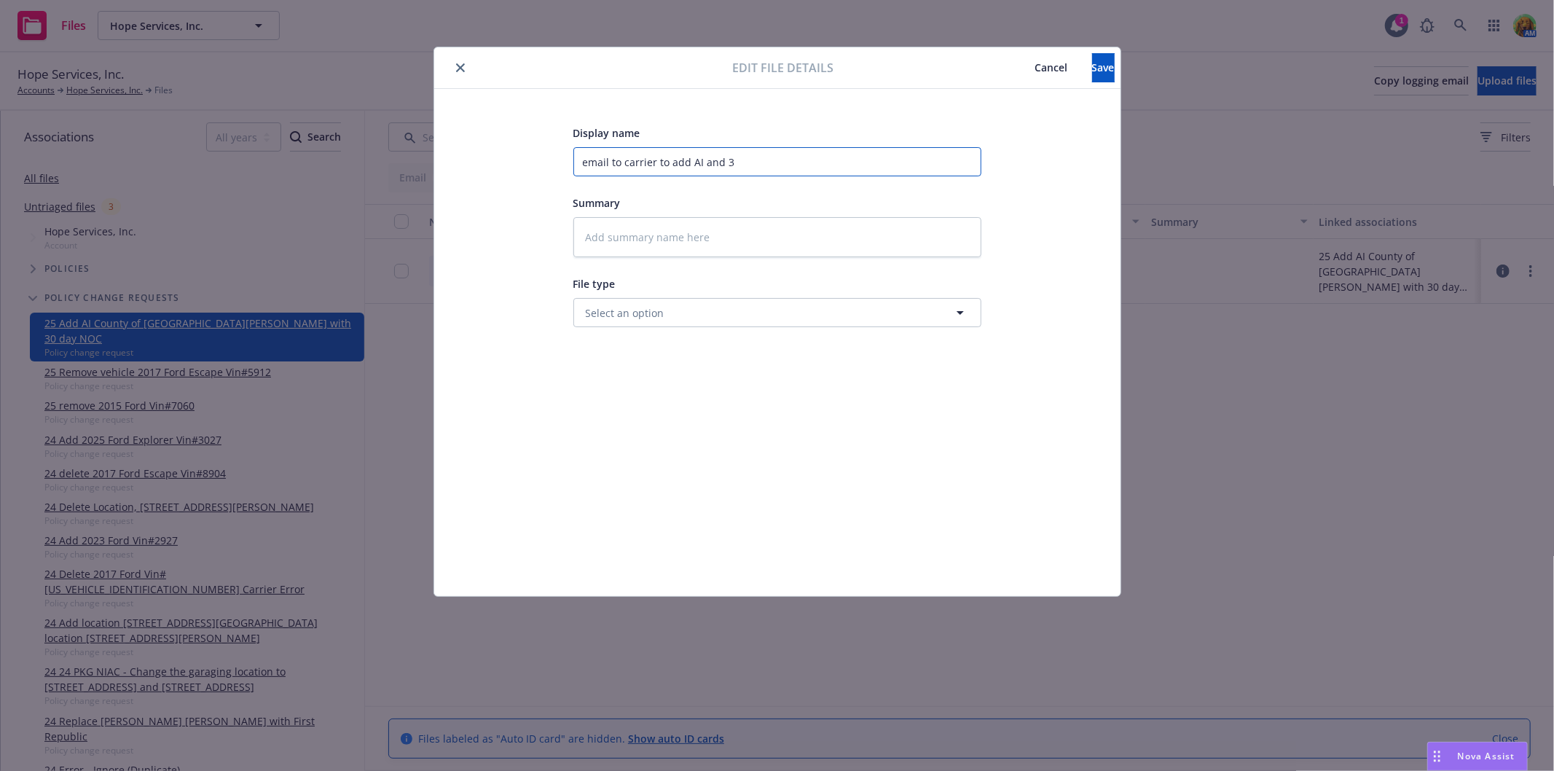
type input "email to carrier to add AI and 30"
type textarea "x"
type input "email to carrier to add AI and 30"
type textarea "x"
type input "email to carrier to add AI and 30 d"
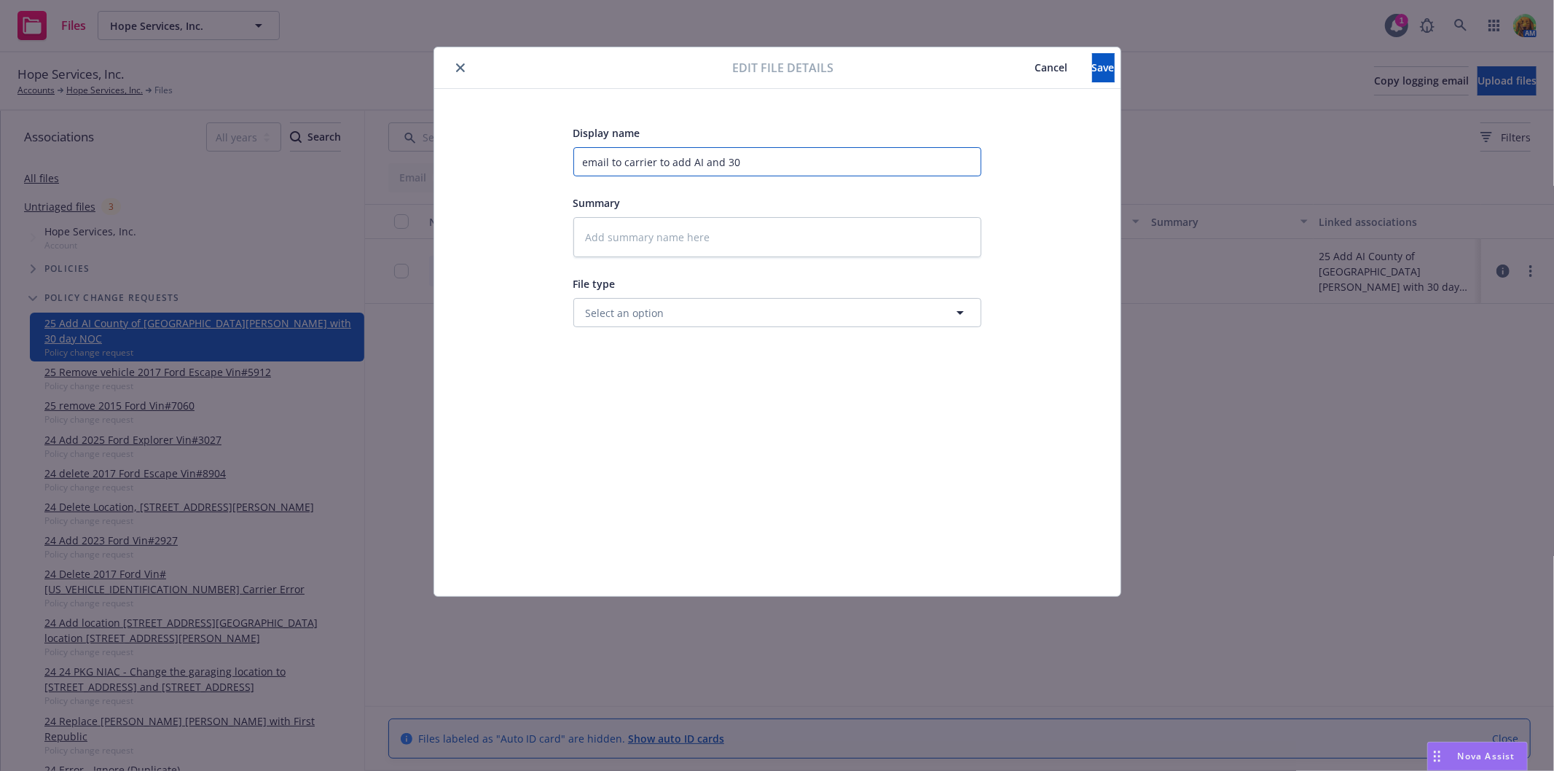
type textarea "x"
type input "email to carrier to add AI and 30 da"
type textarea "x"
type input "email to carrier to add AI and 30 day"
type textarea "x"
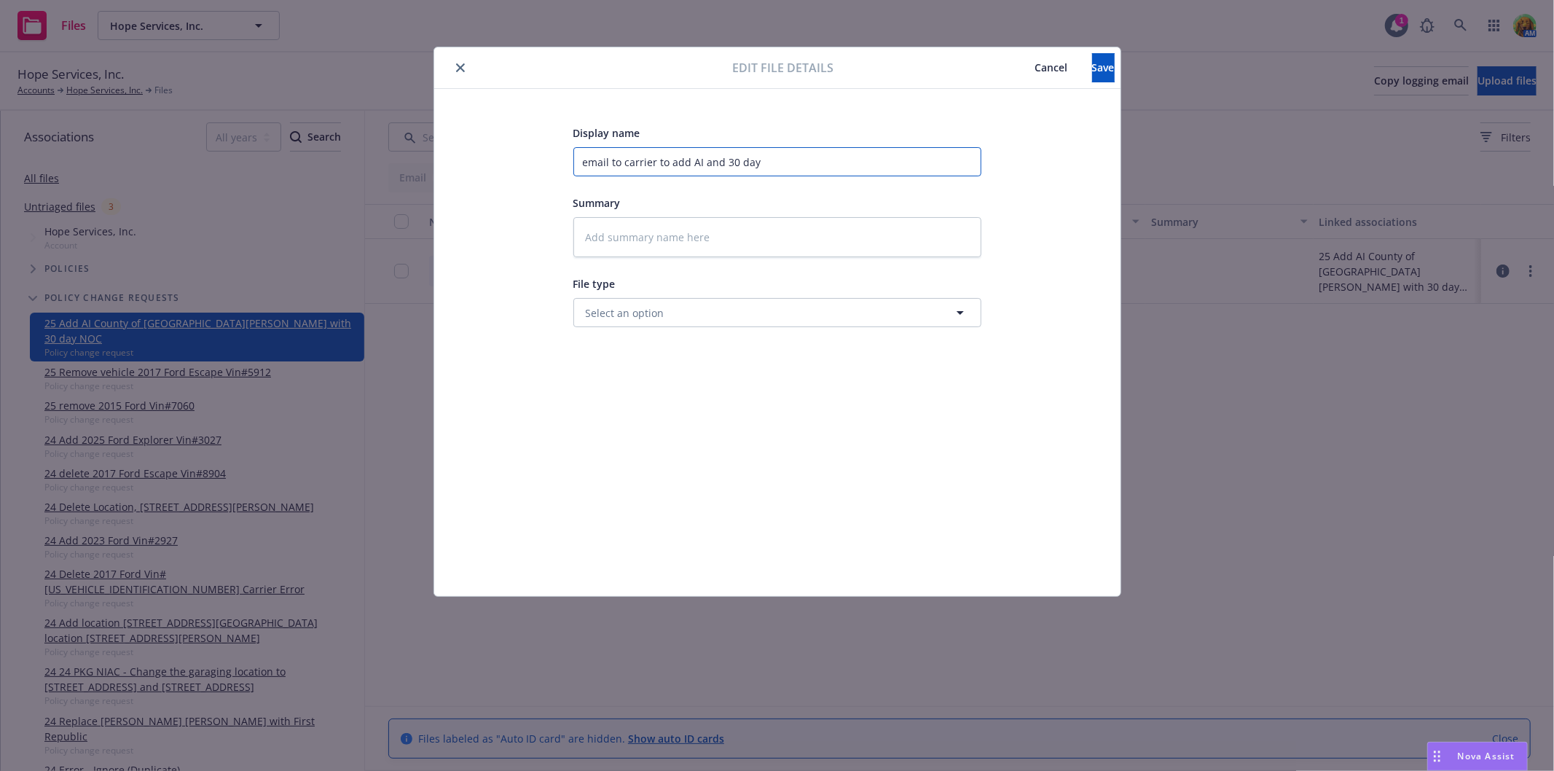
type input "email to carrier to add AI and 30 day"
type textarea "x"
type input "email to carrier to add AI and 30 day N"
type textarea "x"
type input "email to carrier to add AI and 30 day NO"
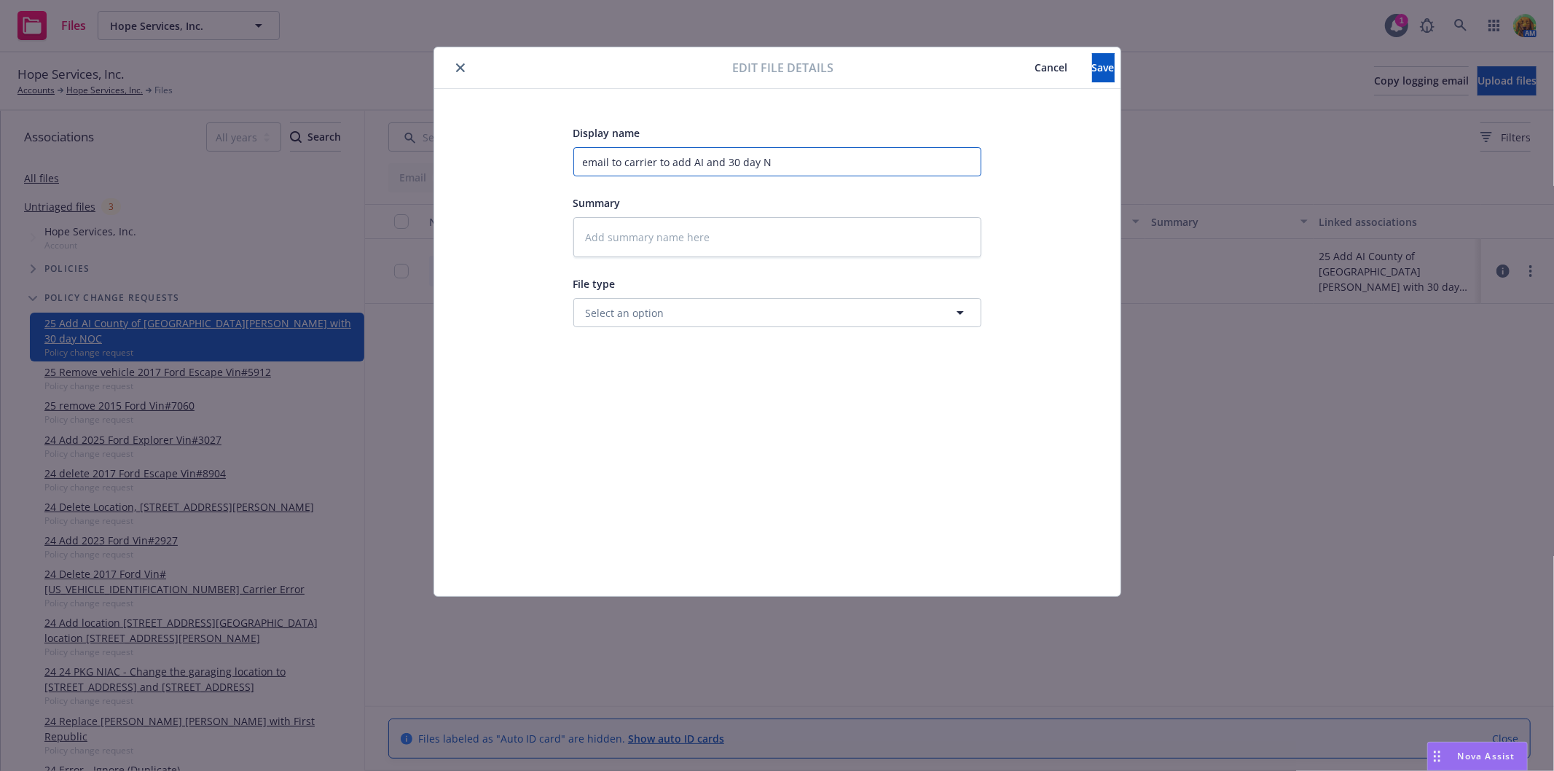
type textarea "x"
type input "email to carrier to add AI and 30 day NOC"
type textarea "x"
type input "email to carrier to add AI and 30 day NOC"
click at [717, 229] on textarea at bounding box center [777, 237] width 408 height 40
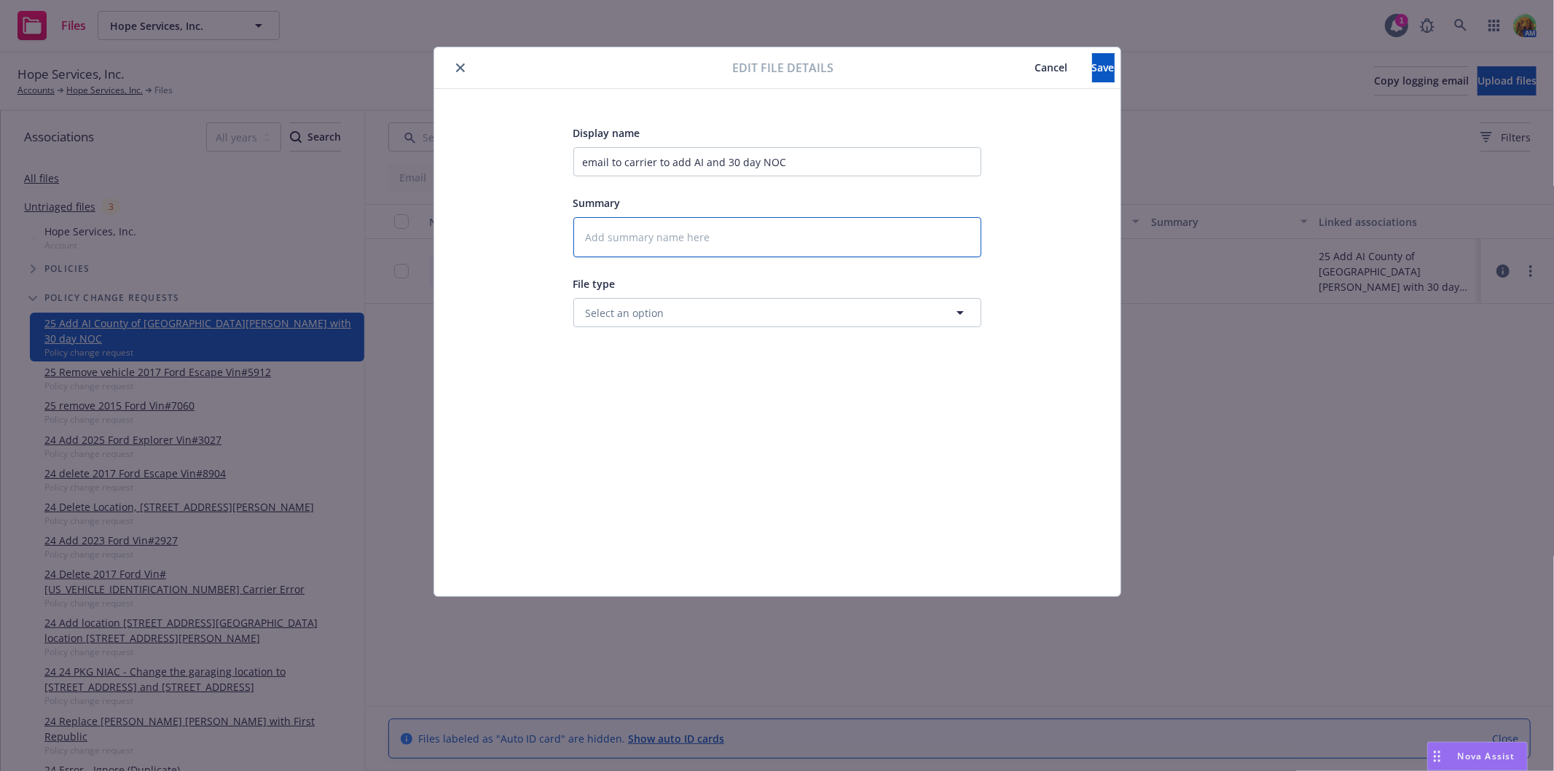
paste textarea "email"
type textarea "email"
type textarea "x"
type textarea "email"
drag, startPoint x: 740, startPoint y: 258, endPoint x: 724, endPoint y: 255, distance: 16.3
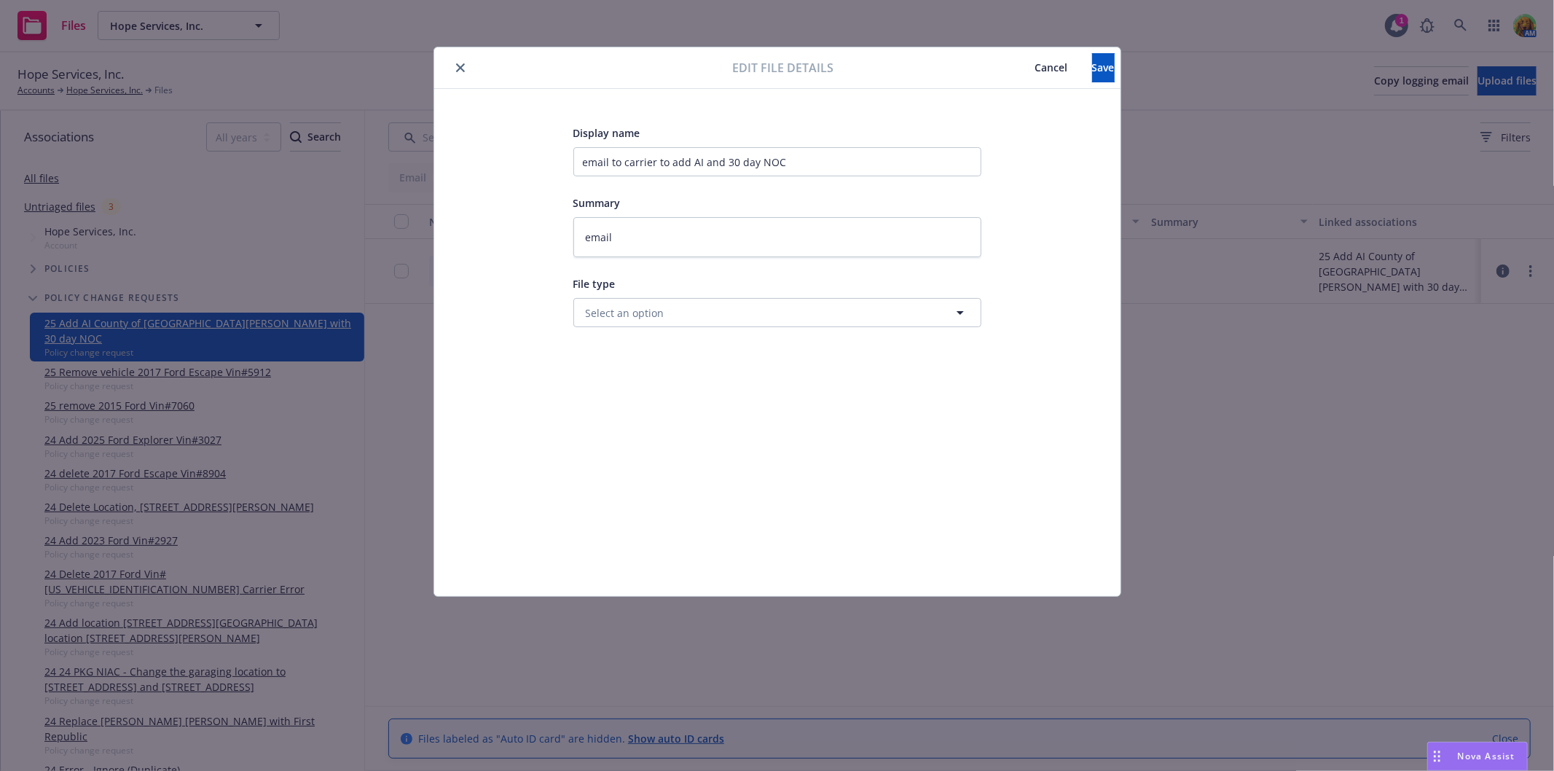
click at [724, 255] on div "Display name email to carrier to add AI and 30 day NOC Summary email File type …" at bounding box center [777, 225] width 408 height 203
drag, startPoint x: 715, startPoint y: 245, endPoint x: 550, endPoint y: 226, distance: 165.8
click at [550, 226] on div "Display name email to carrier to add AI and 30 day NOC Summary email File type …" at bounding box center [777, 342] width 628 height 437
type textarea "x"
click at [838, 241] on textarea at bounding box center [777, 237] width 408 height 40
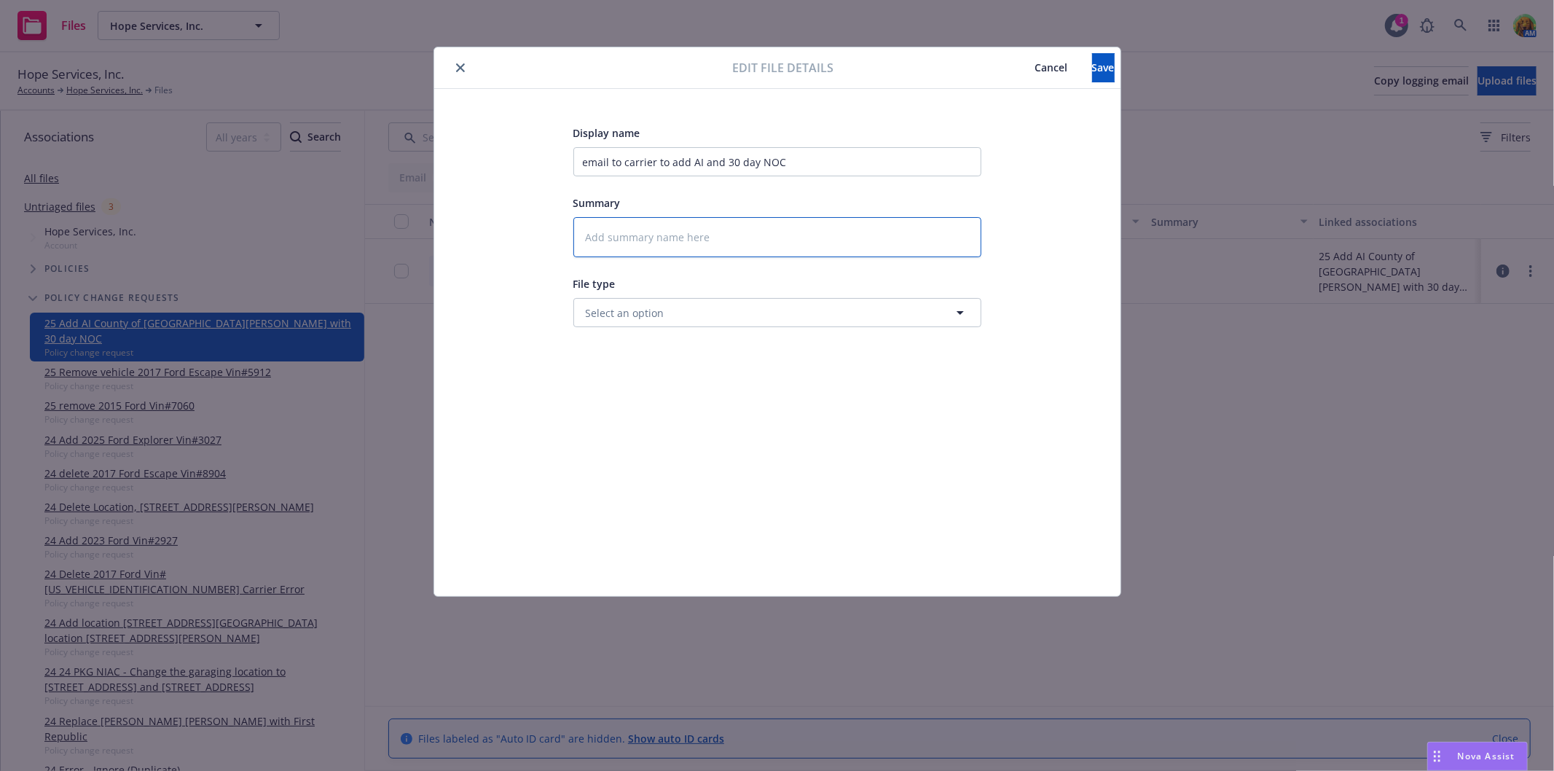
paste textarea "Eff 8/12/25 please add the following AI w/30 day noc for the following: Santa C…"
type textarea "Eff 8/12/25 please add the following AI w/30 day noc for the following: Santa C…"
type textarea "x"
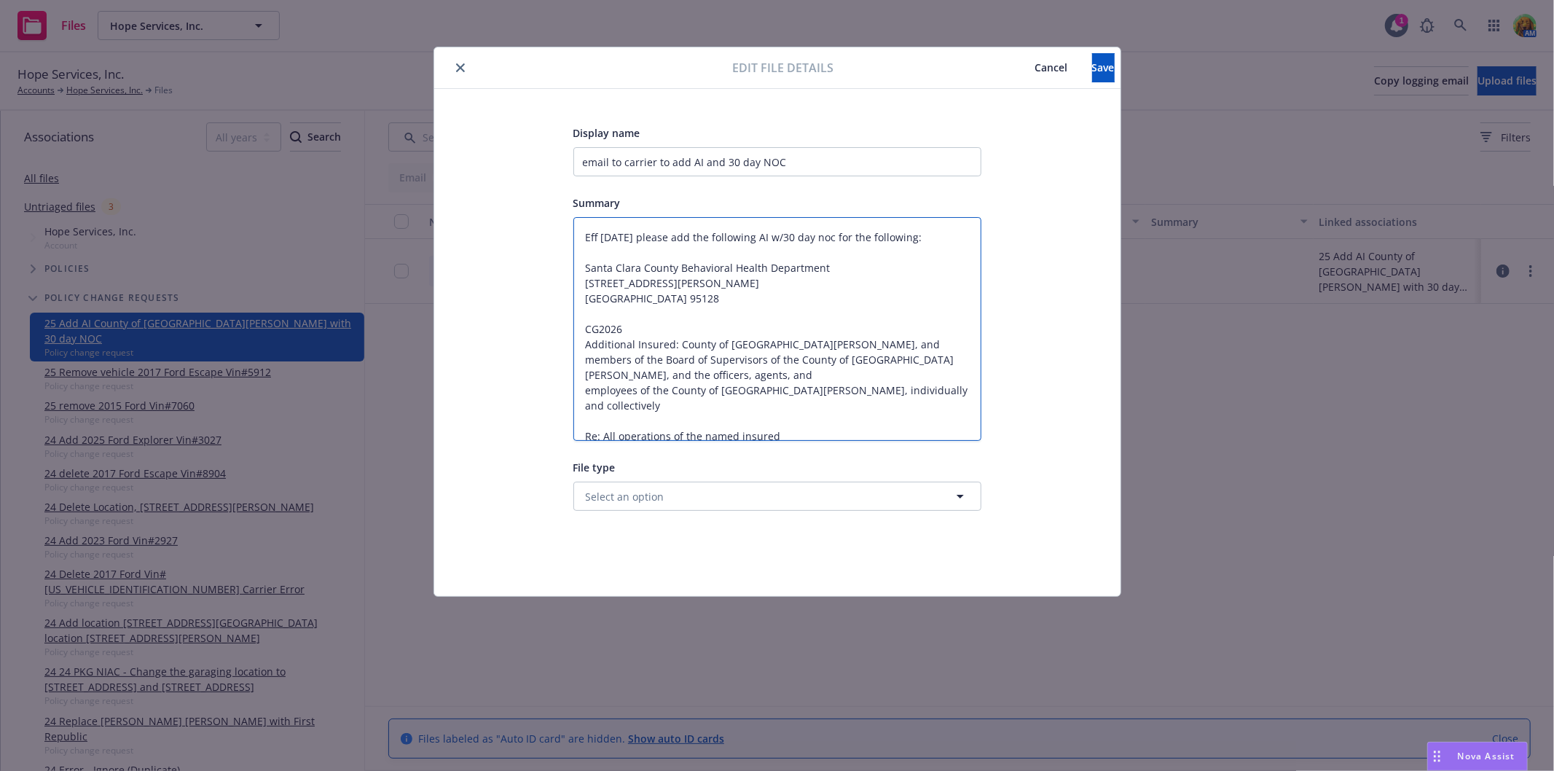
type textarea "Eff 8/12/25 please add the following AI w/30 day noc for the following: Santa C…"
click at [894, 506] on button "Select an option" at bounding box center [777, 495] width 408 height 29
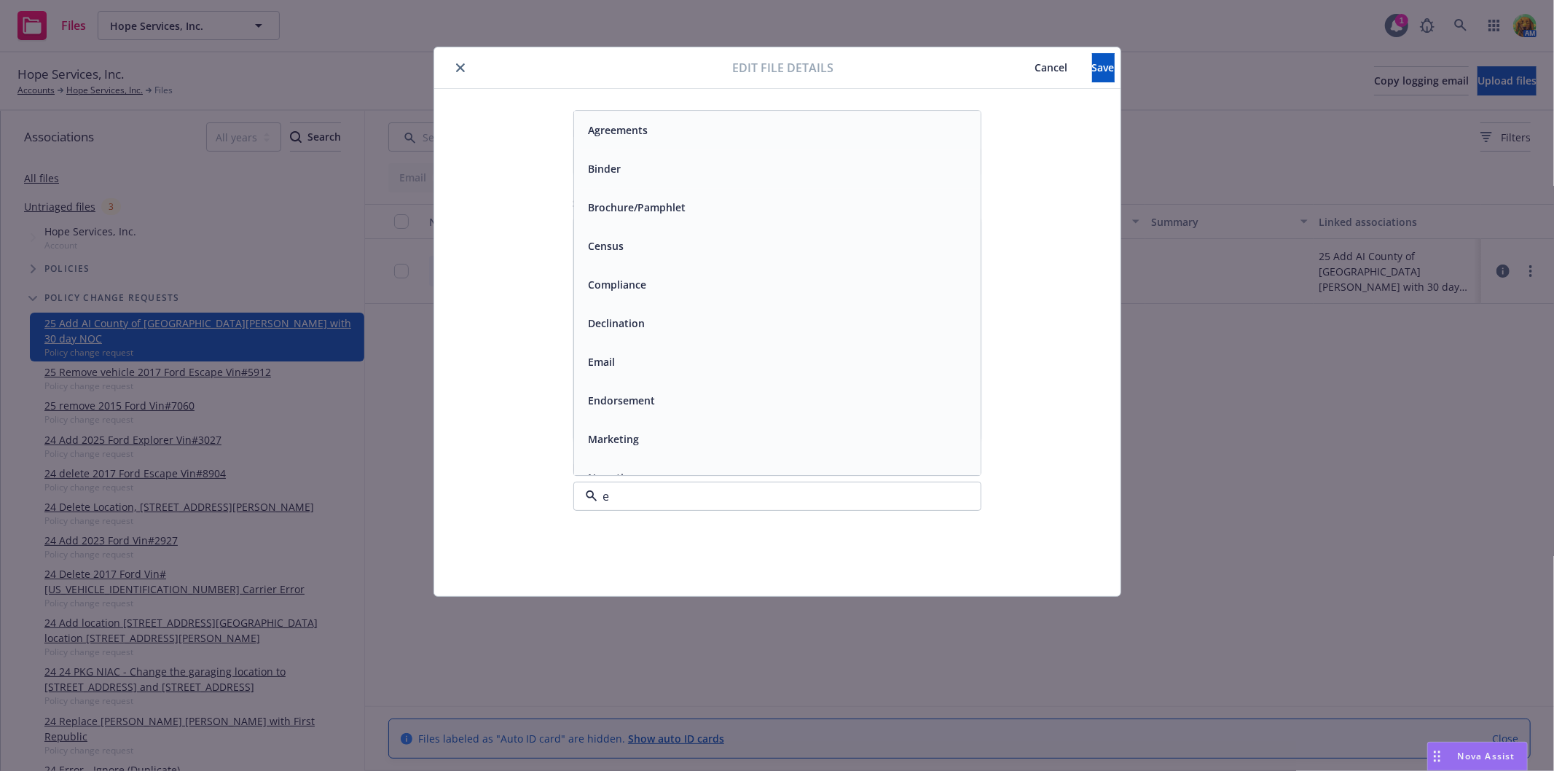
type input "em"
click at [650, 179] on div "Email" at bounding box center [777, 168] width 389 height 21
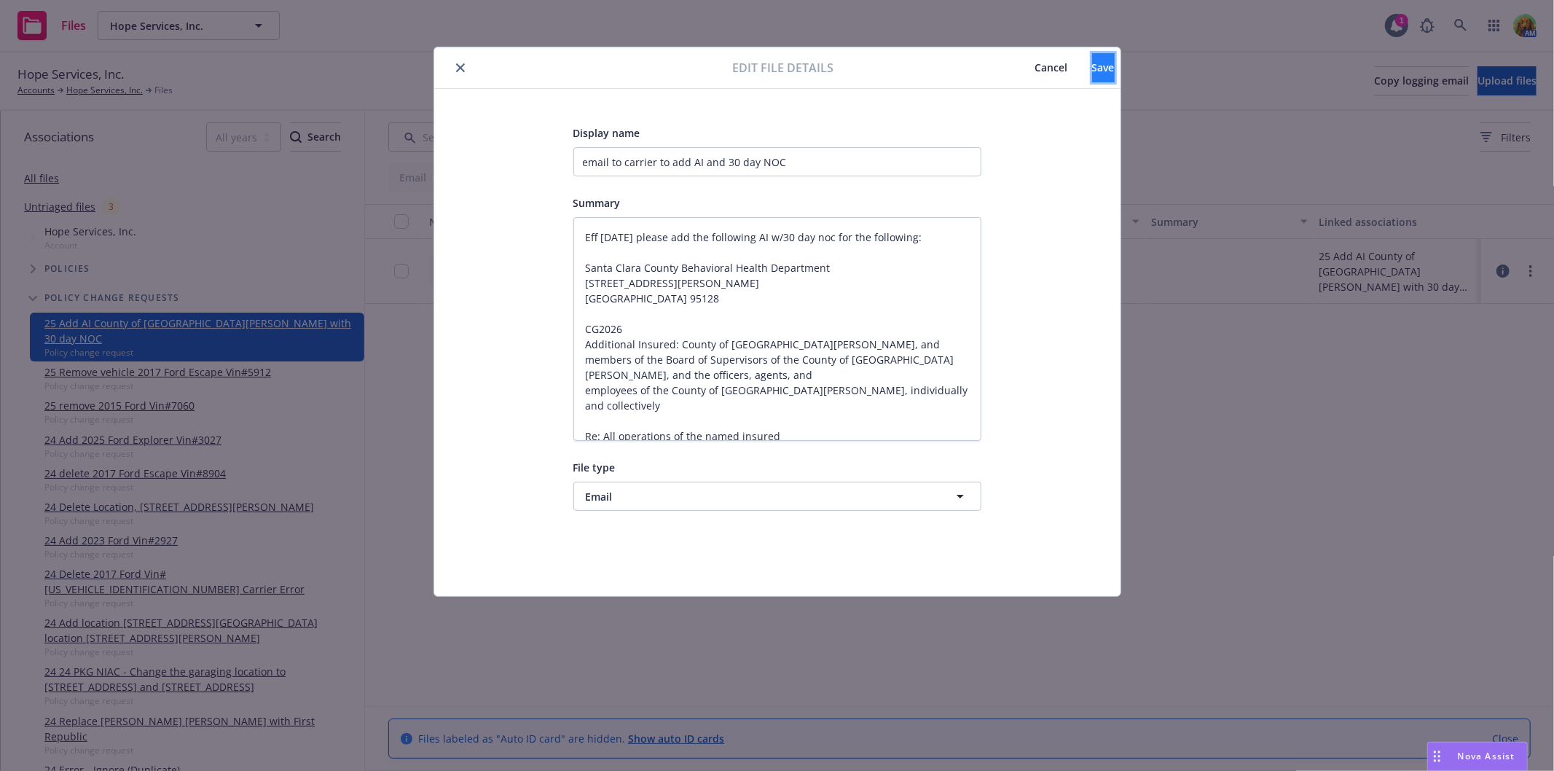
click at [1092, 66] on span "Save" at bounding box center [1103, 67] width 23 height 14
type textarea "x"
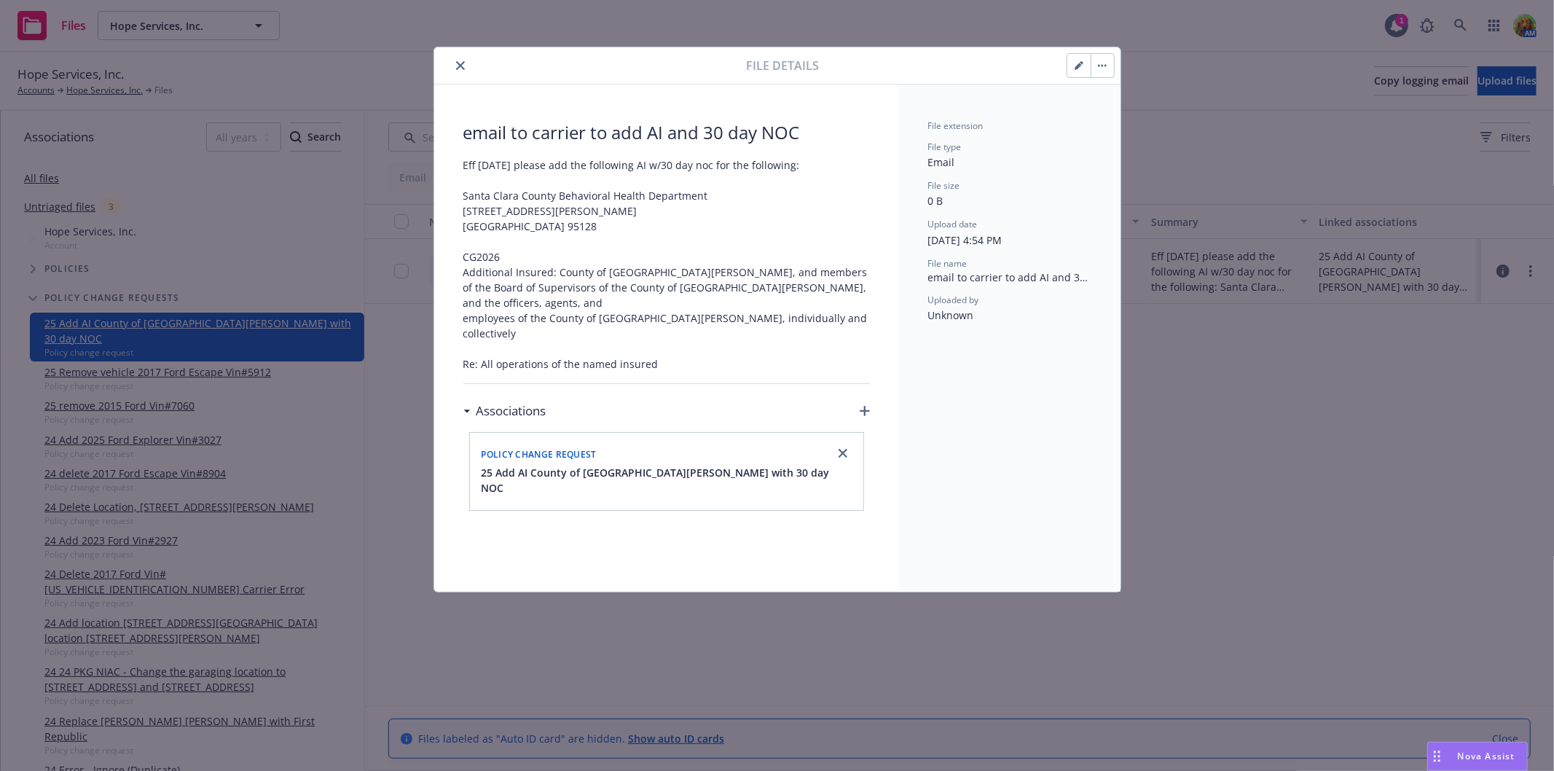
click at [457, 60] on button "close" at bounding box center [460, 65] width 17 height 17
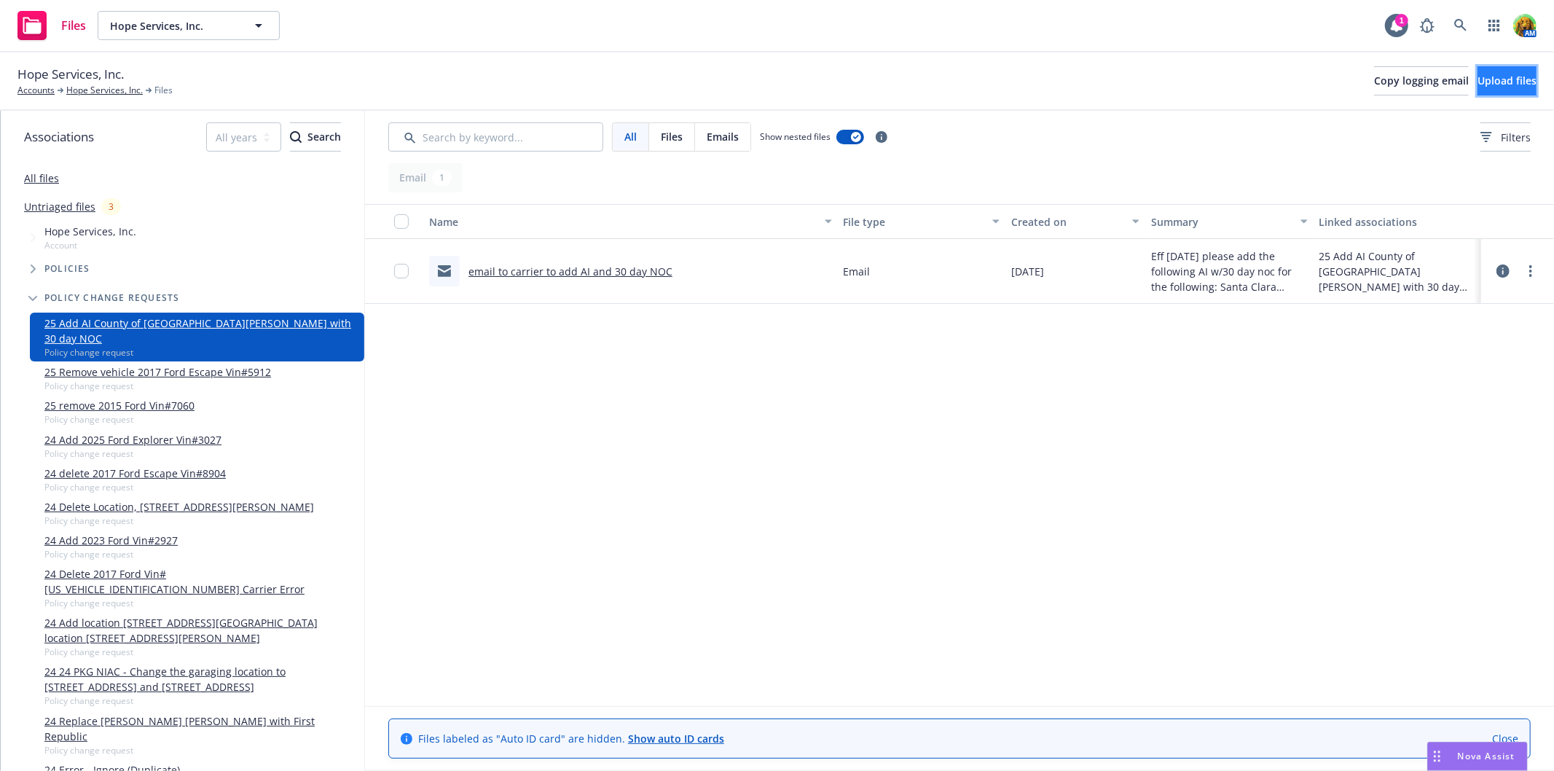
click at [1477, 84] on span "Upload files" at bounding box center [1506, 81] width 59 height 14
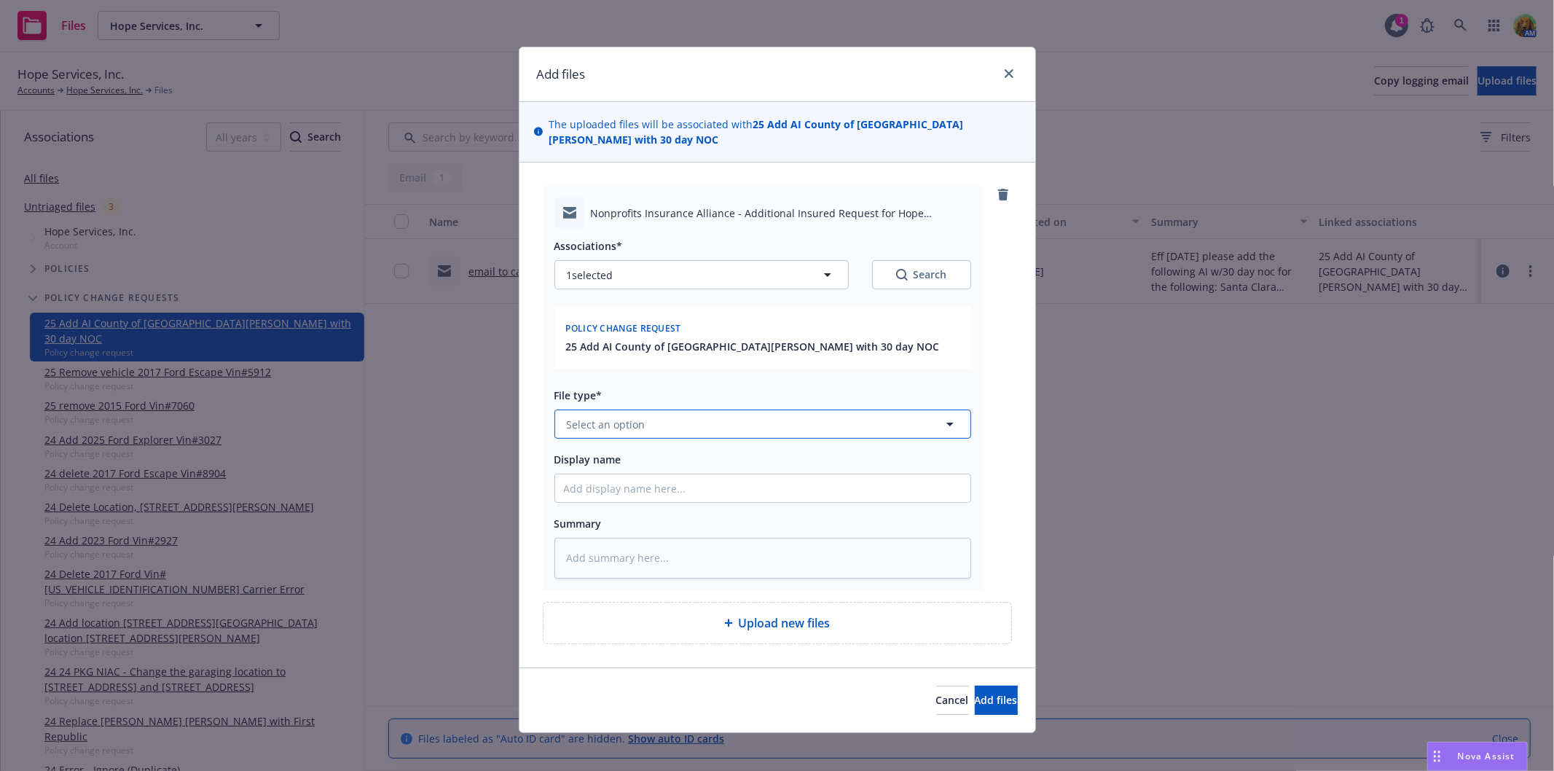
click at [710, 409] on button "Select an option" at bounding box center [762, 423] width 417 height 29
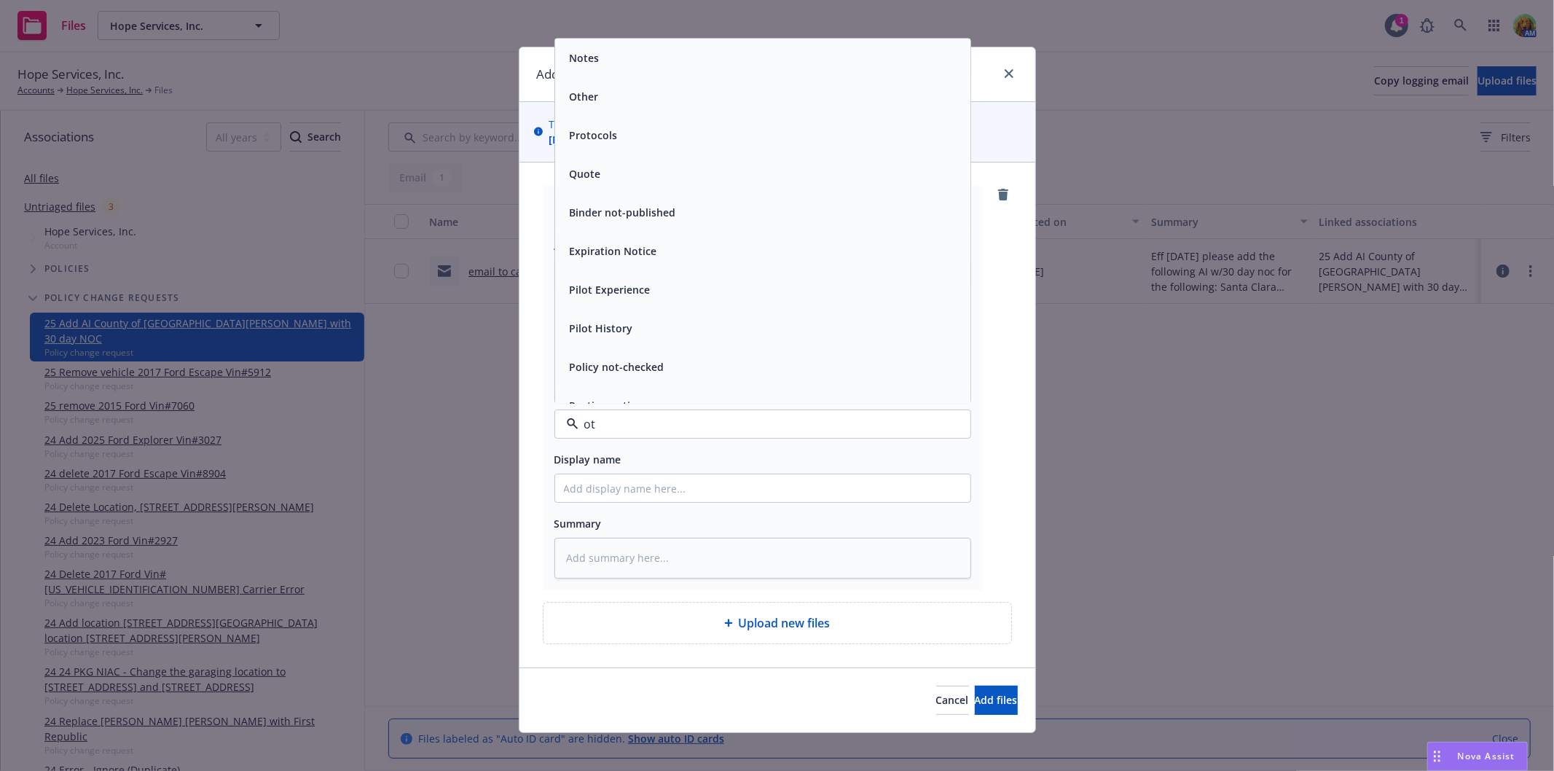
type input "oth"
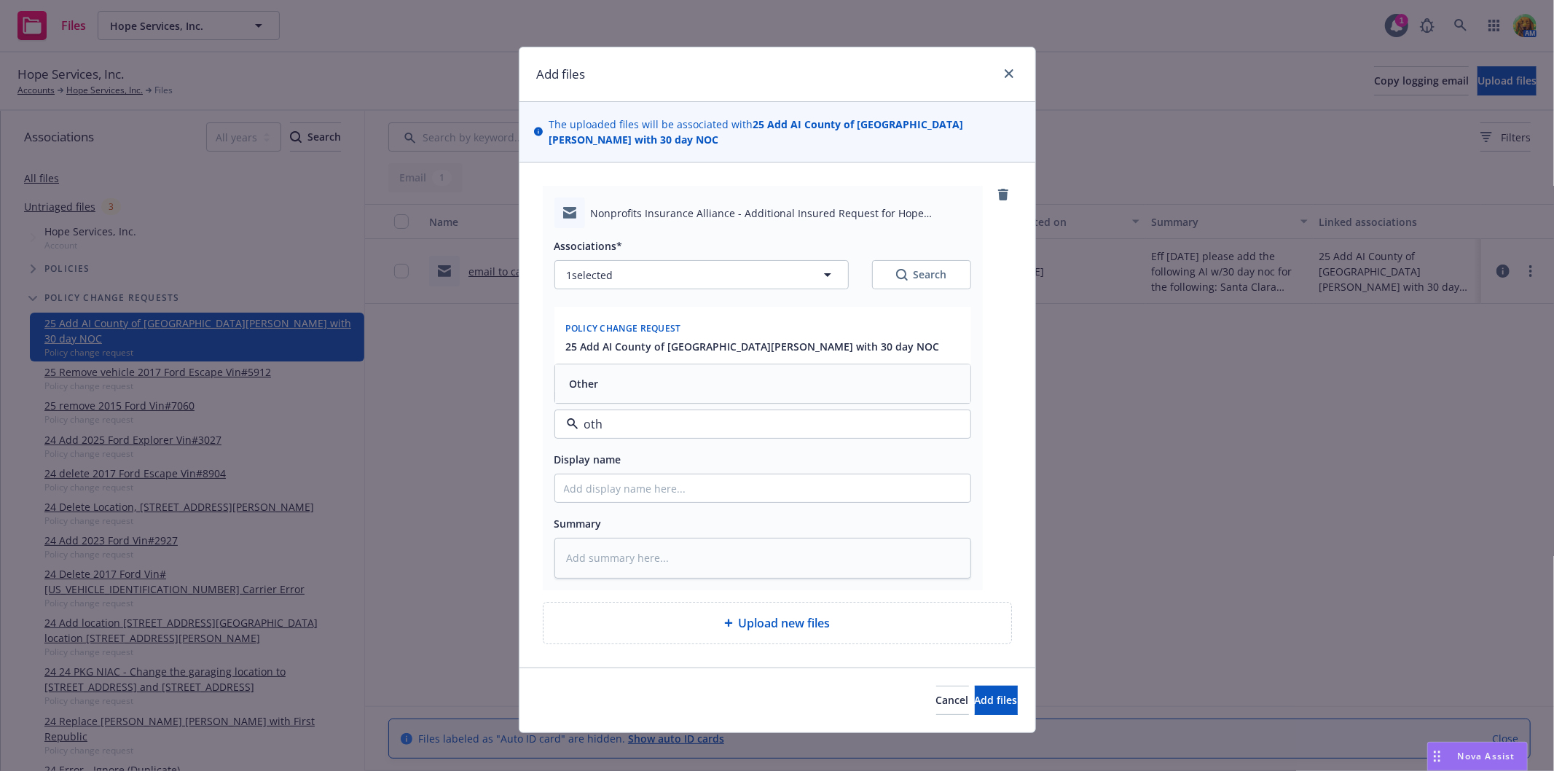
click at [653, 374] on div "Other" at bounding box center [763, 384] width 398 height 21
drag, startPoint x: 965, startPoint y: 681, endPoint x: 1029, endPoint y: 651, distance: 70.7
click at [975, 693] on span "Add files" at bounding box center [996, 700] width 43 height 14
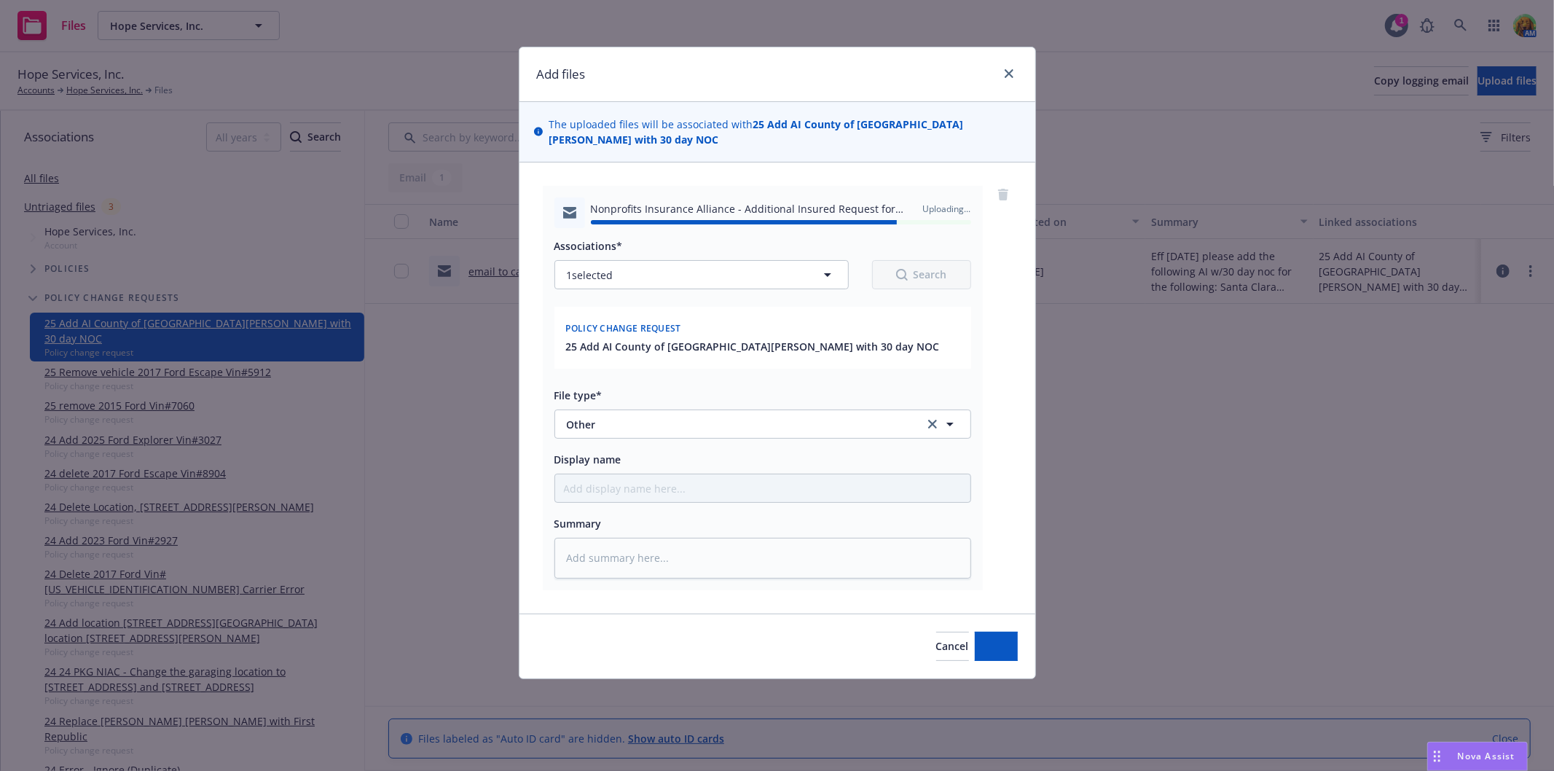
type textarea "x"
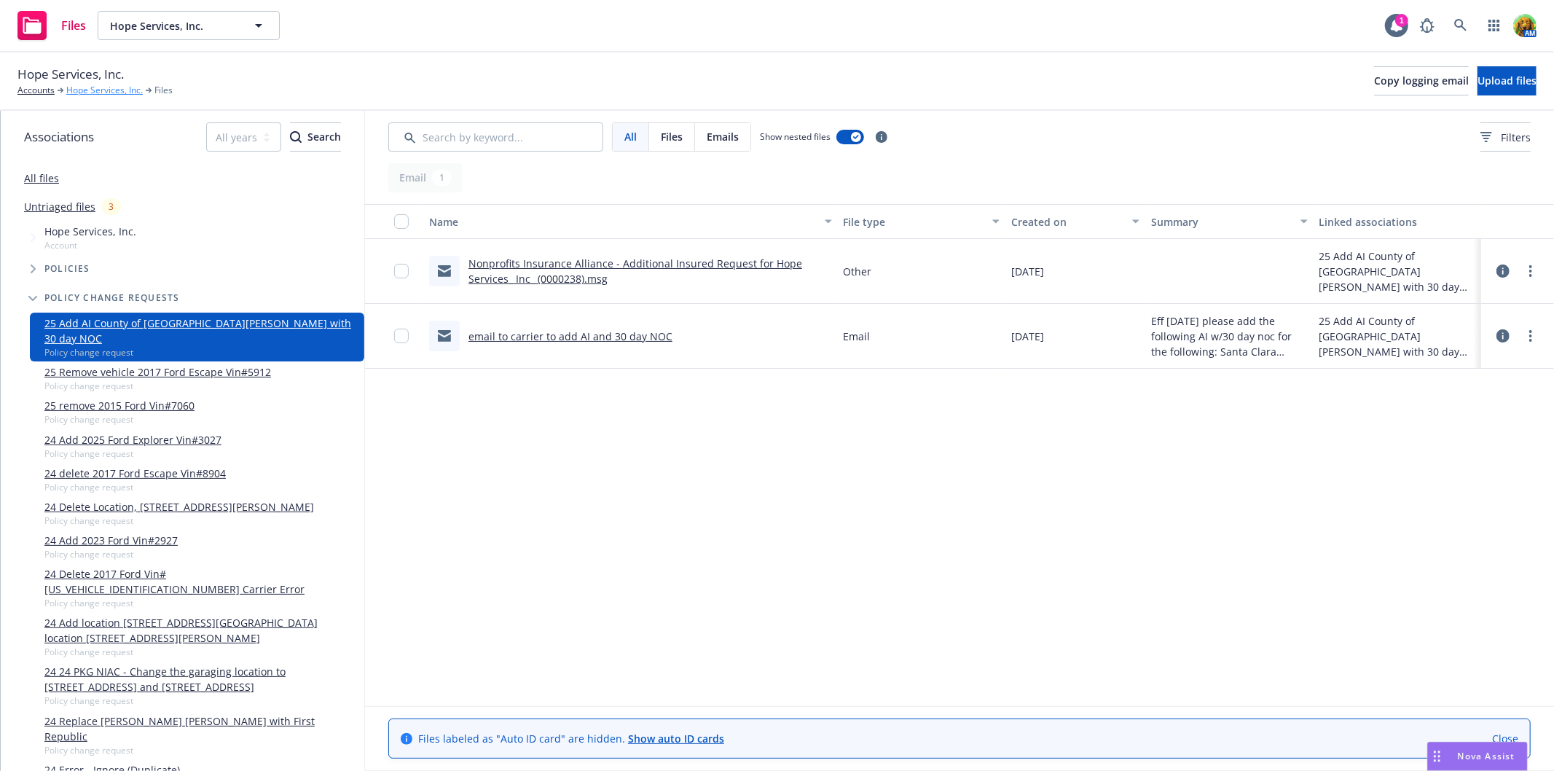
click at [102, 87] on link "Hope Services, Inc." at bounding box center [104, 90] width 76 height 13
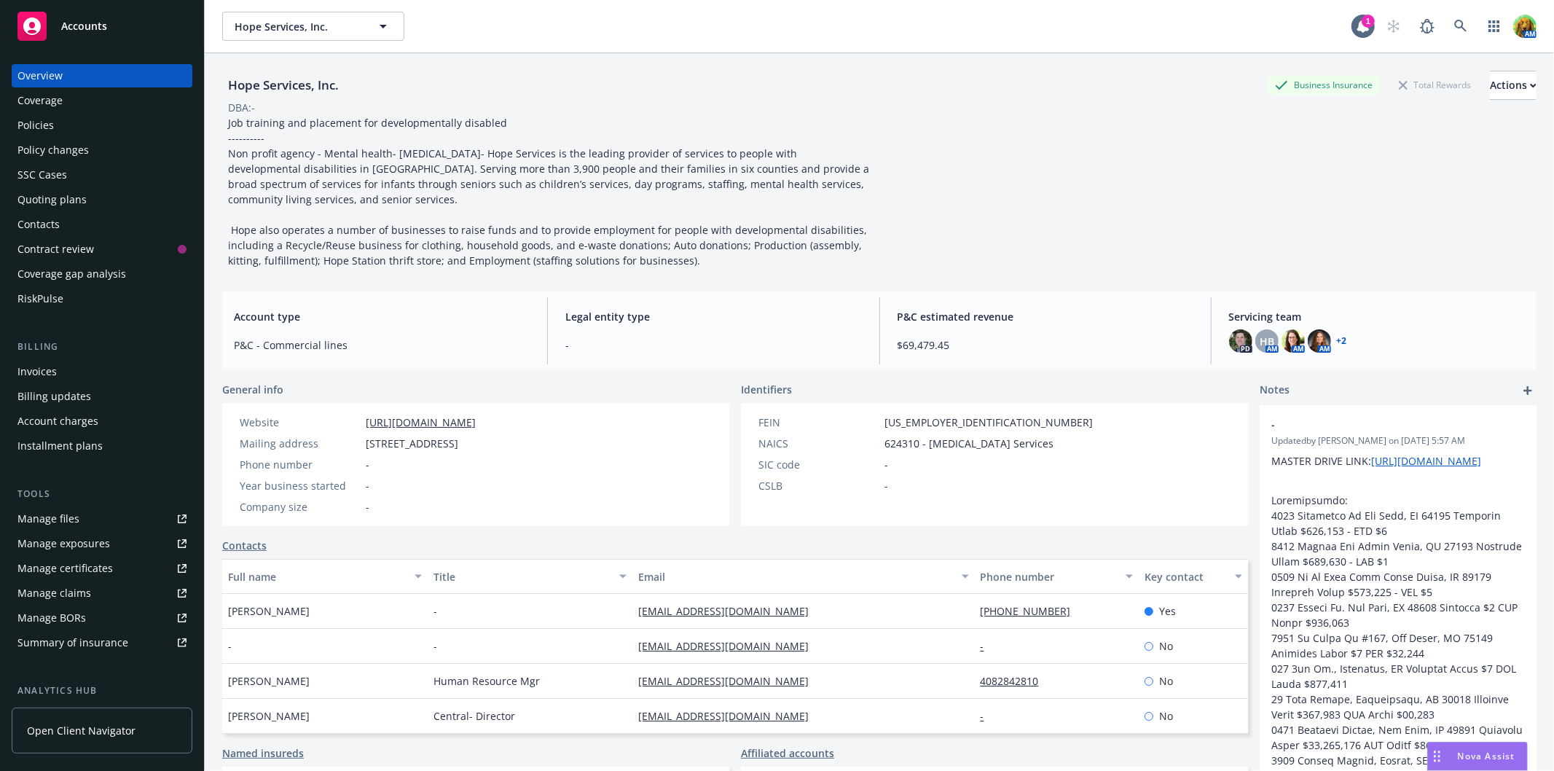
click at [44, 124] on div "Policies" at bounding box center [35, 125] width 36 height 23
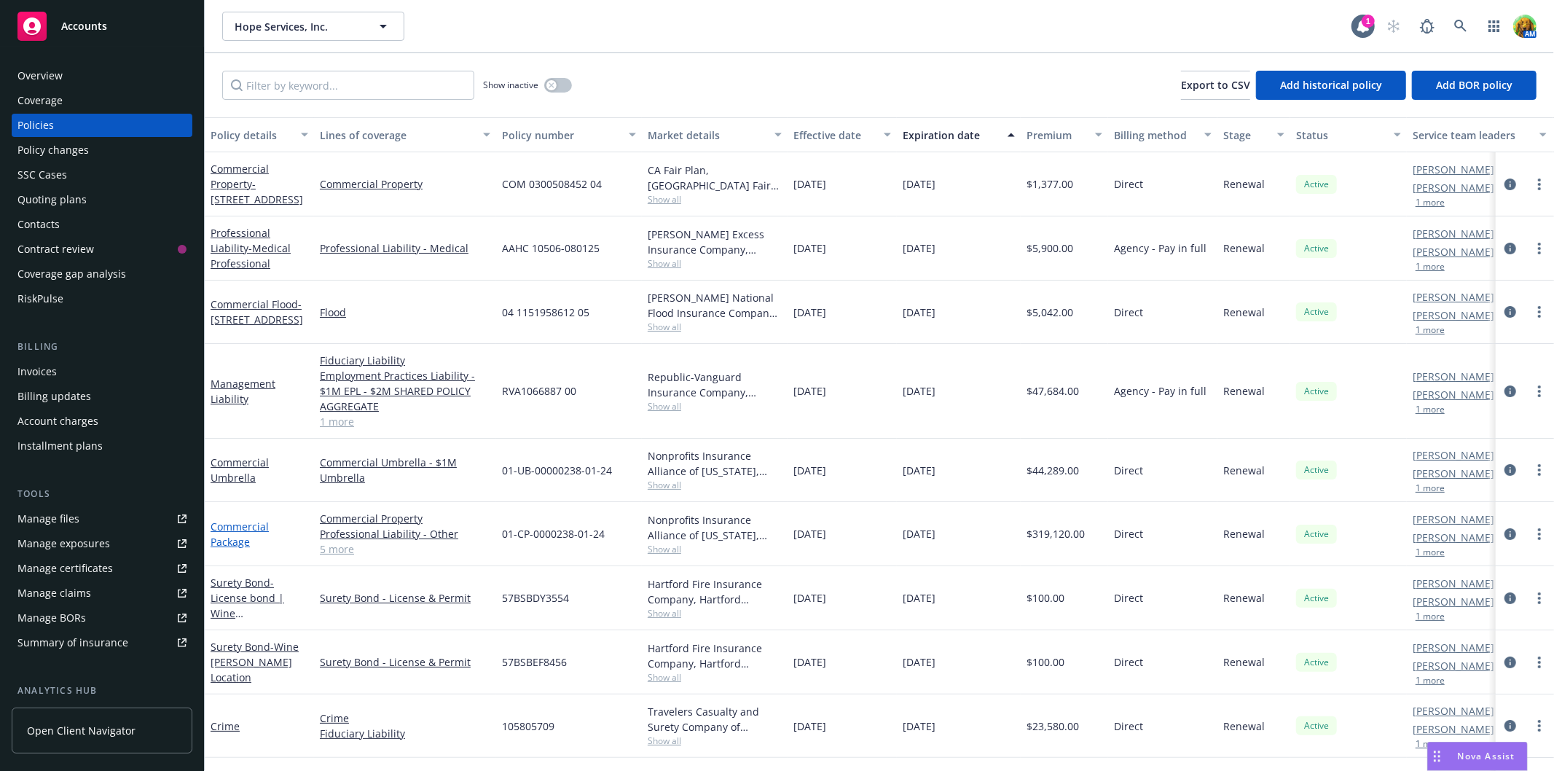
click at [221, 519] on link "Commercial Package" at bounding box center [240, 533] width 58 height 29
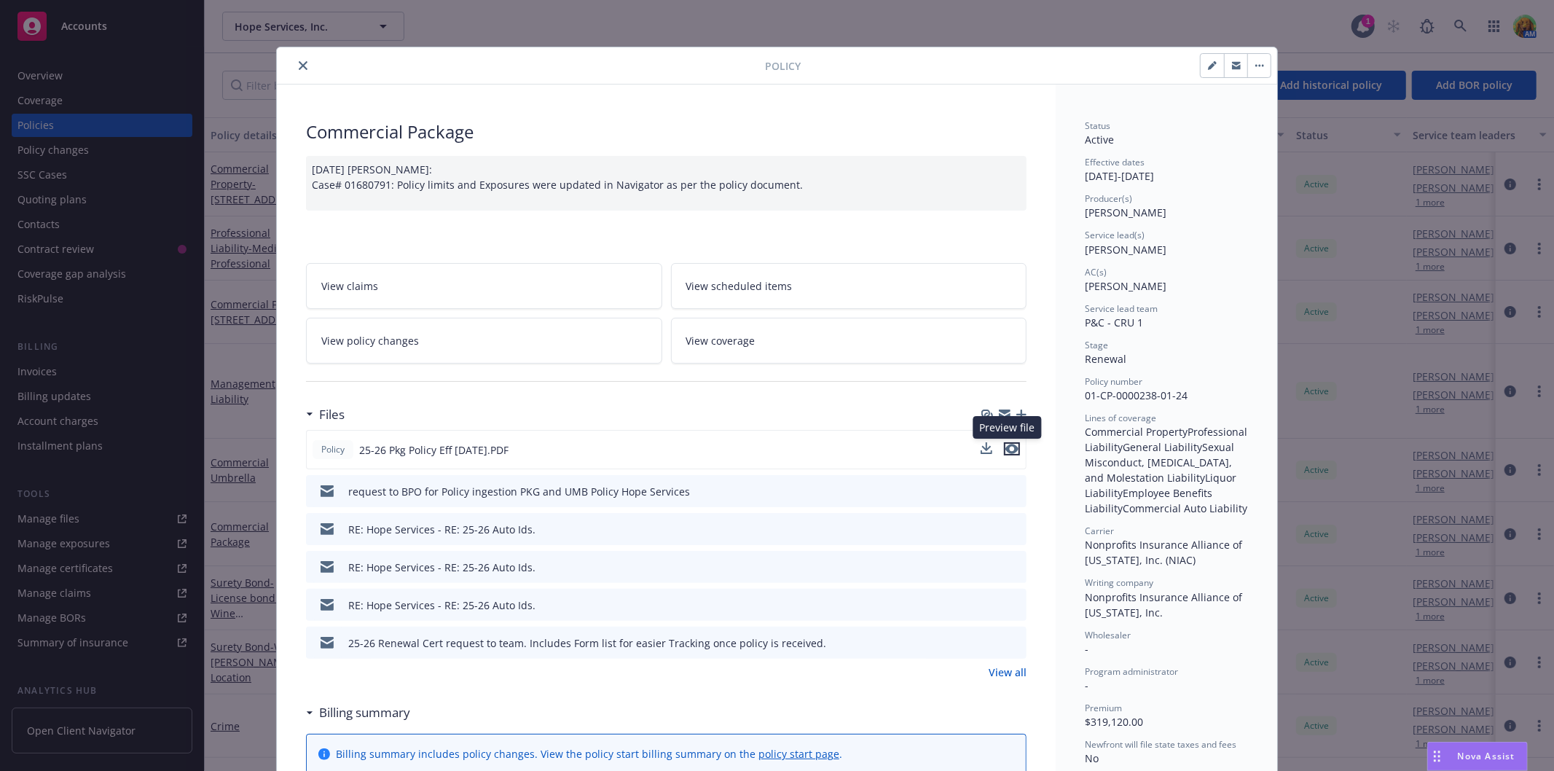
click at [1005, 450] on icon "preview file" at bounding box center [1011, 449] width 13 height 10
